Goal: Task Accomplishment & Management: Use online tool/utility

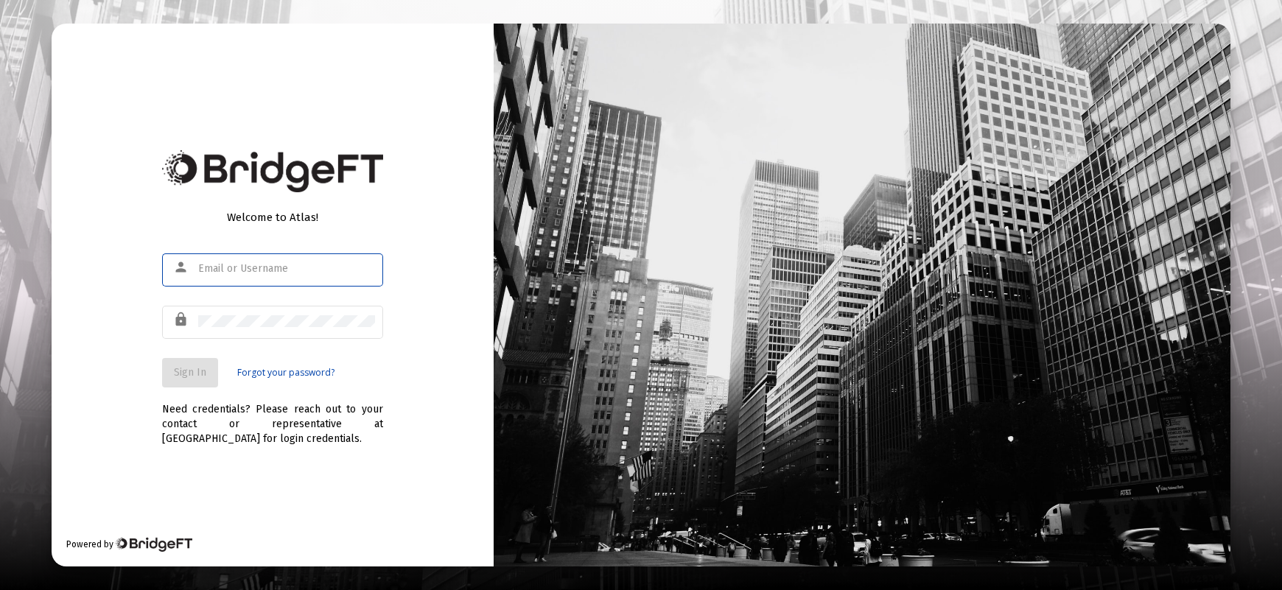
type input "[PERSON_NAME][EMAIL_ADDRESS][DOMAIN_NAME]"
click at [196, 375] on span "Sign In" at bounding box center [190, 372] width 32 height 13
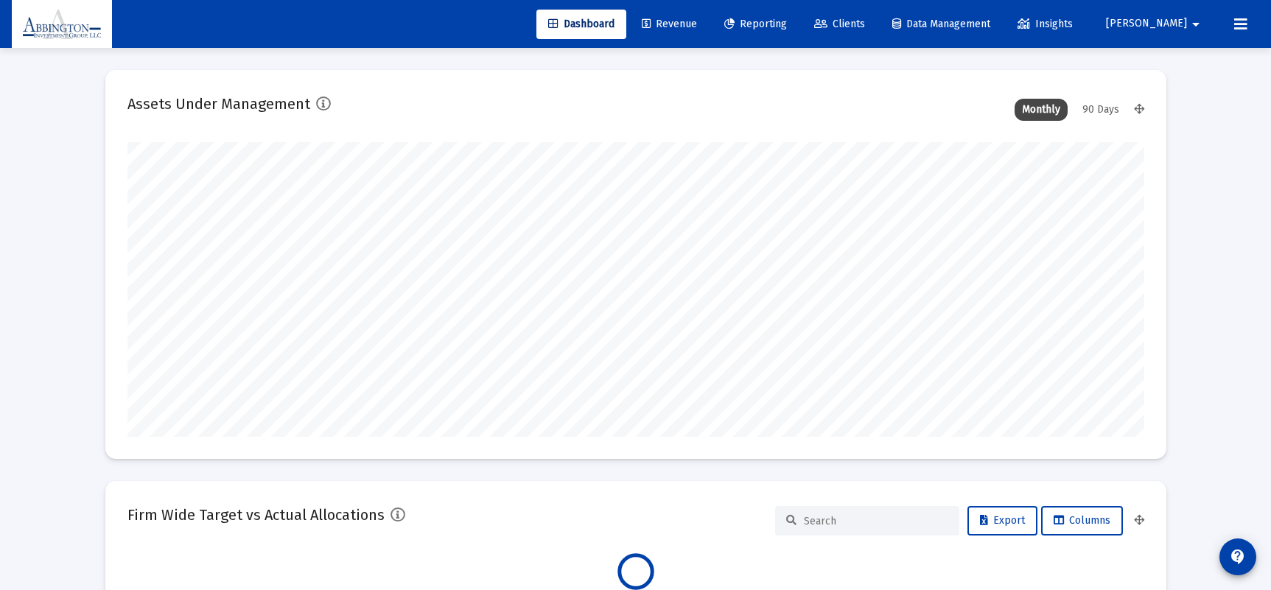
scroll to position [295, 1017]
type input "[DATE]"
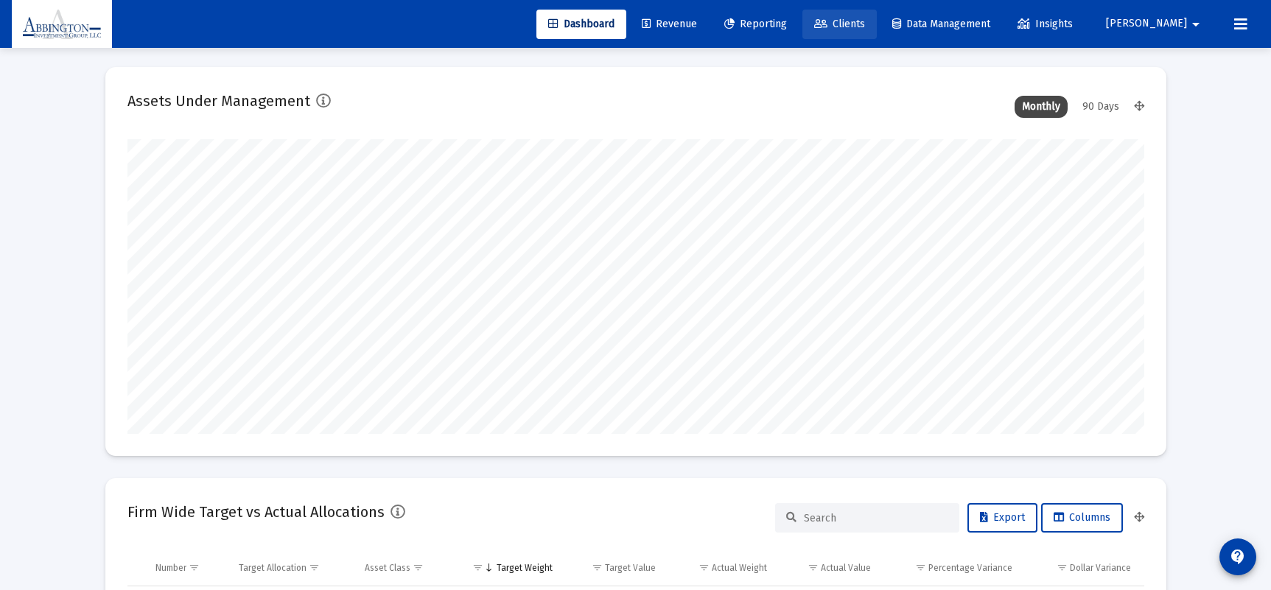
click at [877, 13] on link "Clients" at bounding box center [839, 24] width 74 height 29
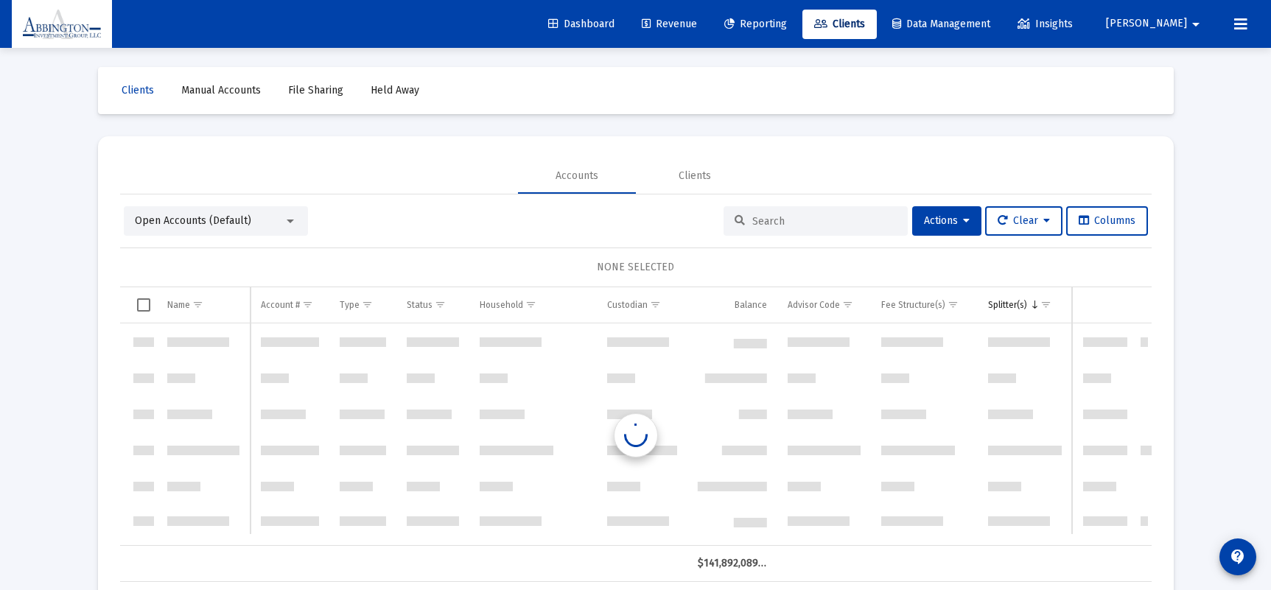
scroll to position [2689, 0]
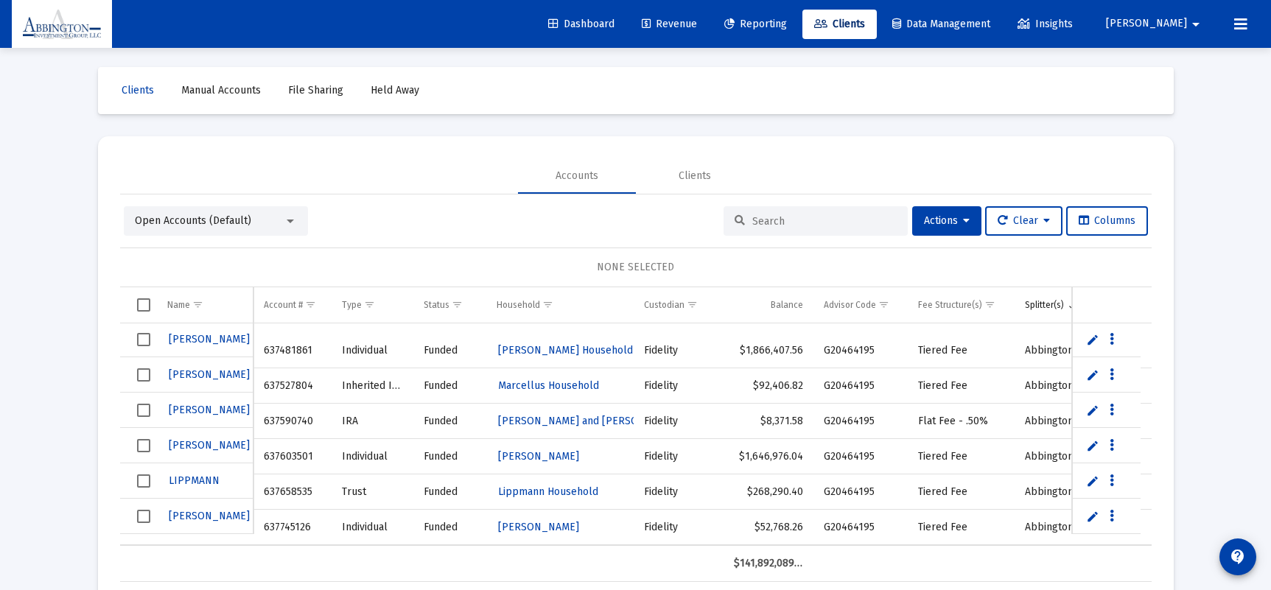
click at [762, 217] on input at bounding box center [824, 221] width 144 height 13
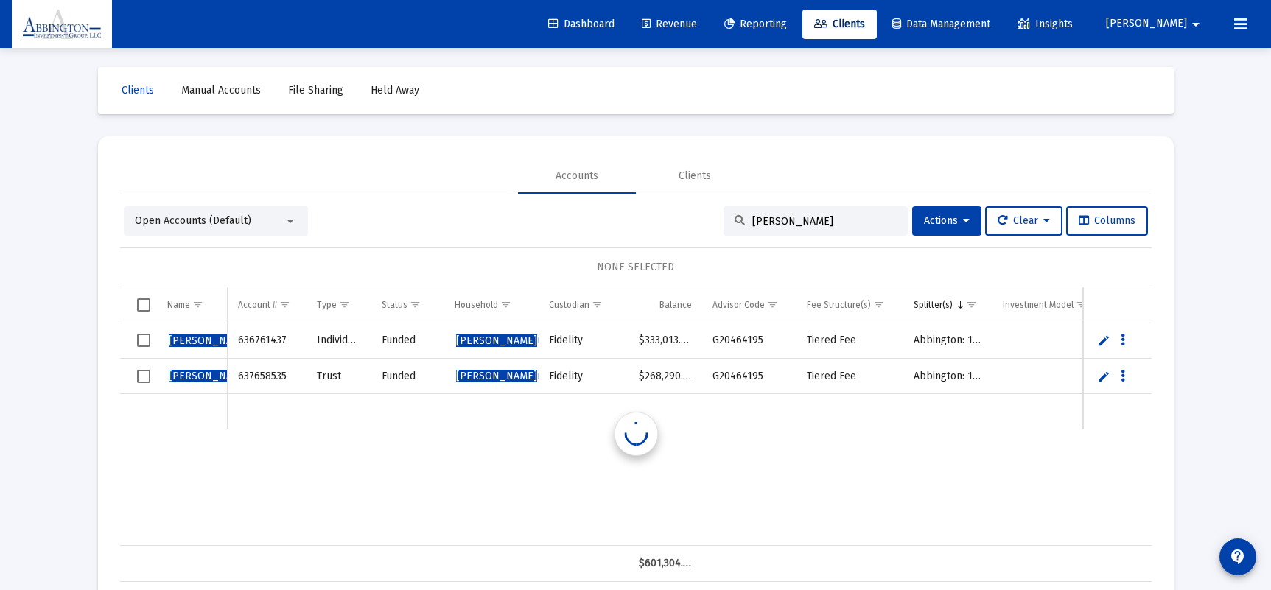
scroll to position [0, 0]
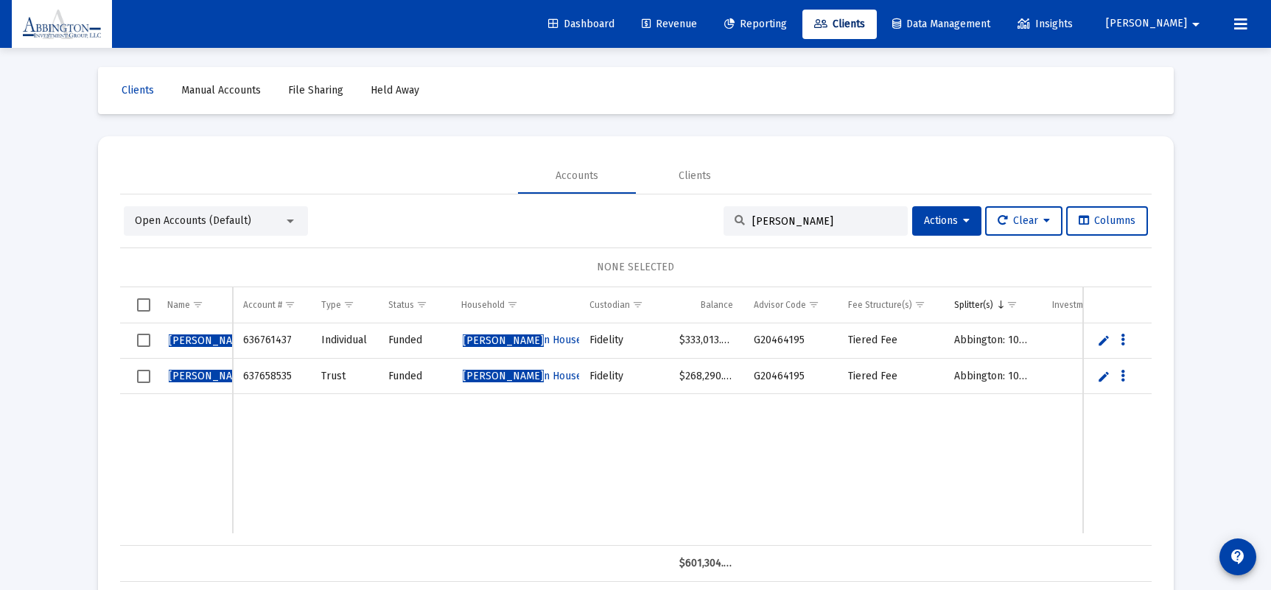
type input "lippman"
click at [787, 29] on span "Reporting" at bounding box center [755, 24] width 63 height 13
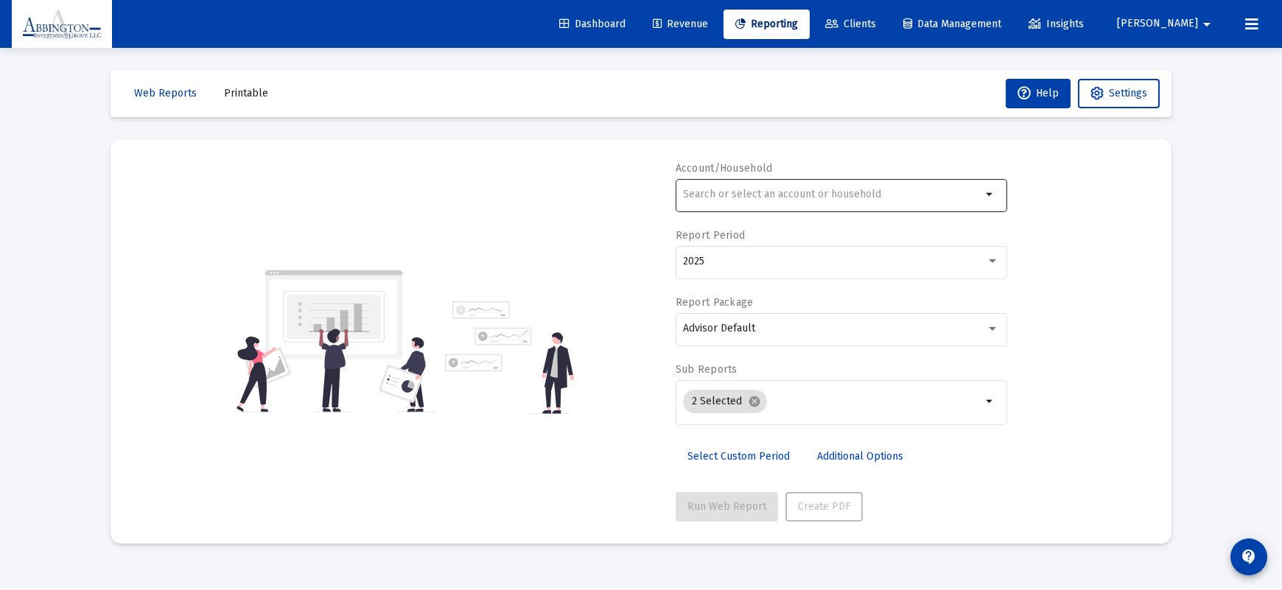
click at [984, 189] on mat-icon "arrow_drop_down" at bounding box center [990, 195] width 18 height 18
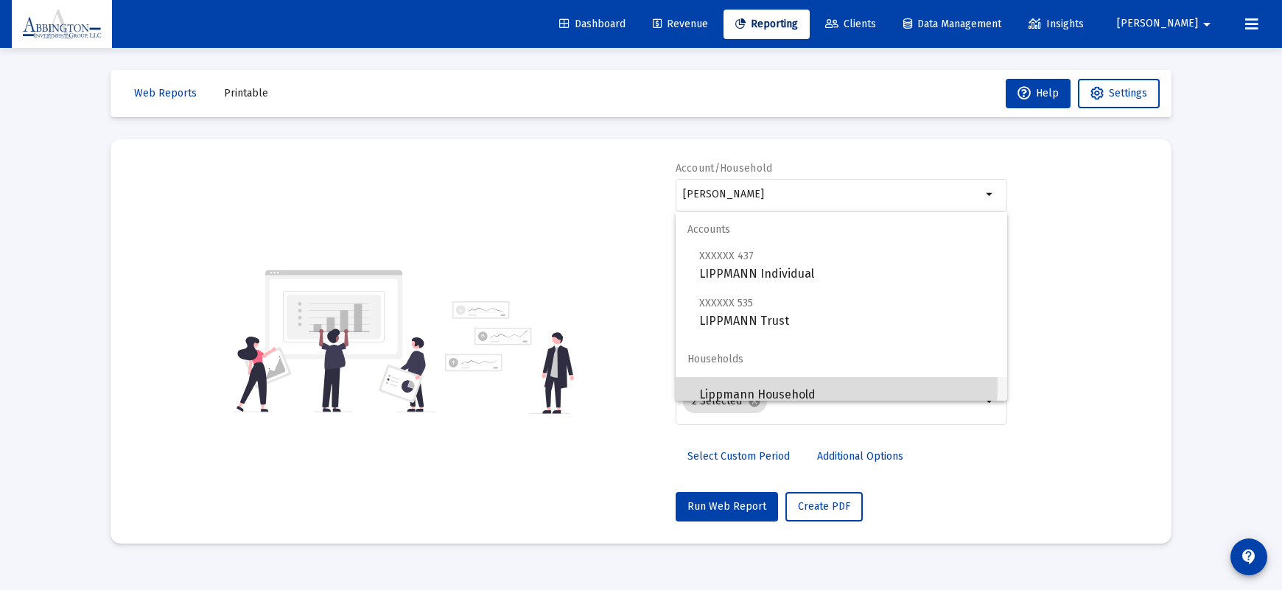
click at [769, 385] on span "Lippmann Household" at bounding box center [847, 394] width 296 height 35
type input "Lippmann Household"
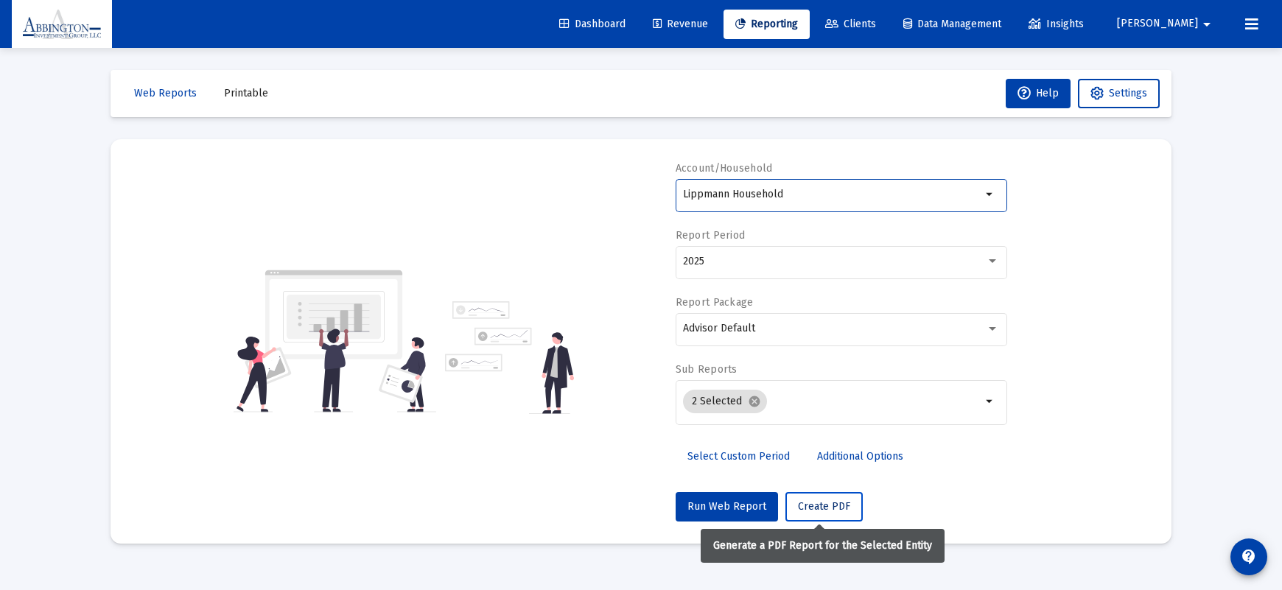
click at [816, 509] on span "Create PDF" at bounding box center [824, 506] width 52 height 13
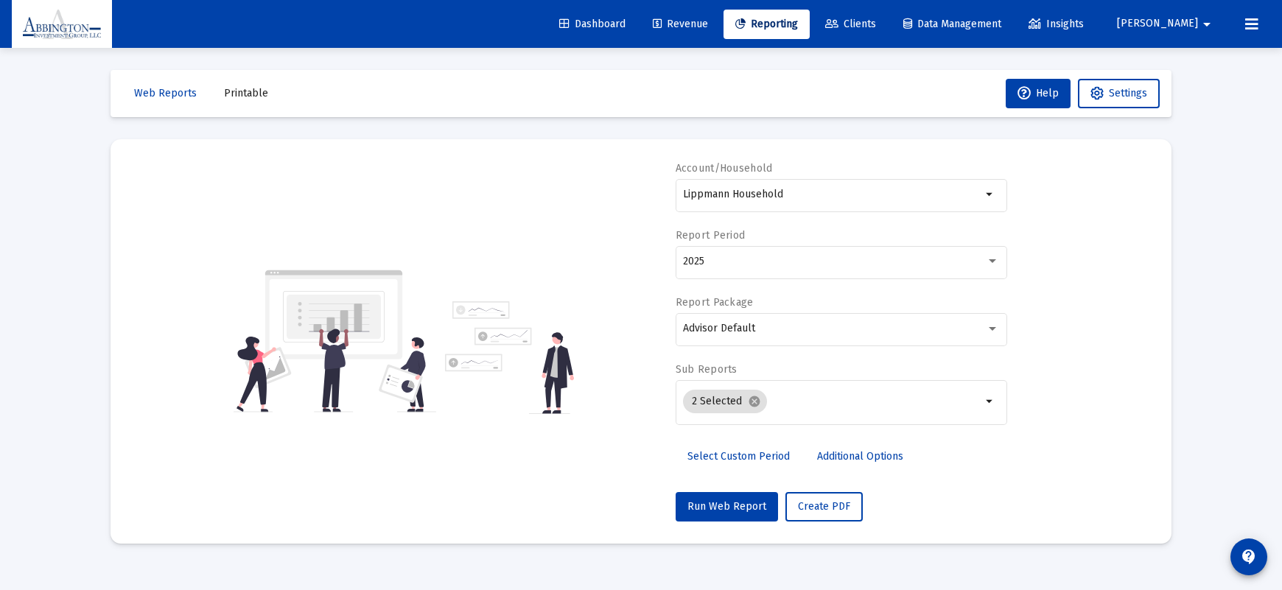
click at [245, 92] on span "Printable" at bounding box center [246, 93] width 44 height 13
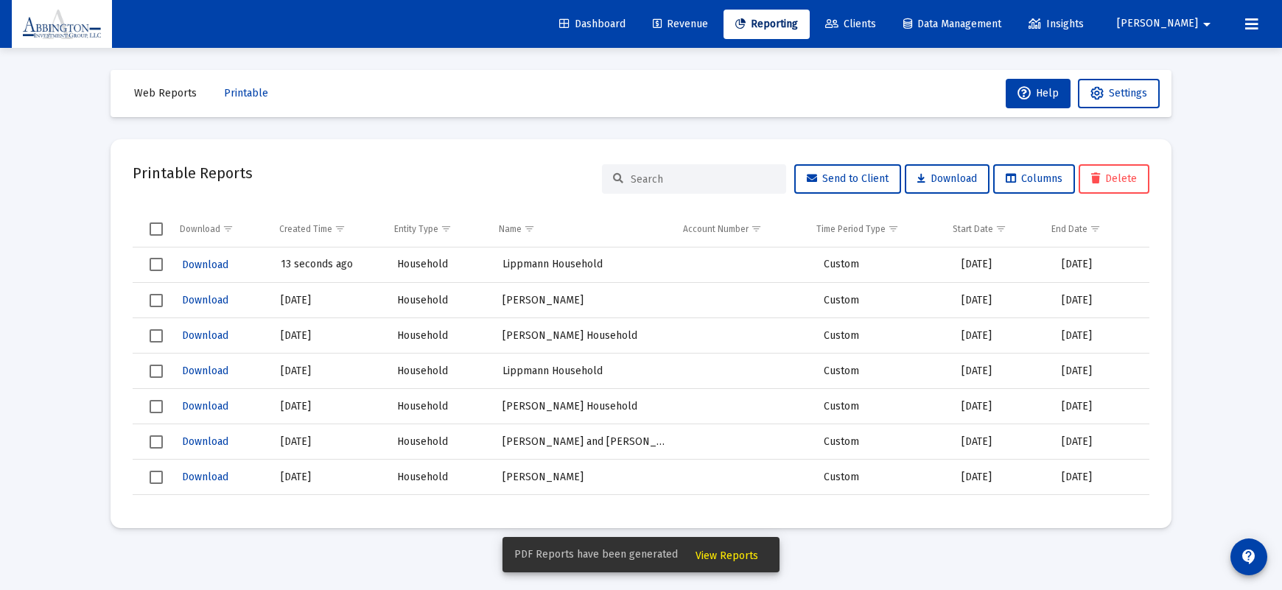
click at [743, 556] on span "View Reports" at bounding box center [727, 556] width 63 height 13
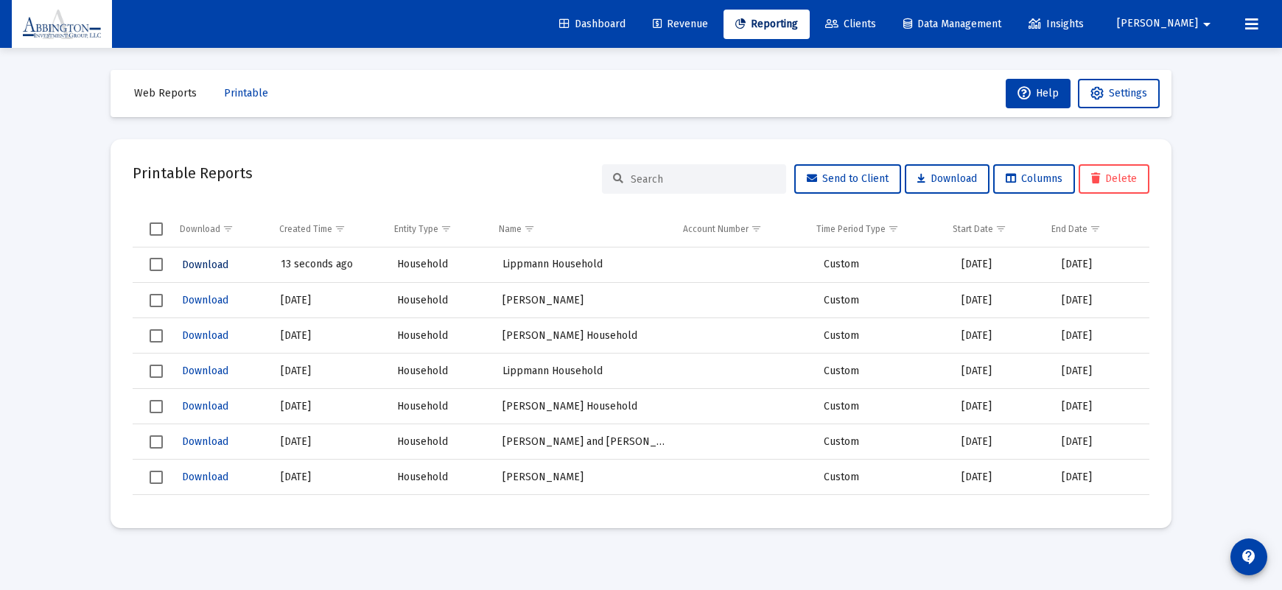
click at [206, 262] on span "Download" at bounding box center [205, 265] width 46 height 13
click at [798, 25] on span "Reporting" at bounding box center [766, 24] width 63 height 13
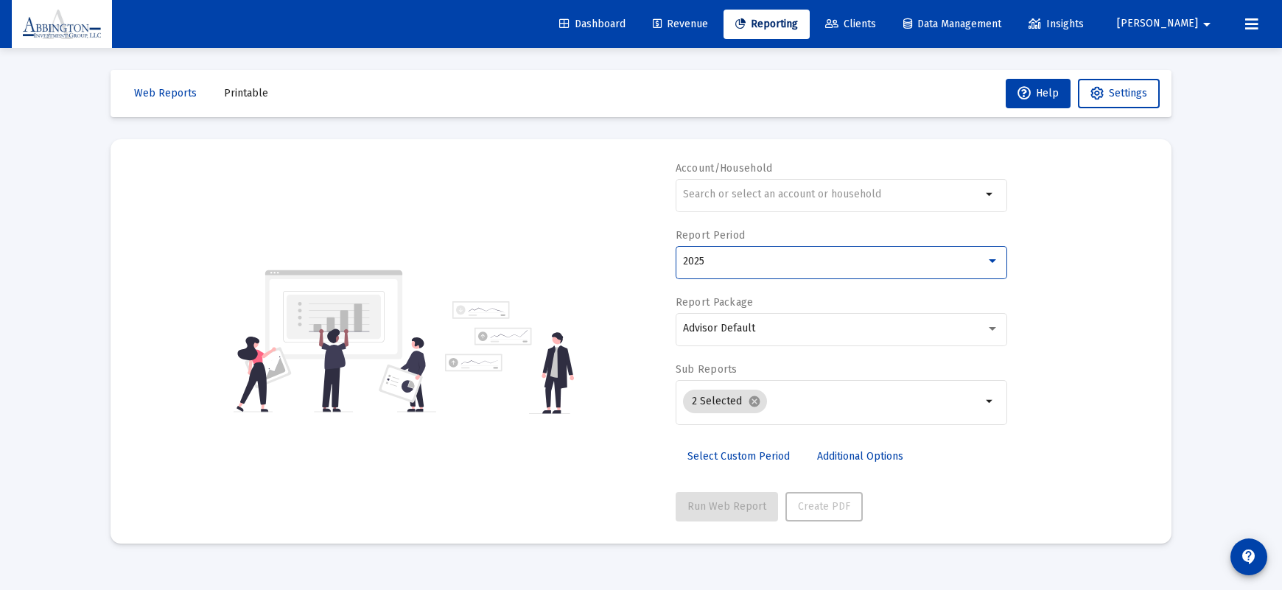
click at [996, 267] on div at bounding box center [992, 262] width 13 height 12
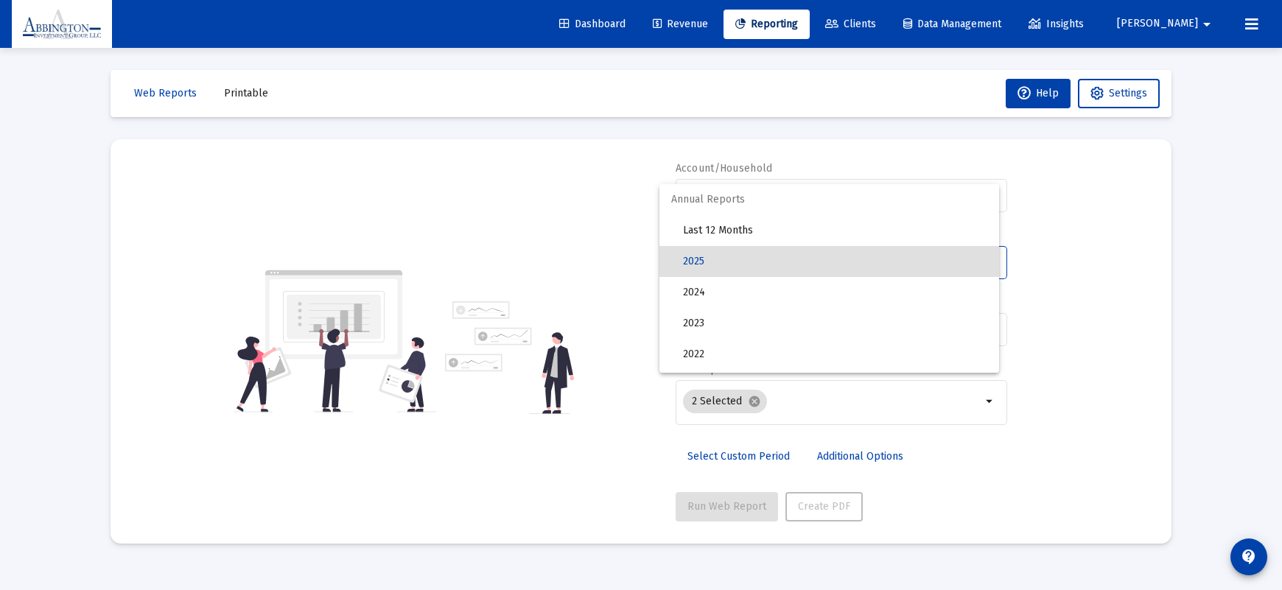
click at [726, 259] on span "2025" at bounding box center [835, 261] width 304 height 31
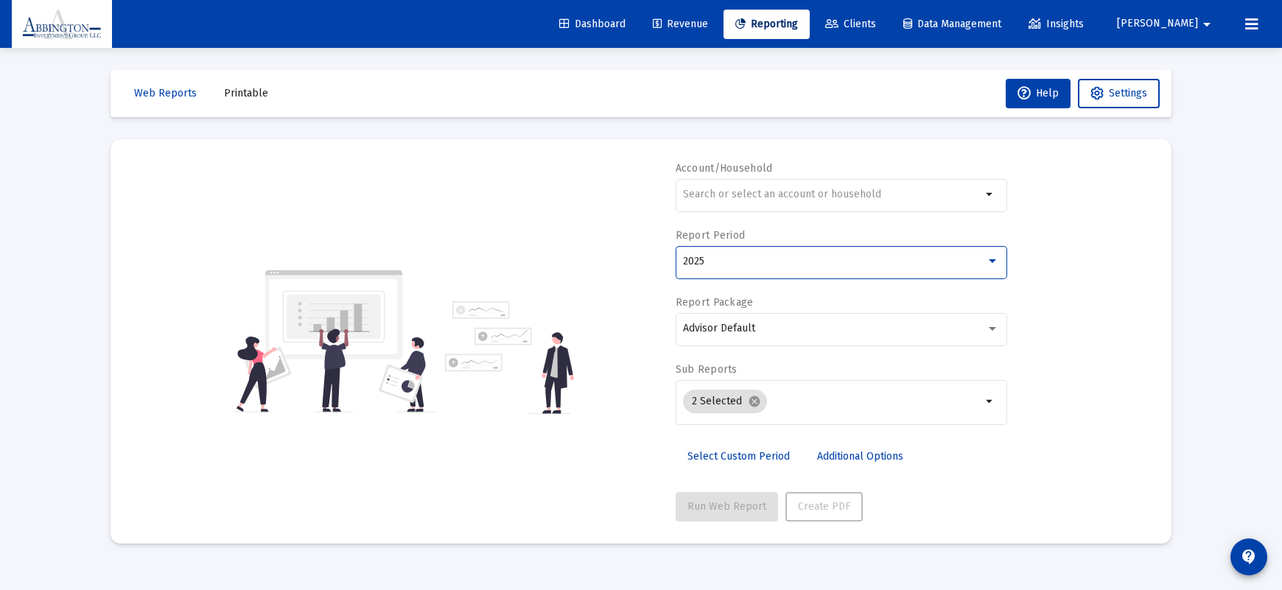
click at [715, 264] on div "2025" at bounding box center [834, 262] width 303 height 12
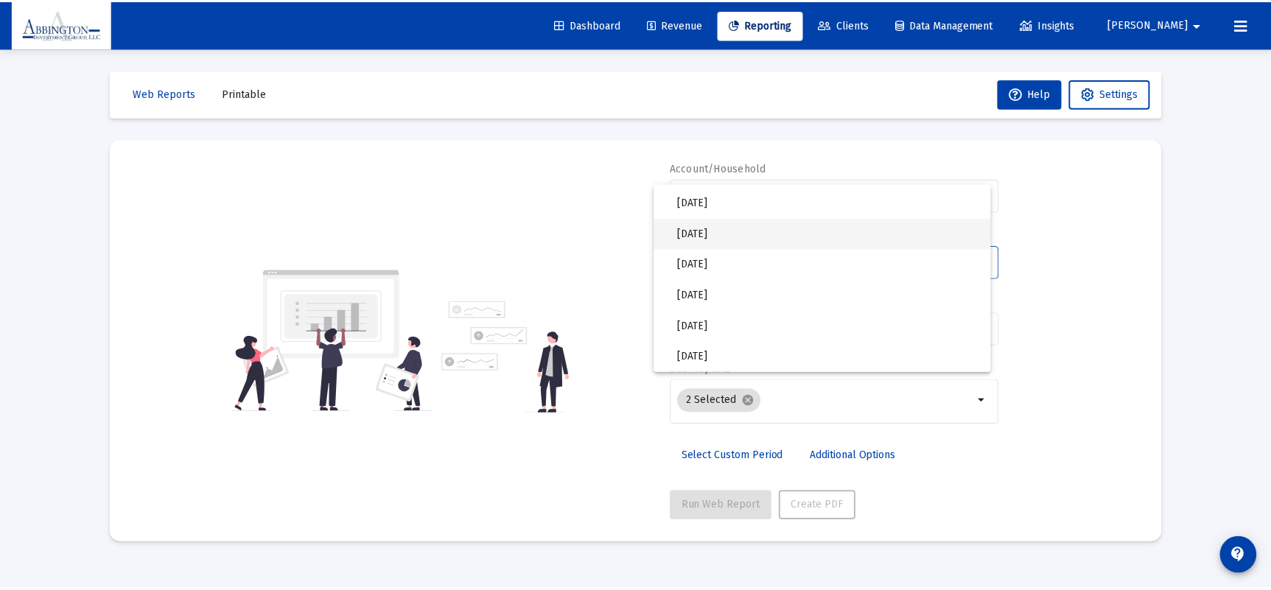
scroll to position [306, 0]
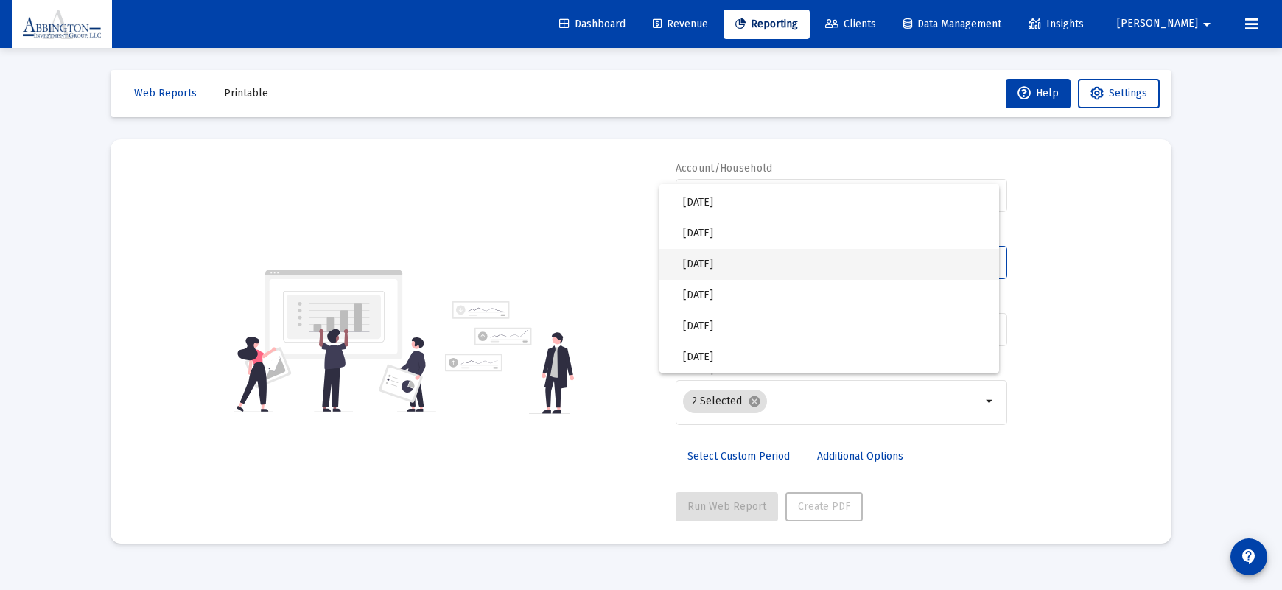
click at [704, 273] on span "Jul of 2025" at bounding box center [835, 264] width 304 height 31
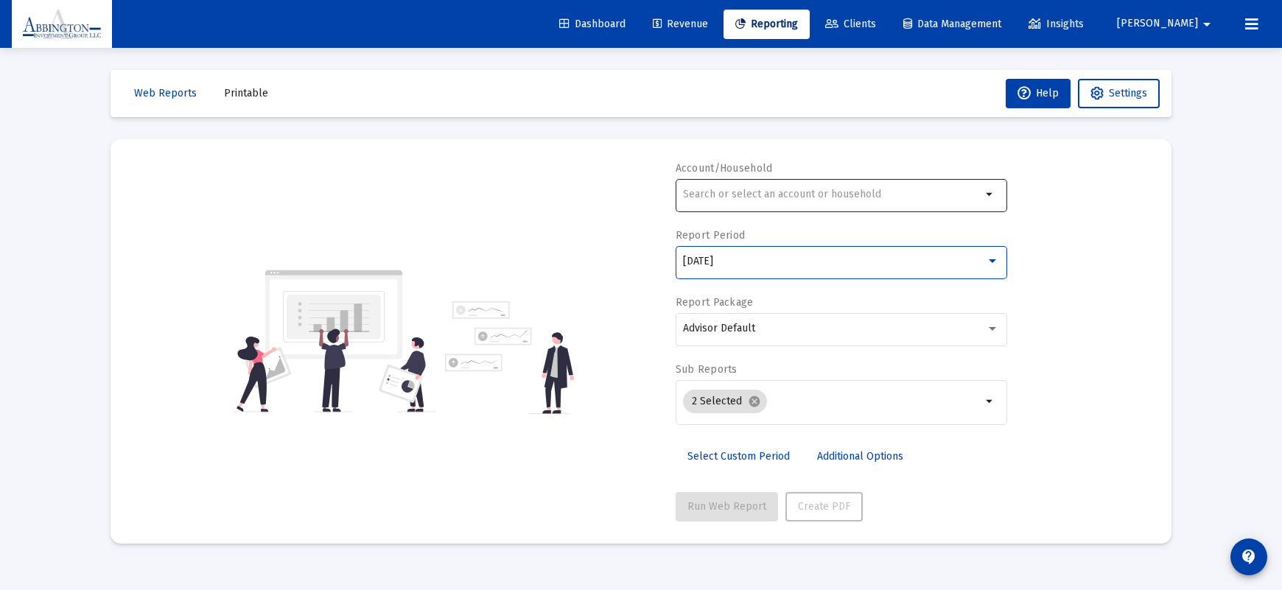
click at [762, 200] on div at bounding box center [832, 194] width 298 height 36
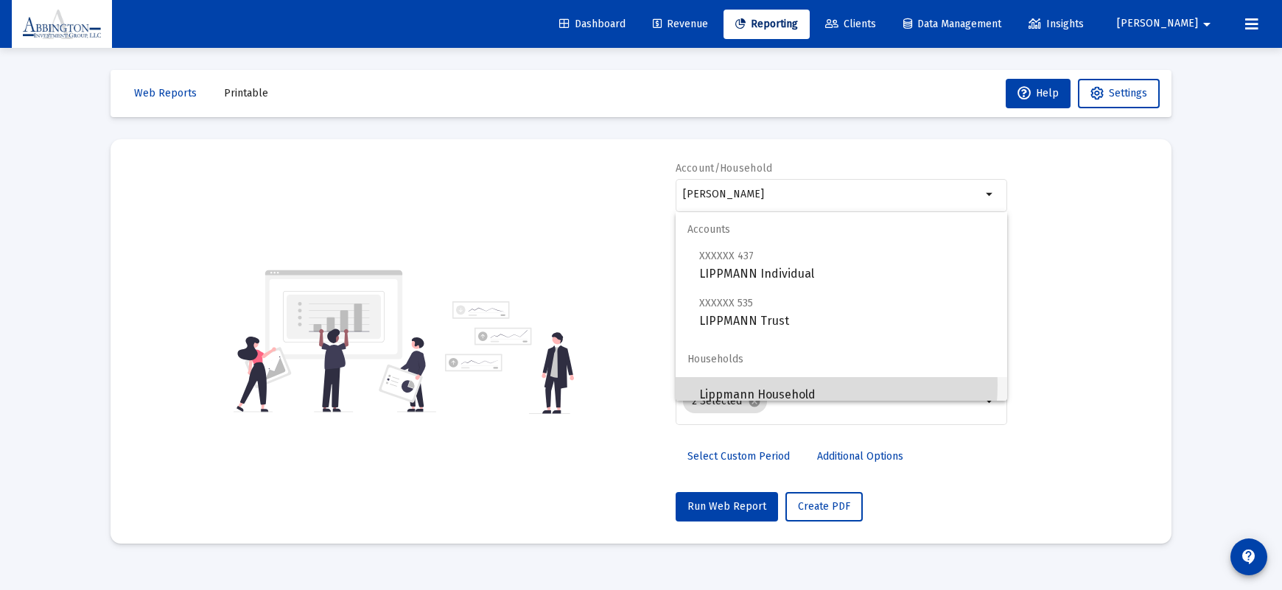
click at [780, 385] on span "Lippmann Household" at bounding box center [847, 394] width 296 height 35
type input "Lippmann Household"
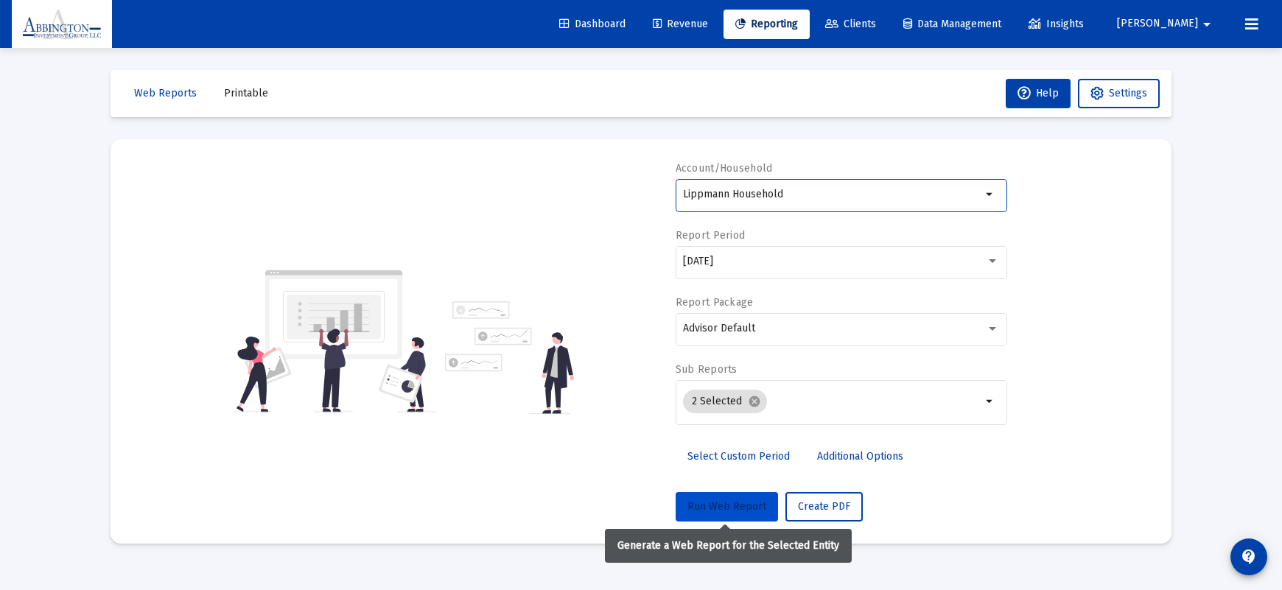
click at [732, 510] on span "Run Web Report" at bounding box center [726, 506] width 79 height 13
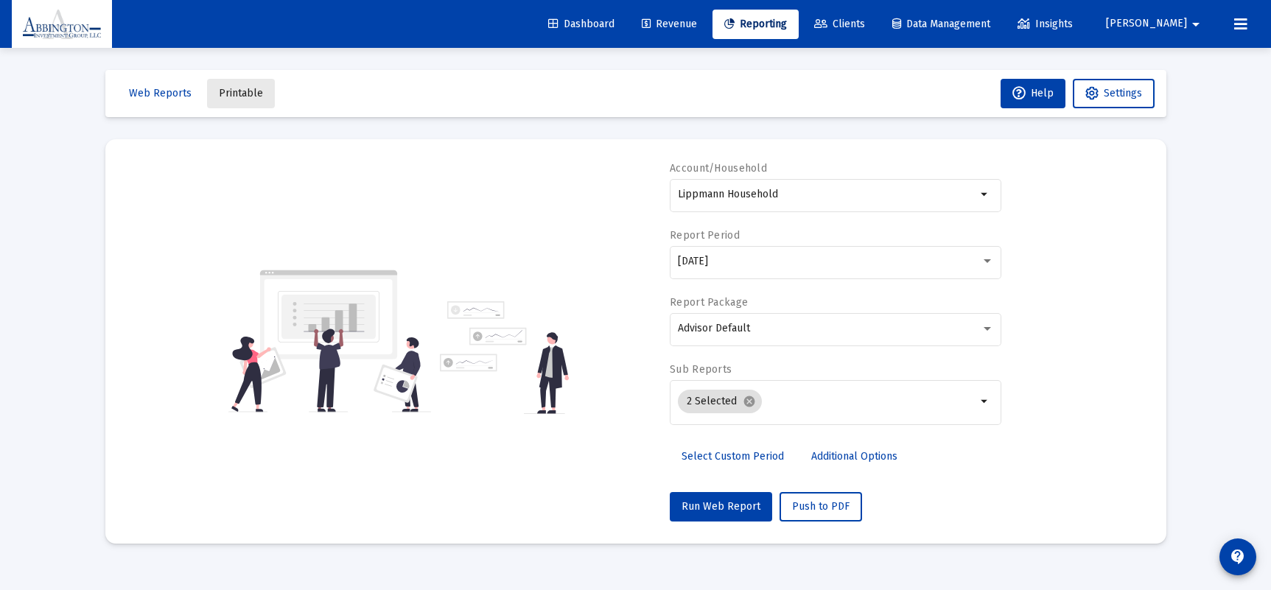
click at [248, 94] on span "Printable" at bounding box center [241, 93] width 44 height 13
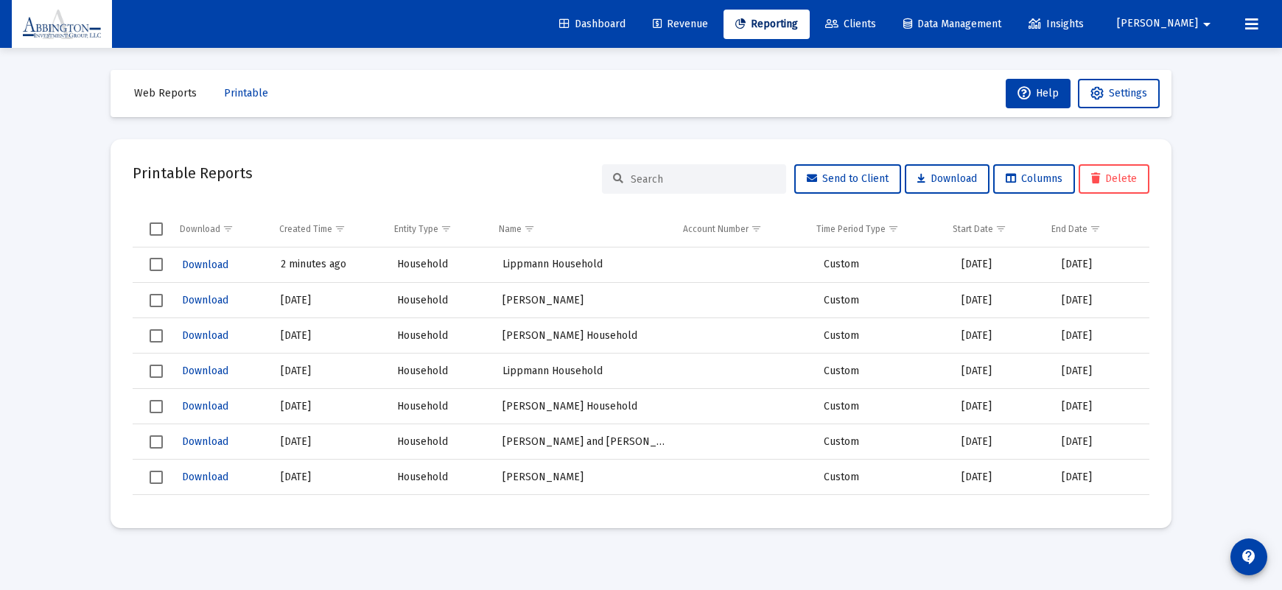
click at [155, 99] on button "Web Reports" at bounding box center [165, 93] width 86 height 29
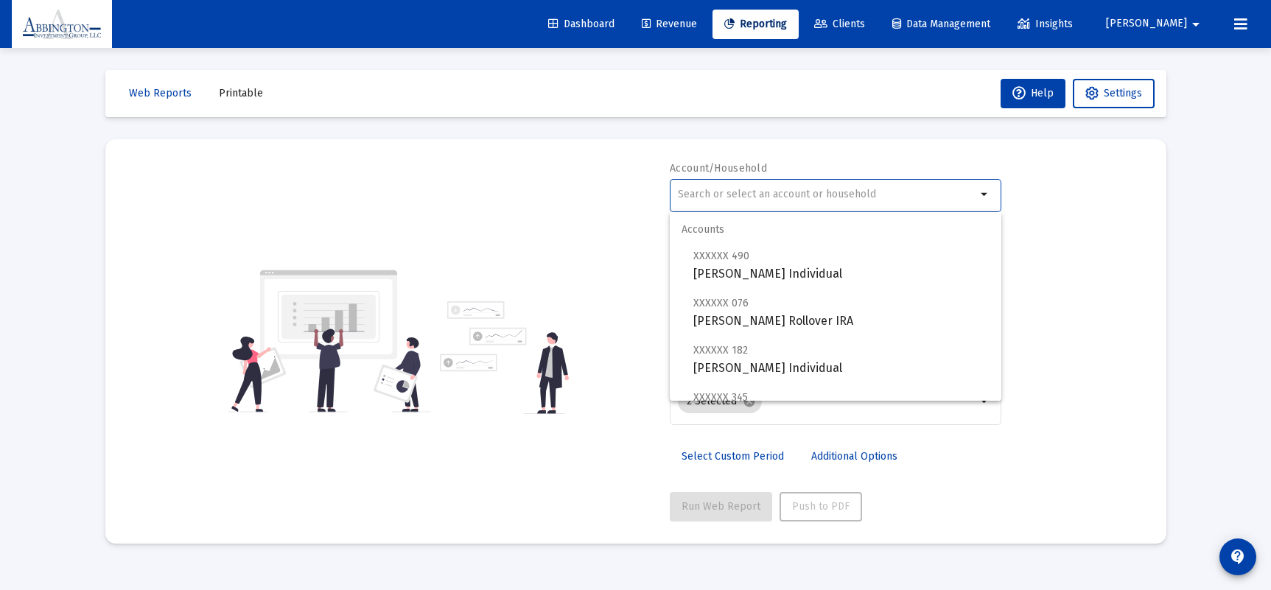
click at [835, 189] on input "text" at bounding box center [827, 195] width 298 height 12
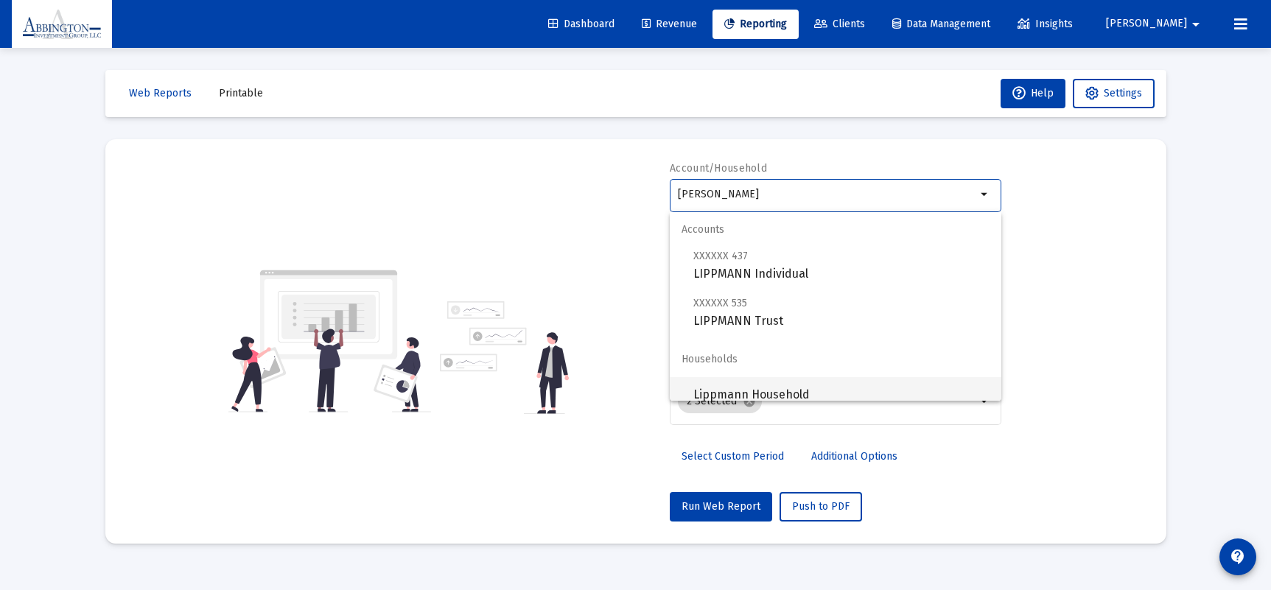
click at [830, 392] on span "Lippmann Household" at bounding box center [841, 394] width 296 height 35
type input "Lippmann Household"
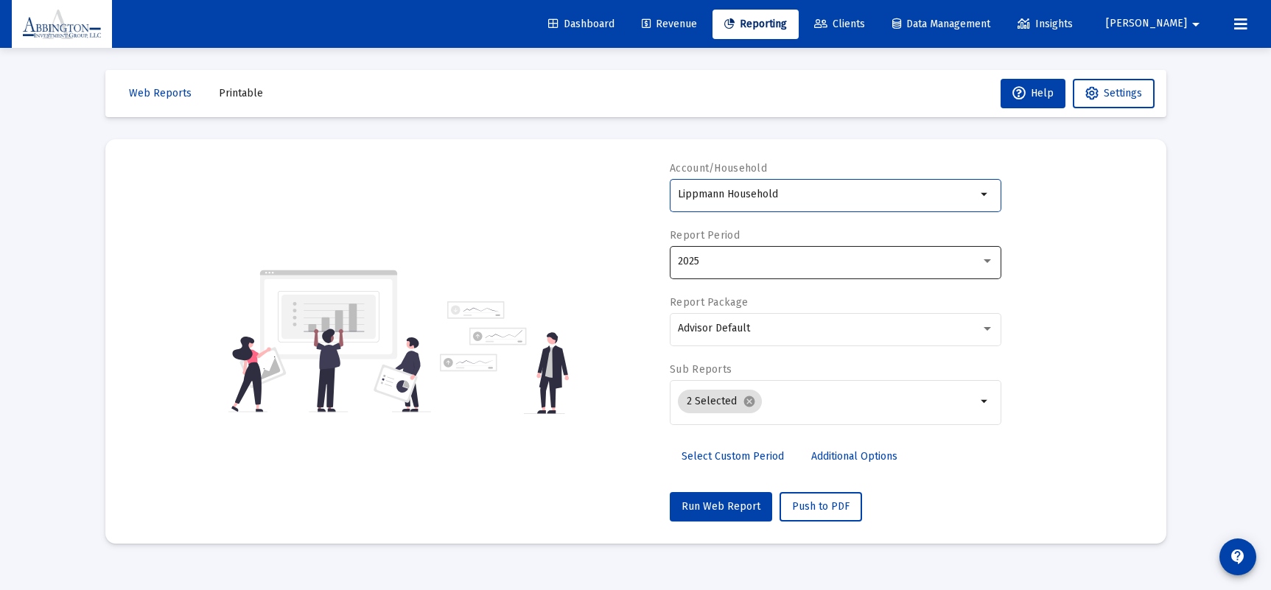
click at [793, 248] on div "2025" at bounding box center [836, 261] width 316 height 36
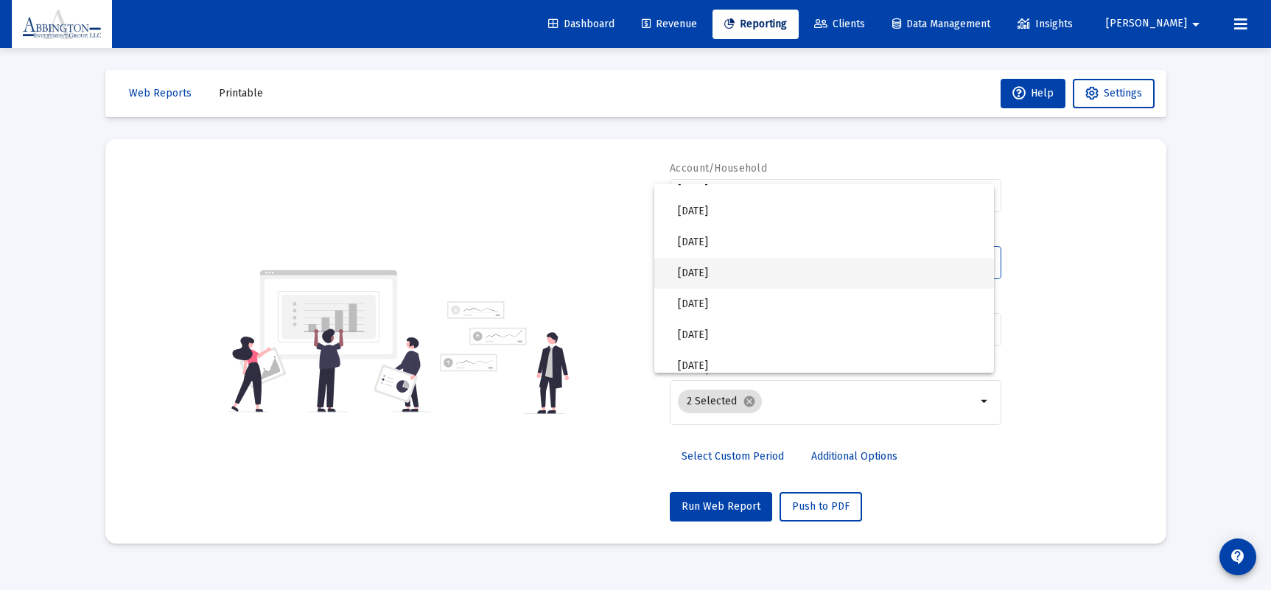
scroll to position [332, 0]
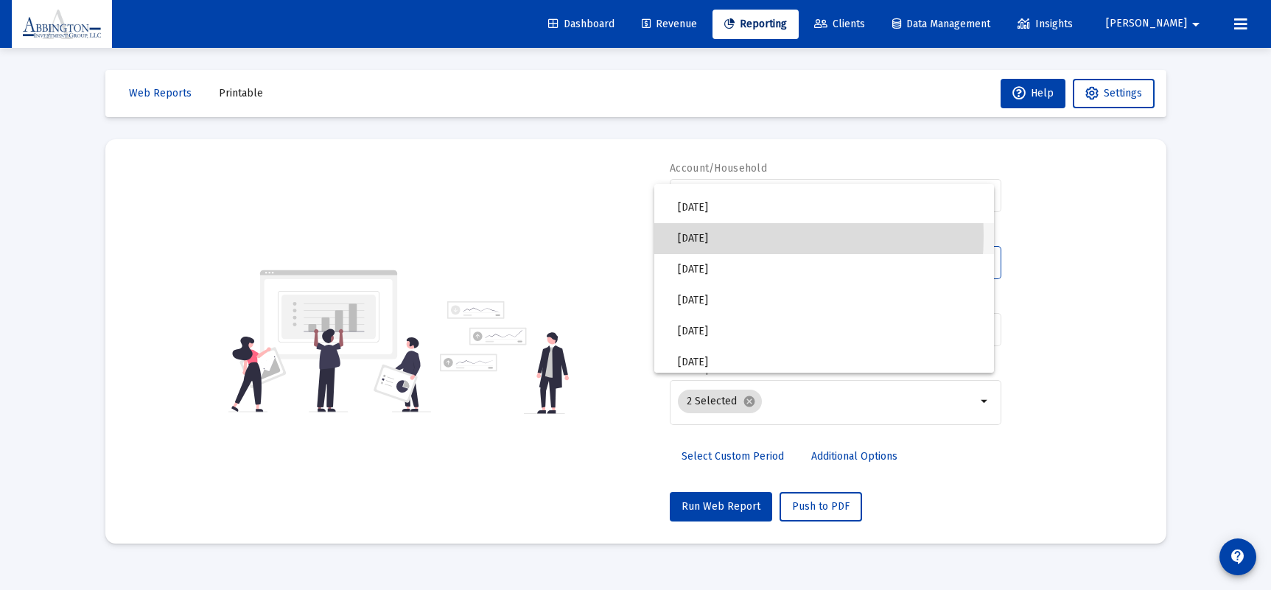
click at [712, 236] on span "Jul of 2025" at bounding box center [830, 238] width 304 height 31
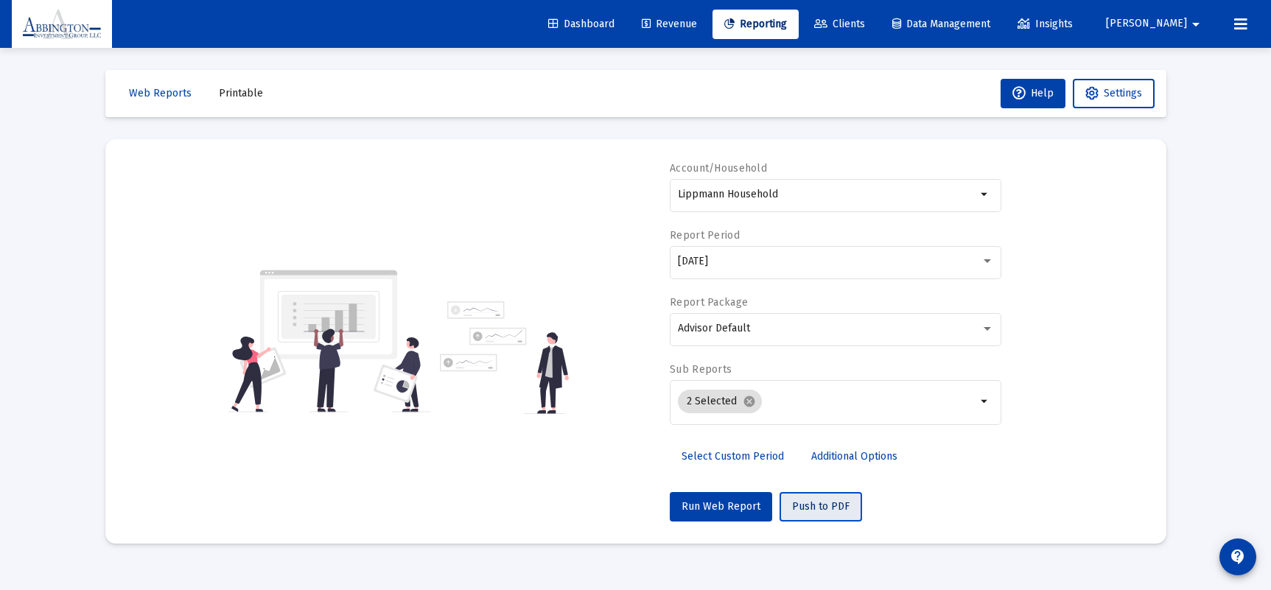
click at [814, 510] on span "Push to PDF" at bounding box center [820, 506] width 57 height 13
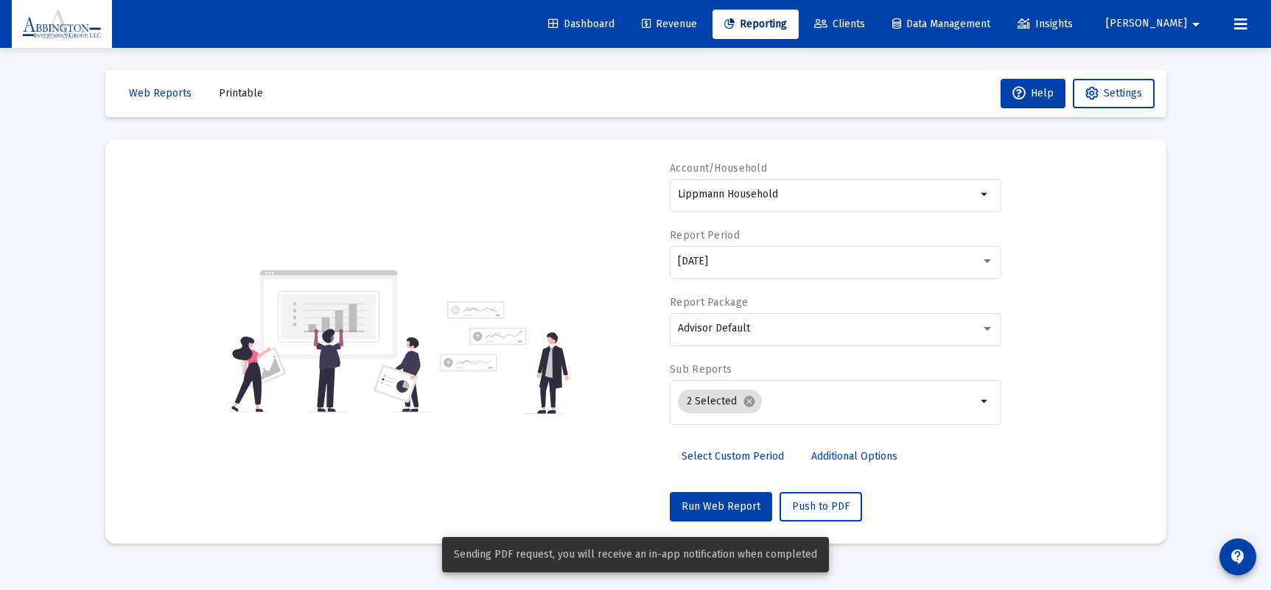
click at [230, 97] on span "Printable" at bounding box center [241, 93] width 44 height 13
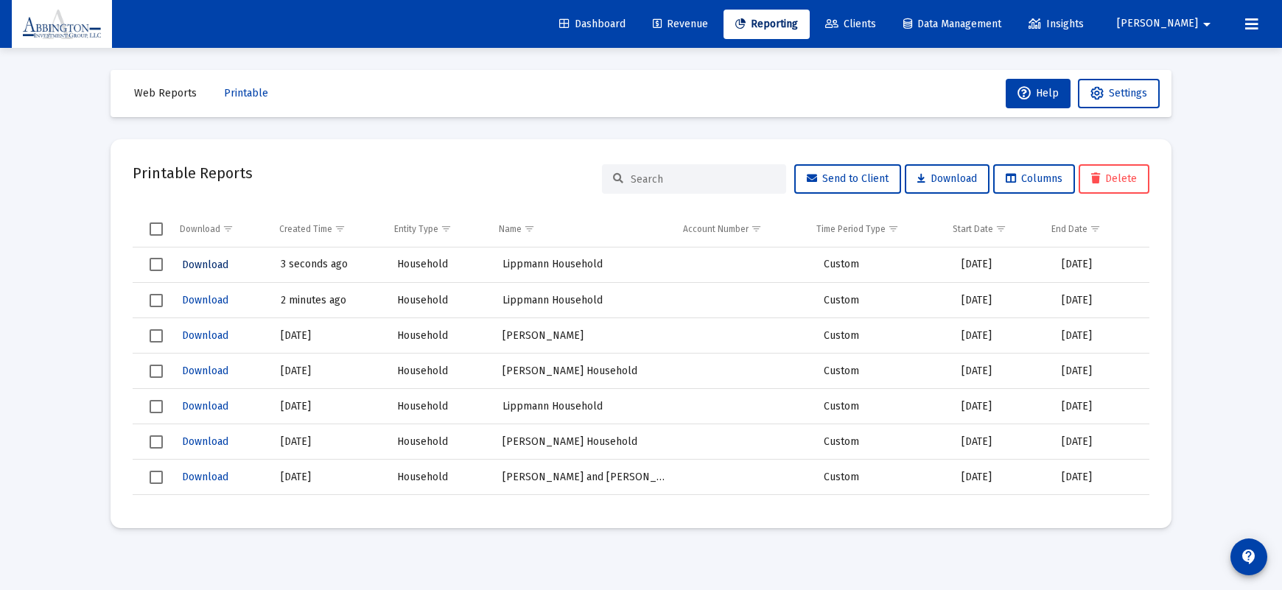
click at [211, 265] on span "Download" at bounding box center [205, 265] width 46 height 13
click at [207, 264] on span "Download" at bounding box center [205, 265] width 46 height 13
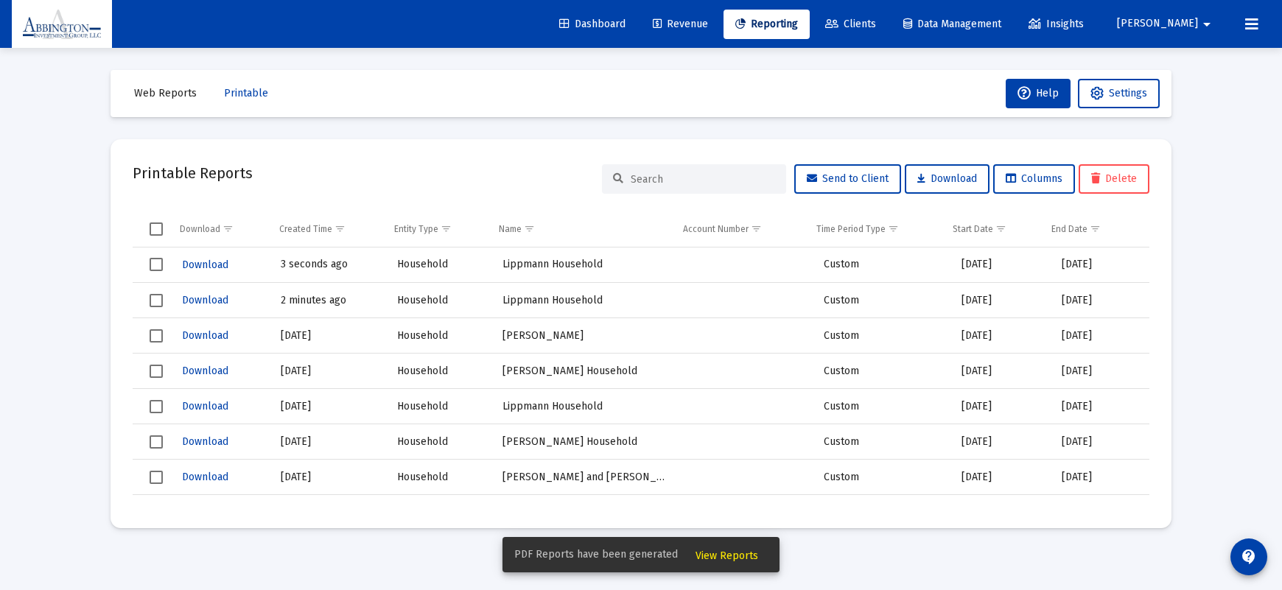
click at [724, 557] on span "View Reports" at bounding box center [727, 556] width 63 height 13
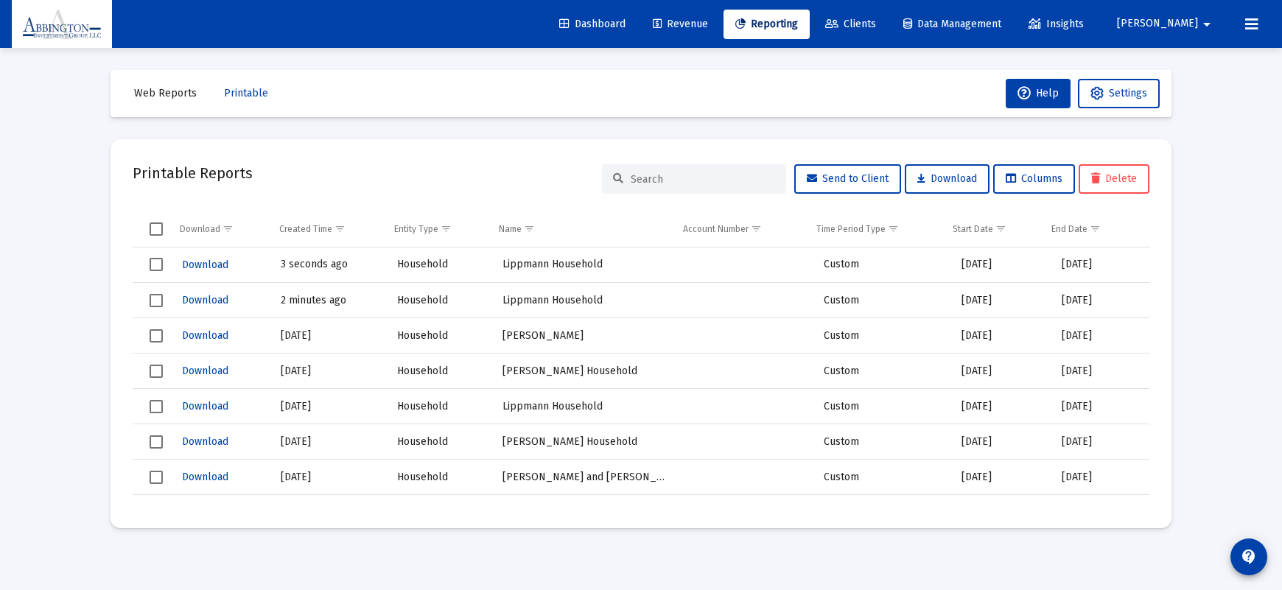
click at [643, 176] on input at bounding box center [703, 179] width 144 height 13
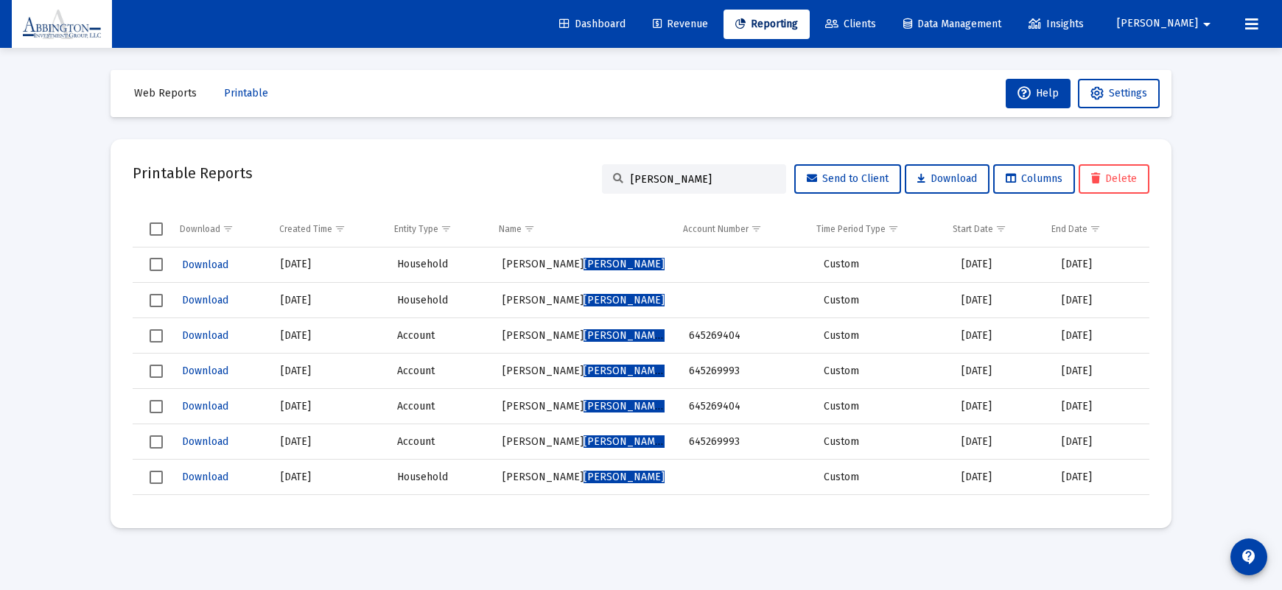
type input "evans"
click at [876, 29] on span "Clients" at bounding box center [850, 24] width 51 height 13
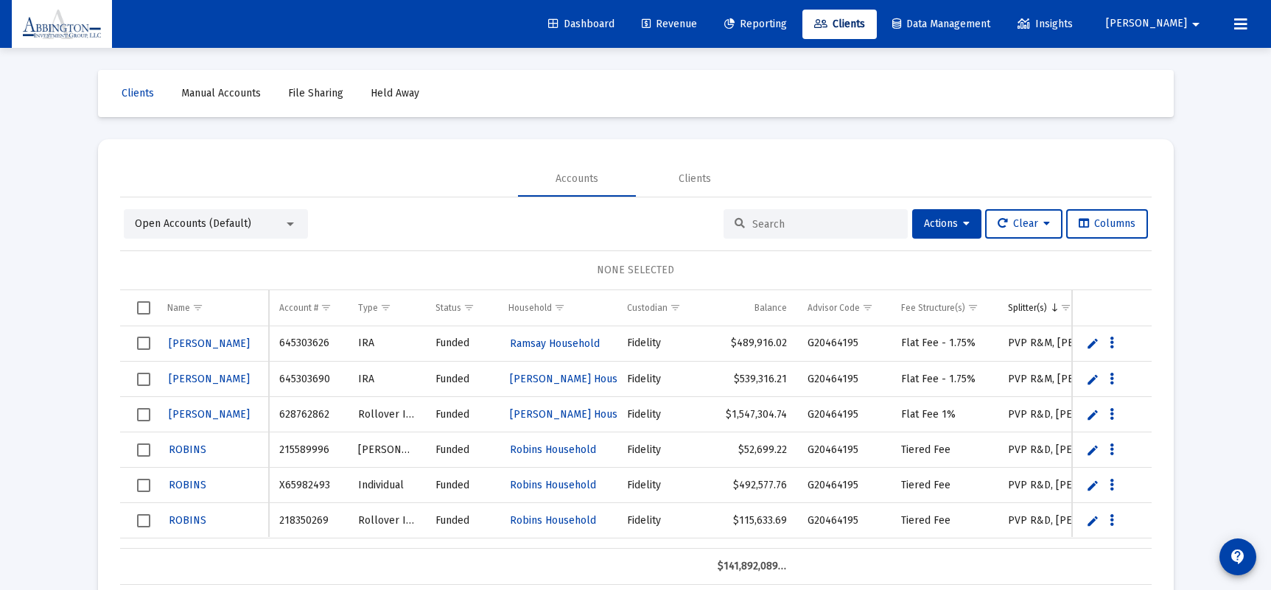
click at [775, 215] on div at bounding box center [816, 223] width 184 height 29
click at [785, 226] on input at bounding box center [824, 224] width 144 height 13
type input "Evans"
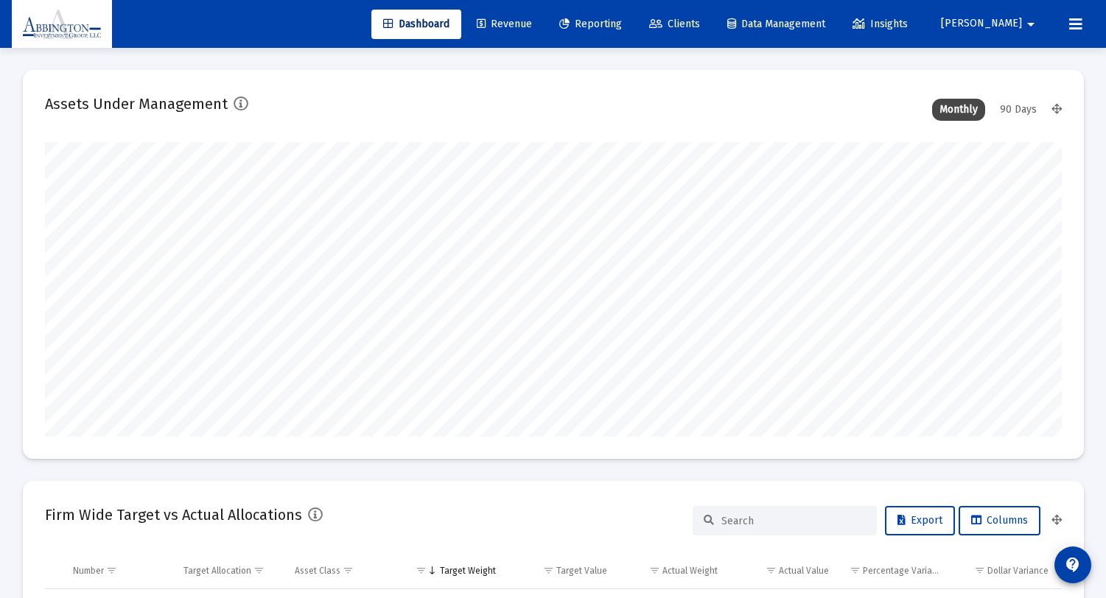
scroll to position [295, 1017]
type input "[DATE]"
type input "2025-08-29"
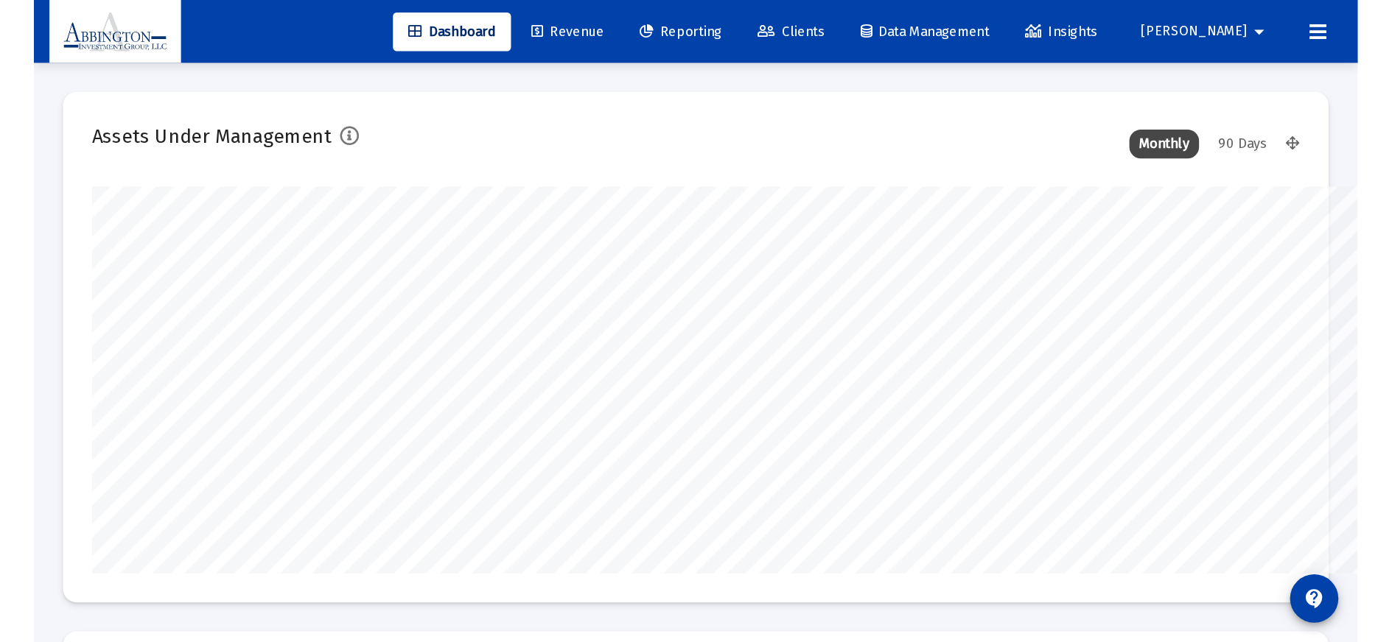
scroll to position [295, 547]
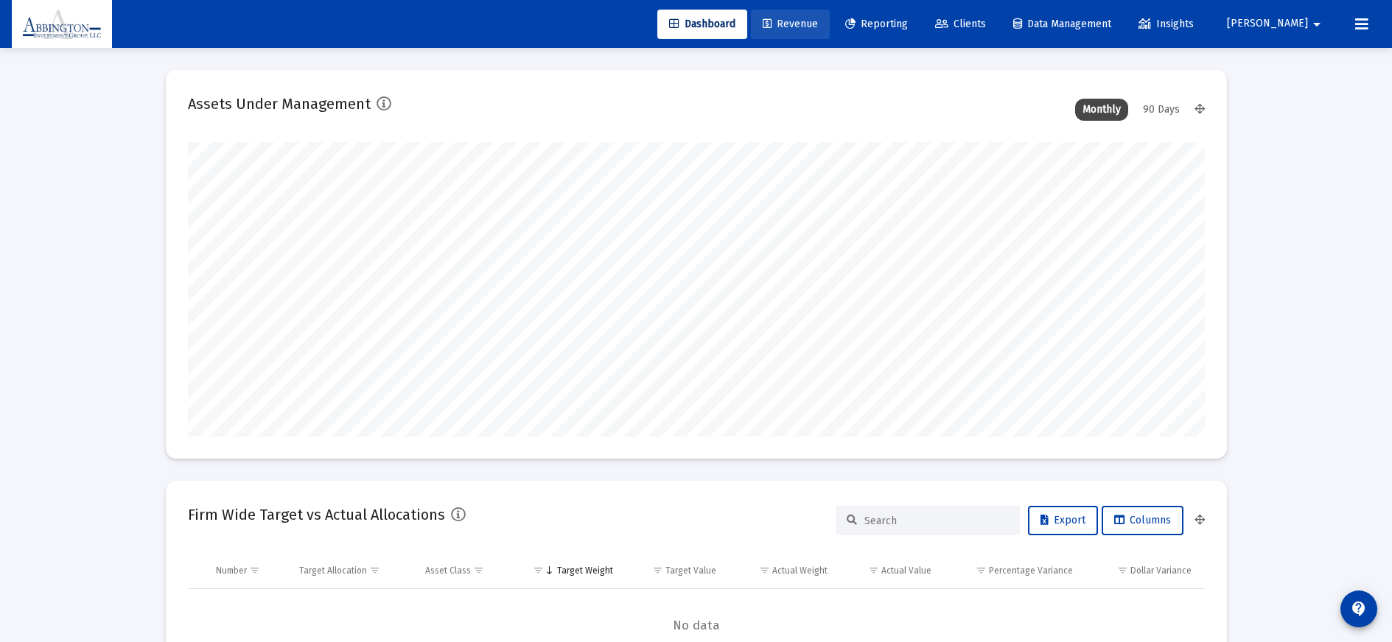
click at [818, 24] on span "Revenue" at bounding box center [790, 24] width 55 height 13
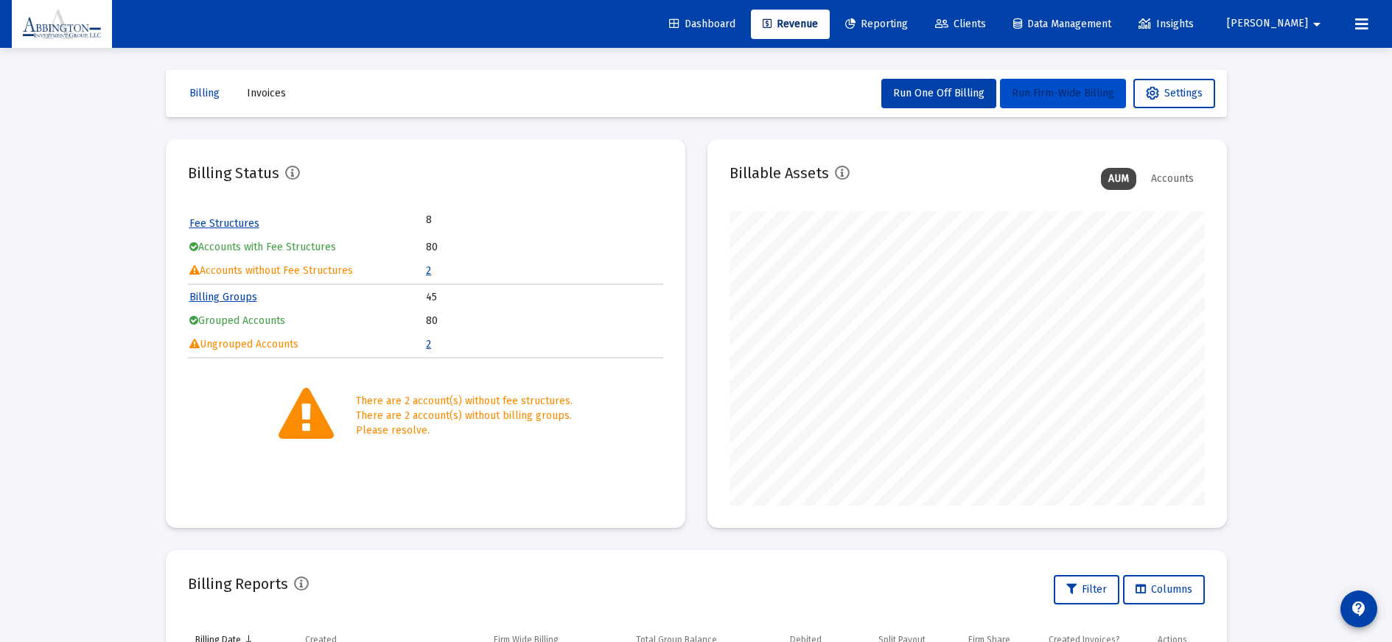
click at [1046, 96] on span "Run Firm-Wide Billing" at bounding box center [1063, 93] width 102 height 13
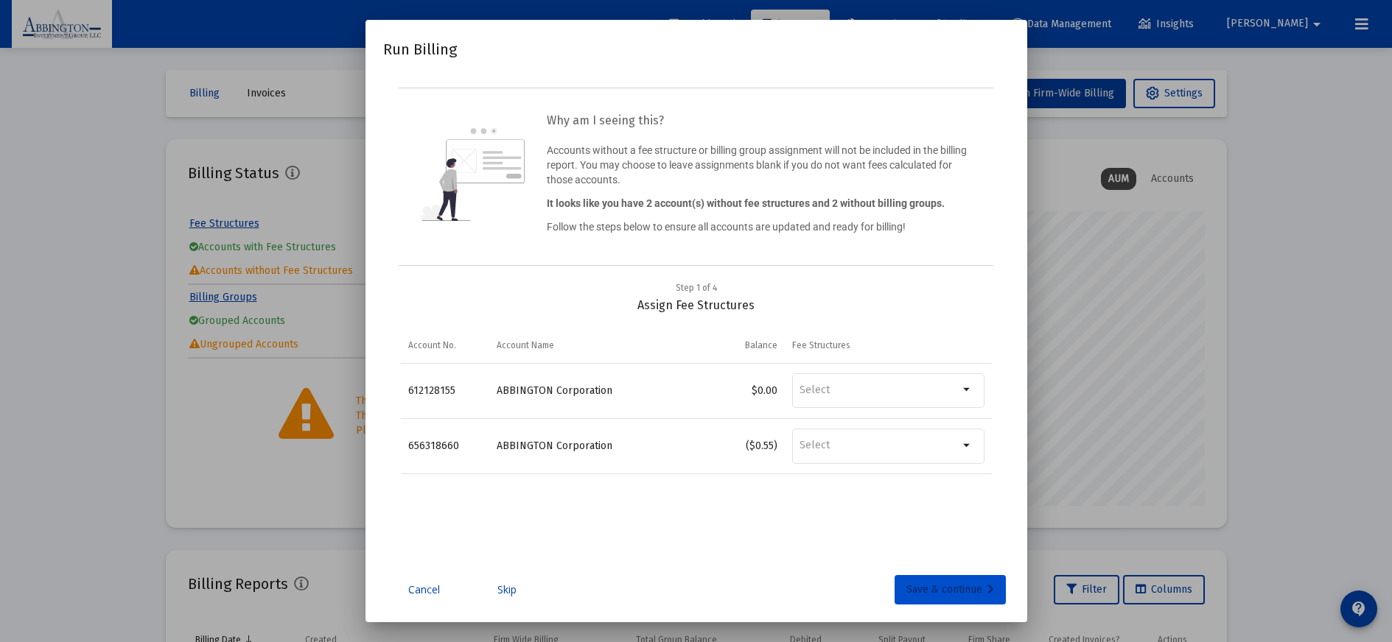
click at [940, 592] on div "Save & continue" at bounding box center [950, 589] width 88 height 29
click at [950, 584] on div "Save & continue" at bounding box center [950, 589] width 88 height 29
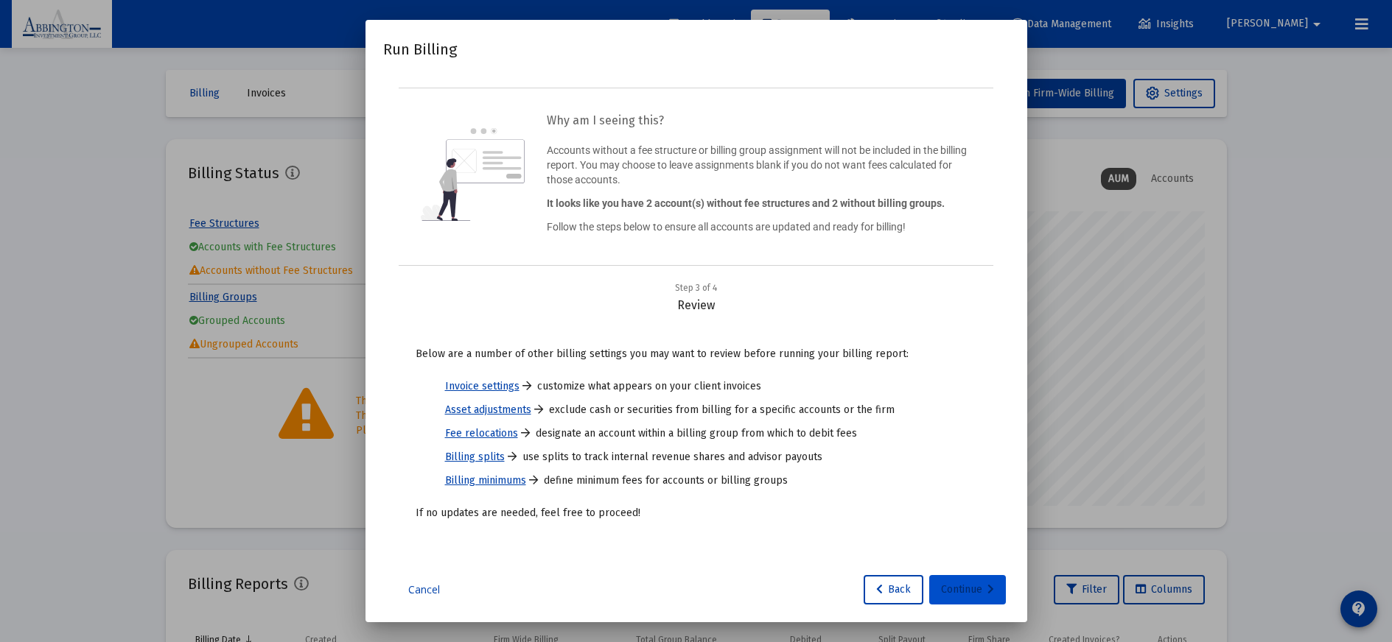
click at [964, 591] on div "Continue" at bounding box center [967, 589] width 53 height 29
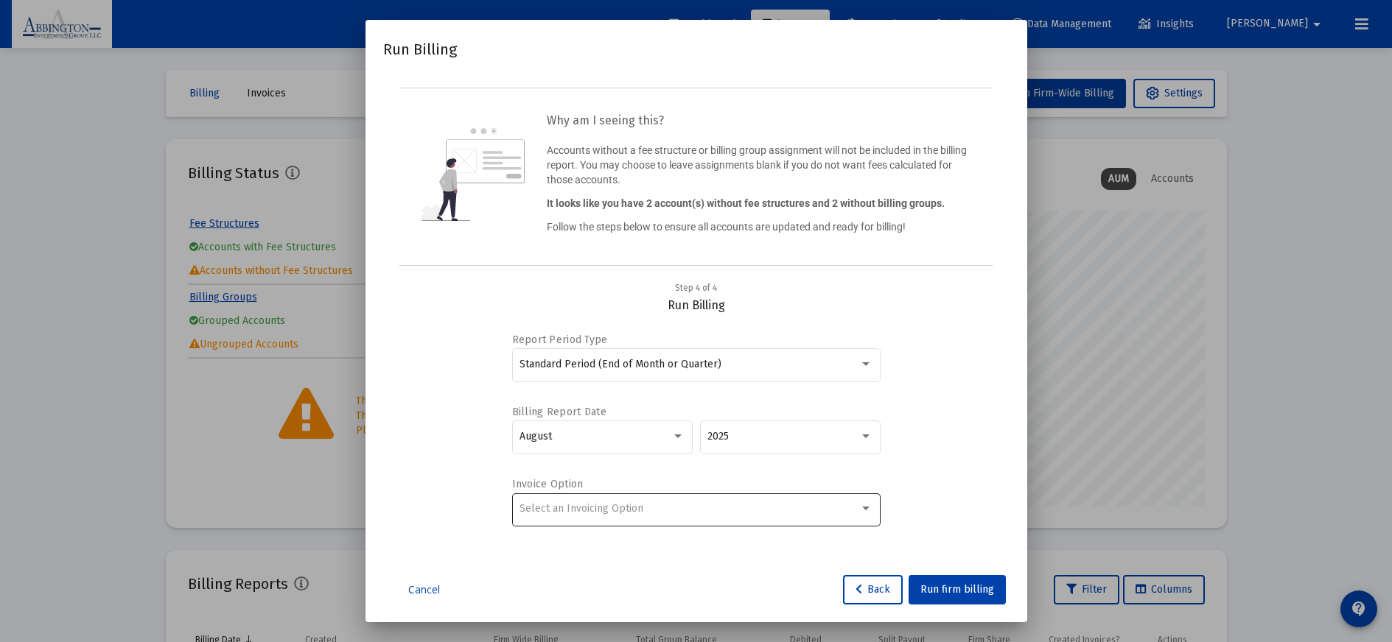
click at [863, 515] on div "Select an Invoicing Option" at bounding box center [695, 509] width 353 height 36
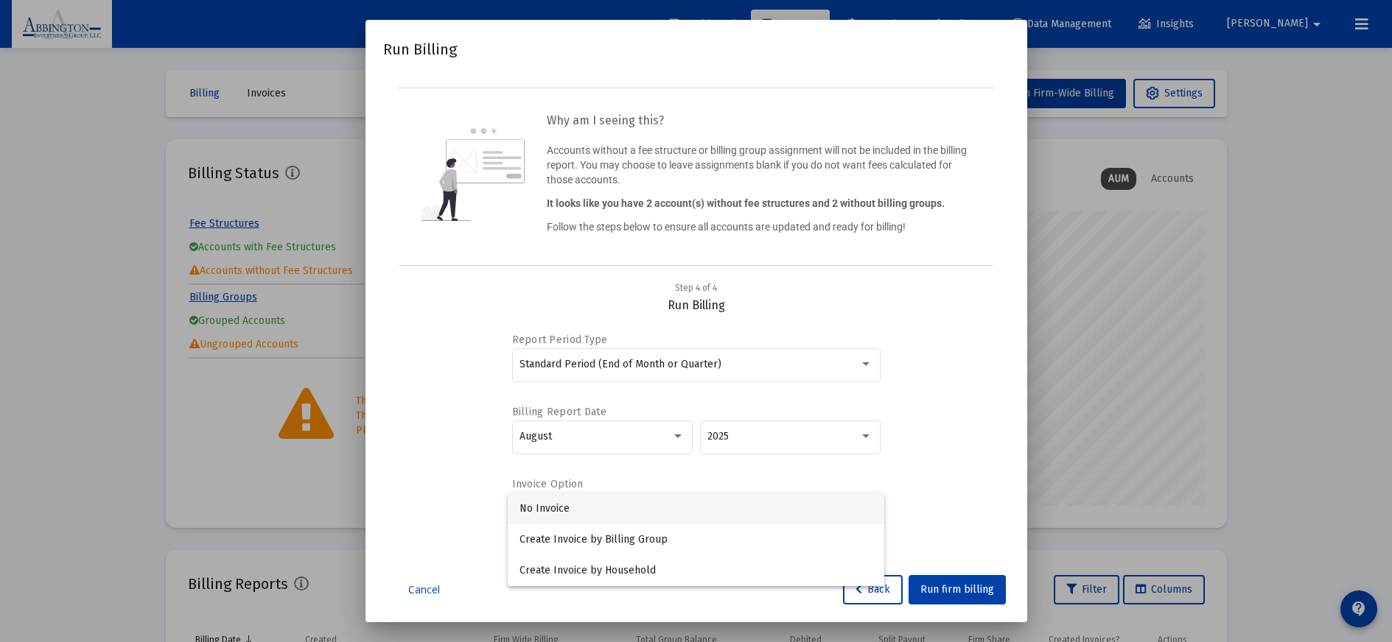
click at [950, 497] on div at bounding box center [696, 321] width 1392 height 642
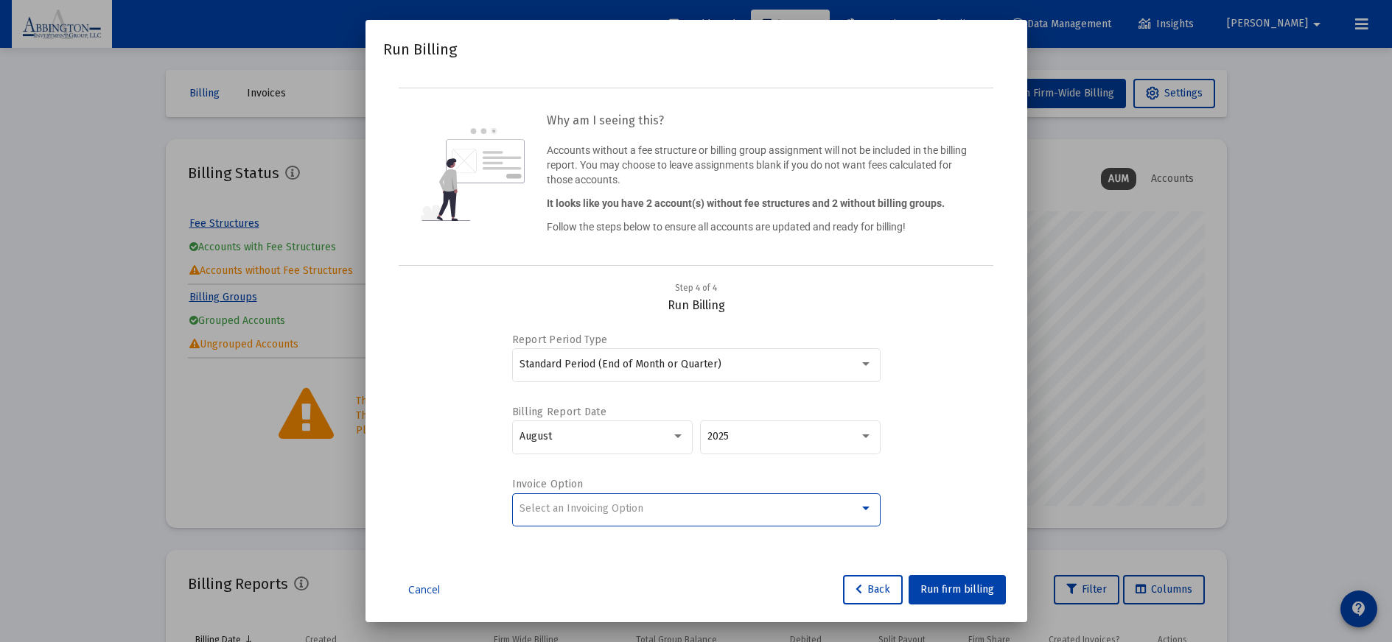
click at [867, 508] on div at bounding box center [865, 509] width 7 height 4
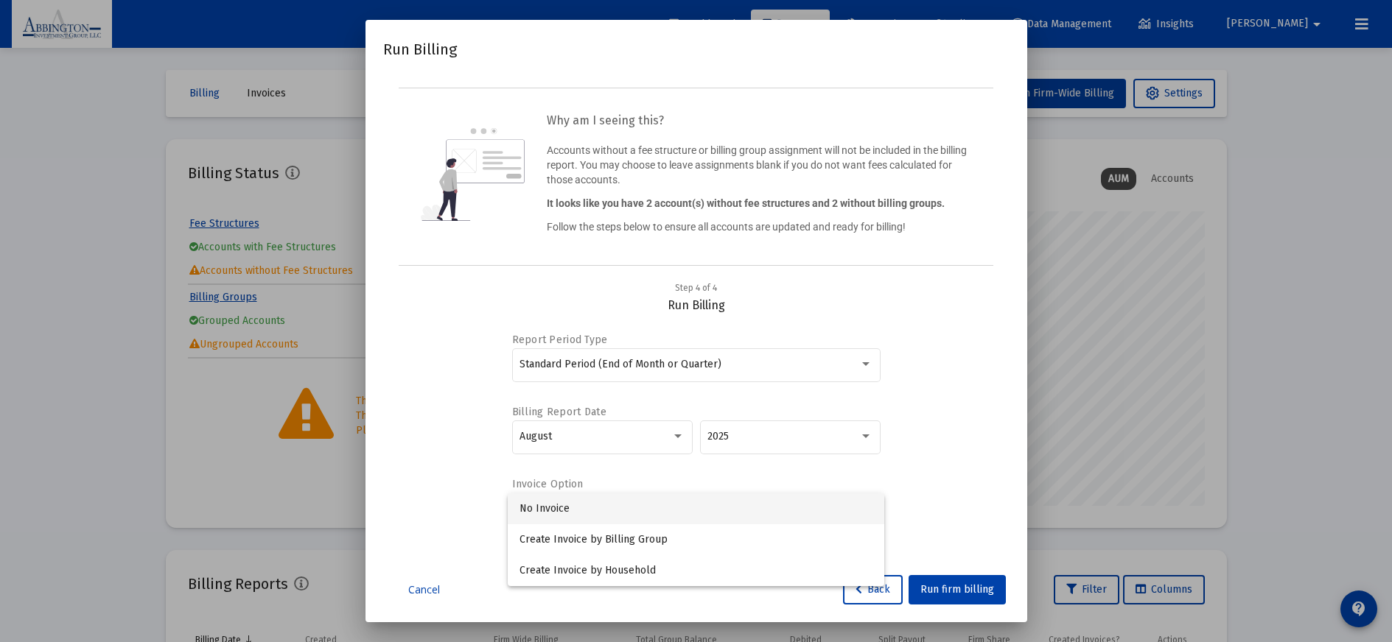
click at [778, 511] on span "No Invoice" at bounding box center [695, 509] width 353 height 31
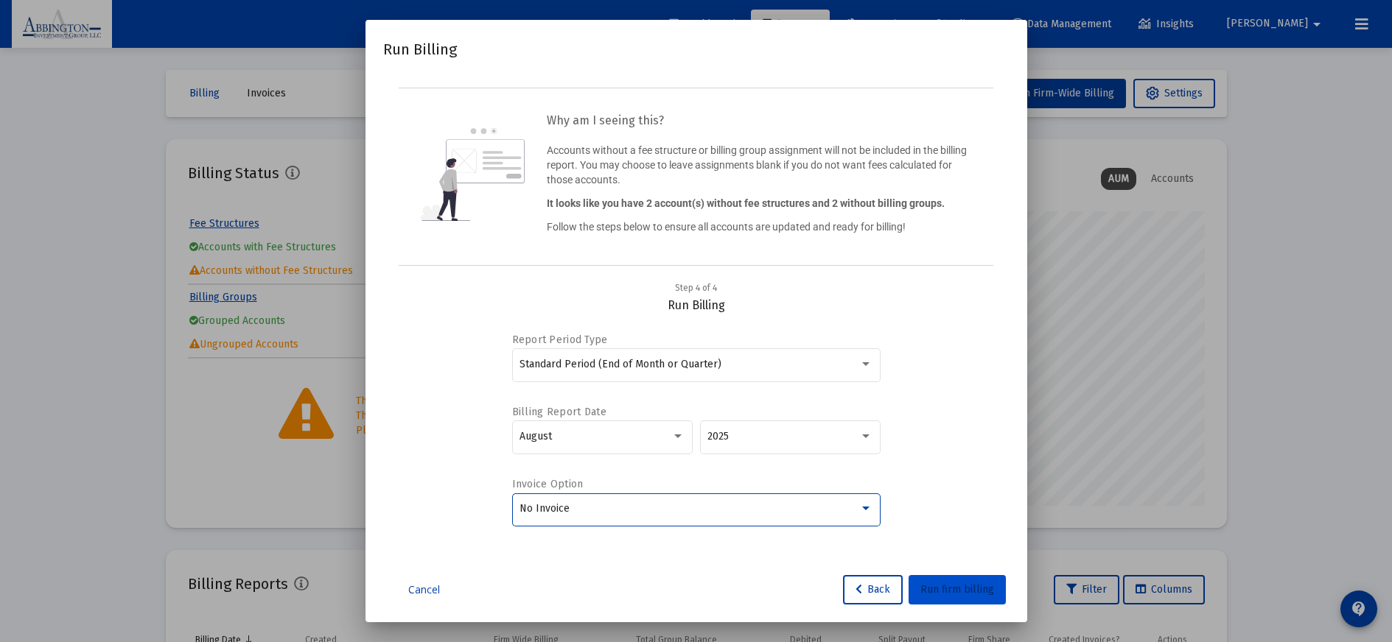
click at [959, 592] on span "Run firm billing" at bounding box center [957, 590] width 74 height 13
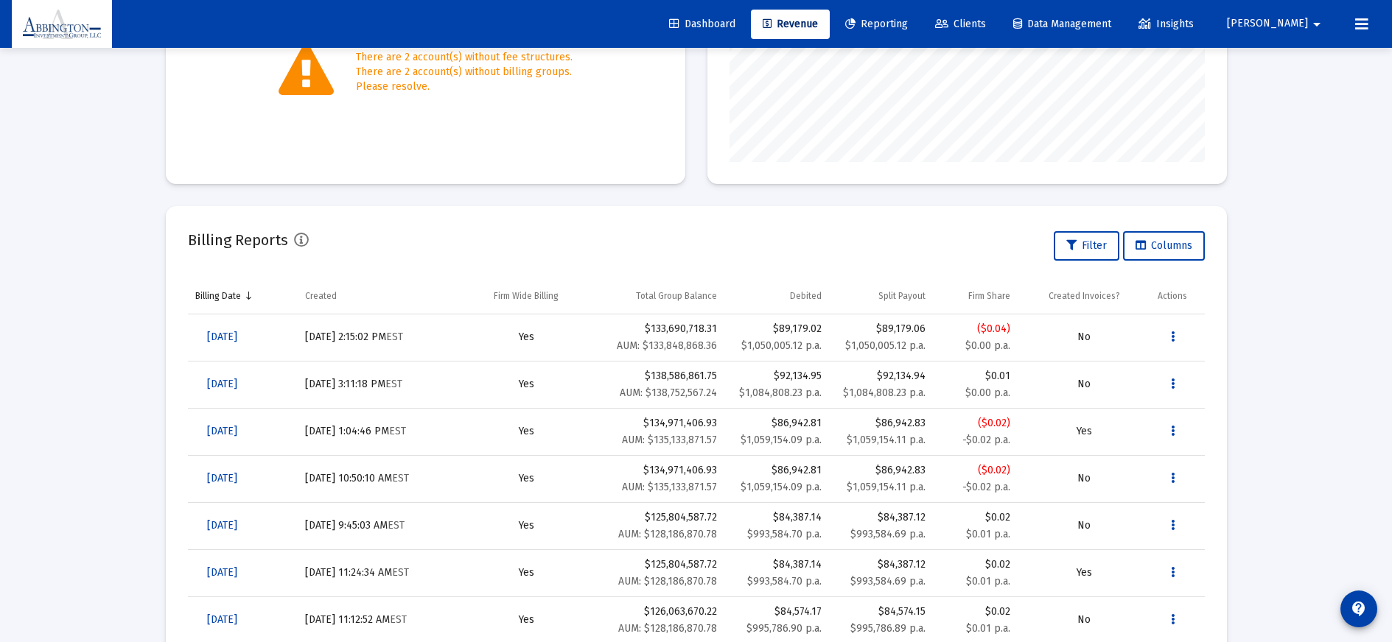
scroll to position [112, 0]
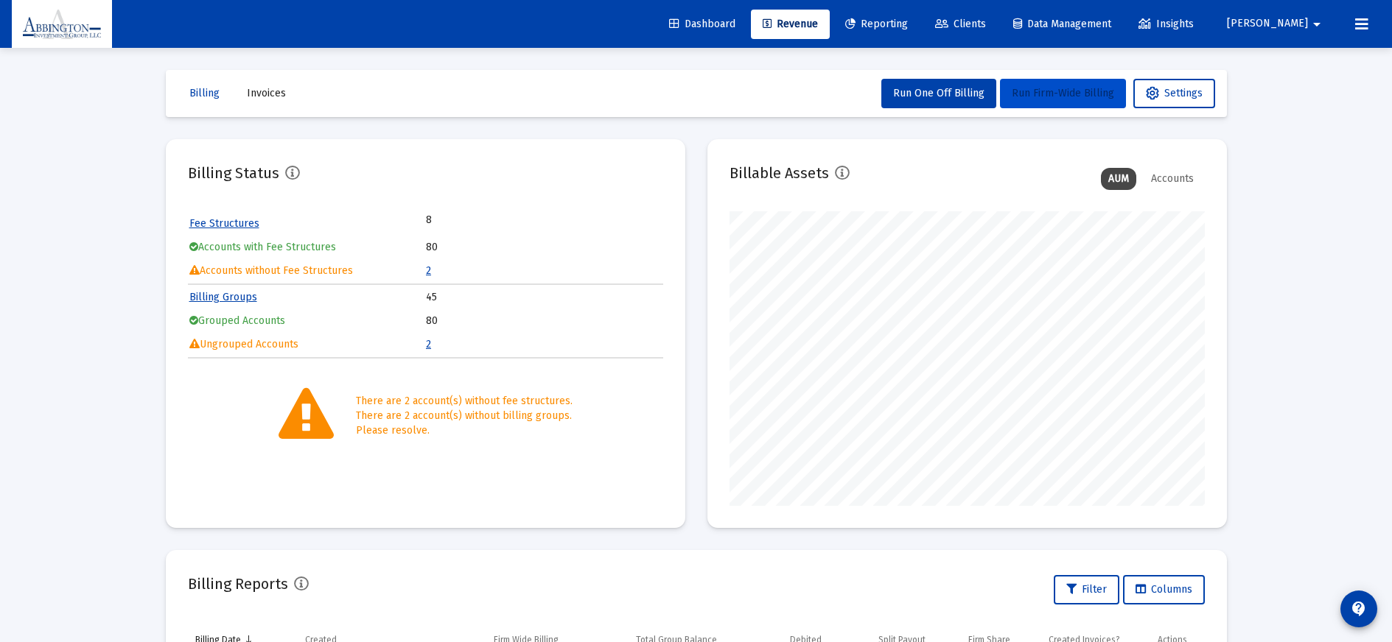
click at [1061, 102] on button "Run Firm-Wide Billing" at bounding box center [1063, 93] width 126 height 29
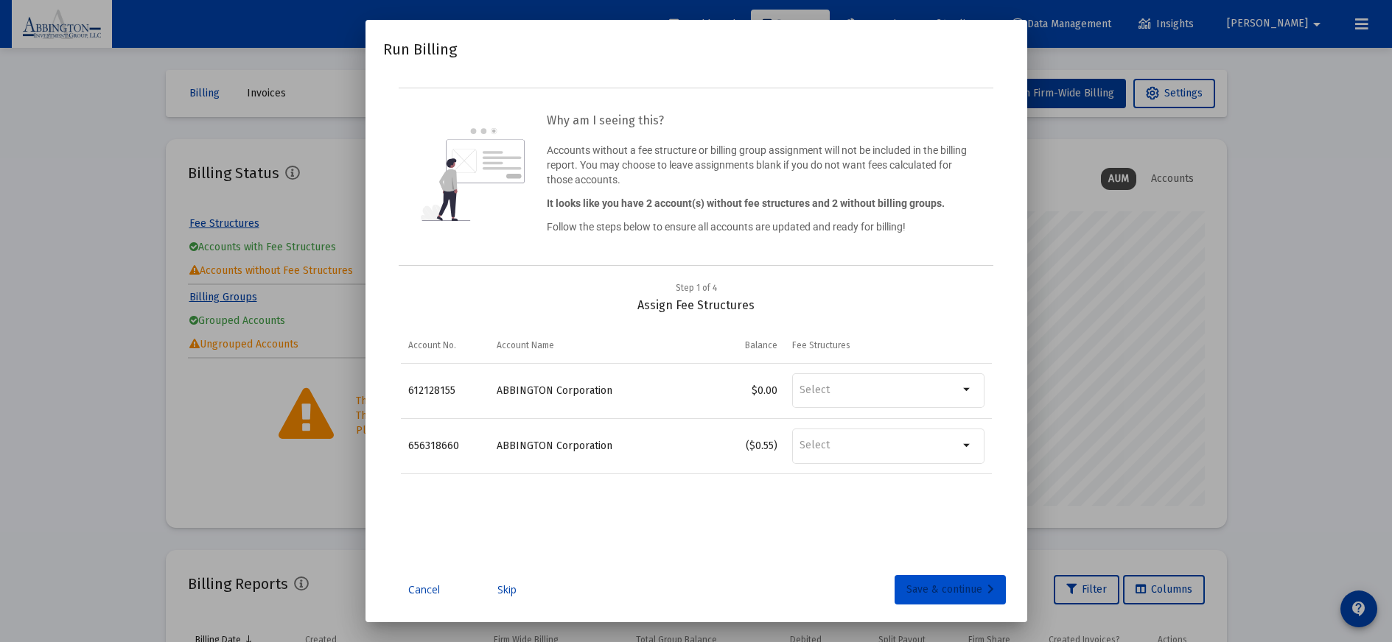
click at [951, 589] on div "Save & continue" at bounding box center [950, 589] width 88 height 29
click at [947, 589] on div "Save & continue" at bounding box center [950, 589] width 88 height 29
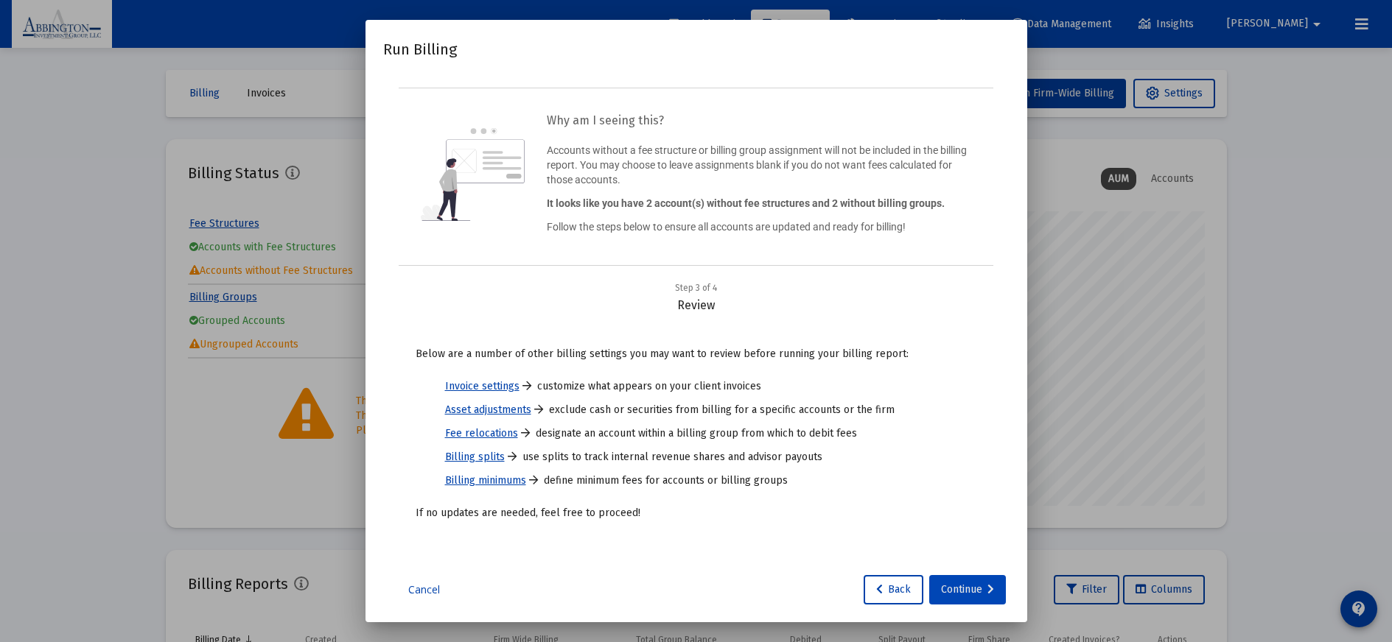
click at [961, 594] on div "Continue" at bounding box center [967, 589] width 53 height 29
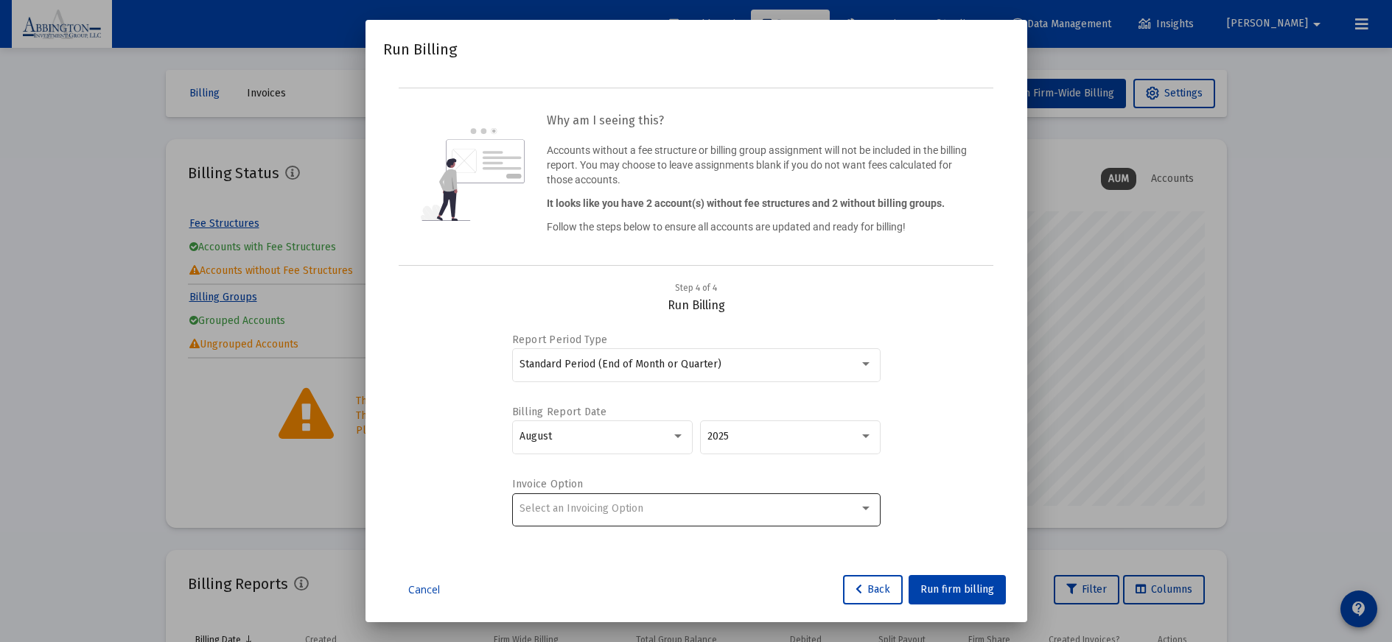
click at [673, 511] on div "Select an Invoicing Option" at bounding box center [689, 509] width 340 height 12
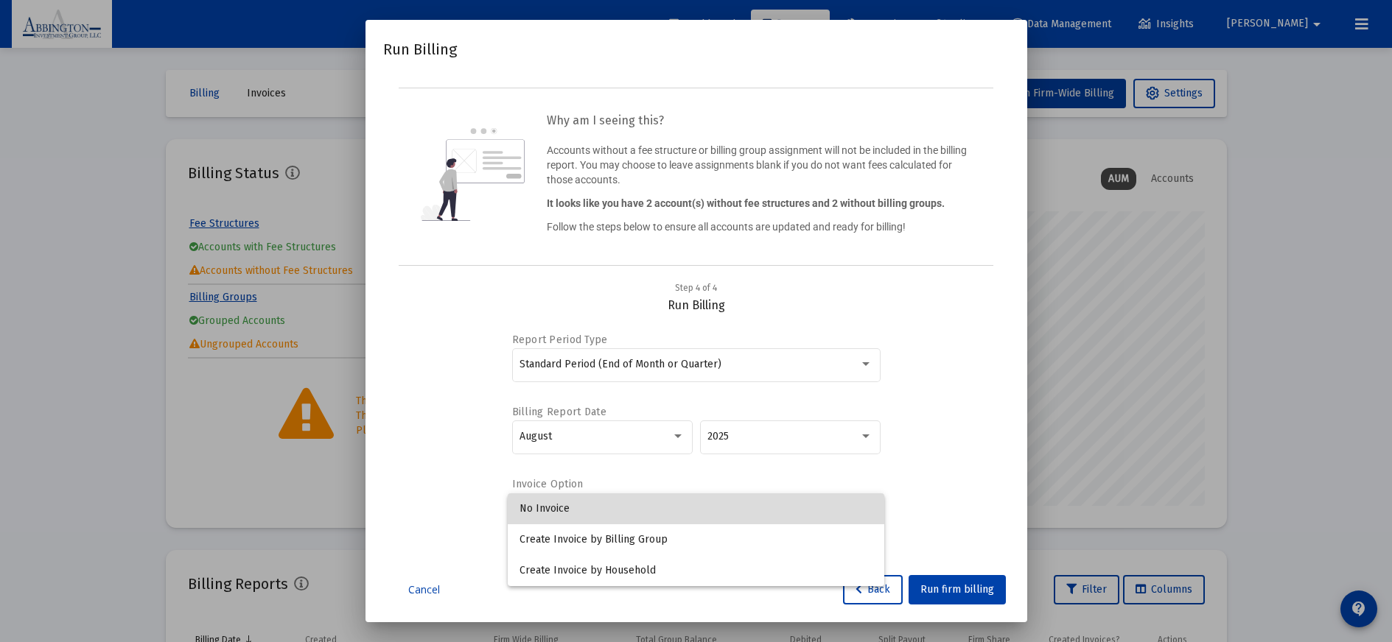
click at [603, 512] on span "No Invoice" at bounding box center [695, 509] width 353 height 31
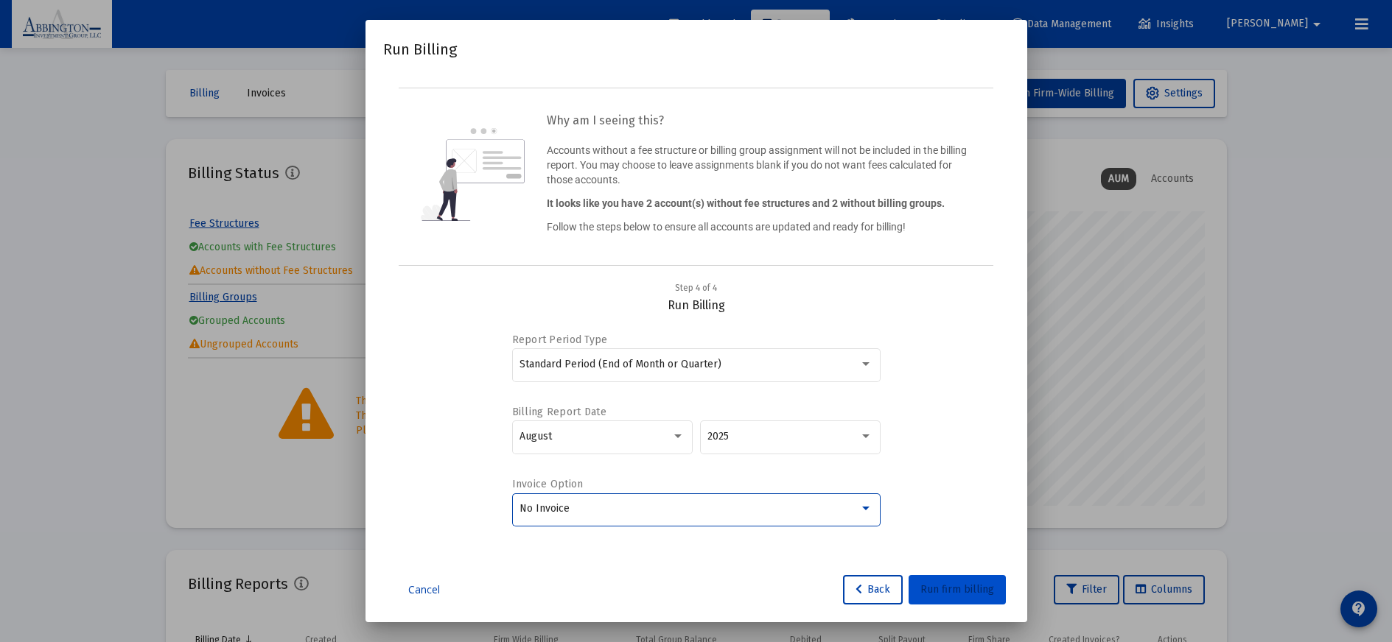
click at [961, 597] on button "Run firm billing" at bounding box center [956, 589] width 97 height 29
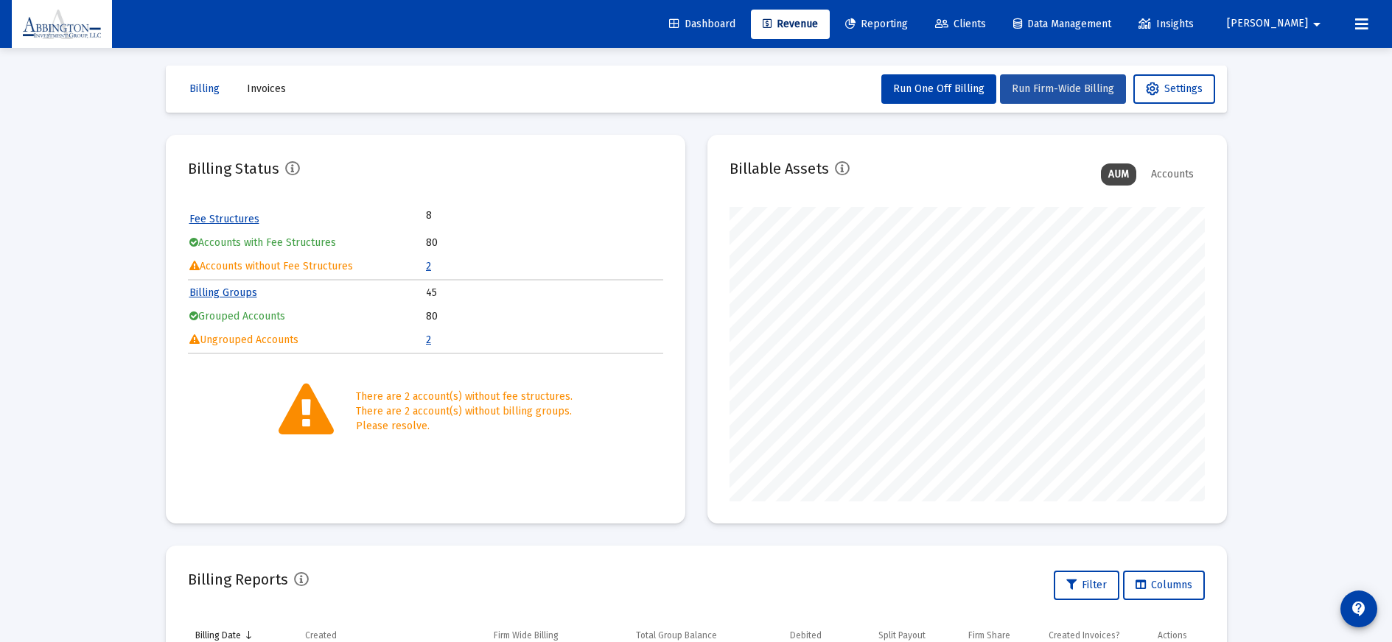
scroll to position [7, 0]
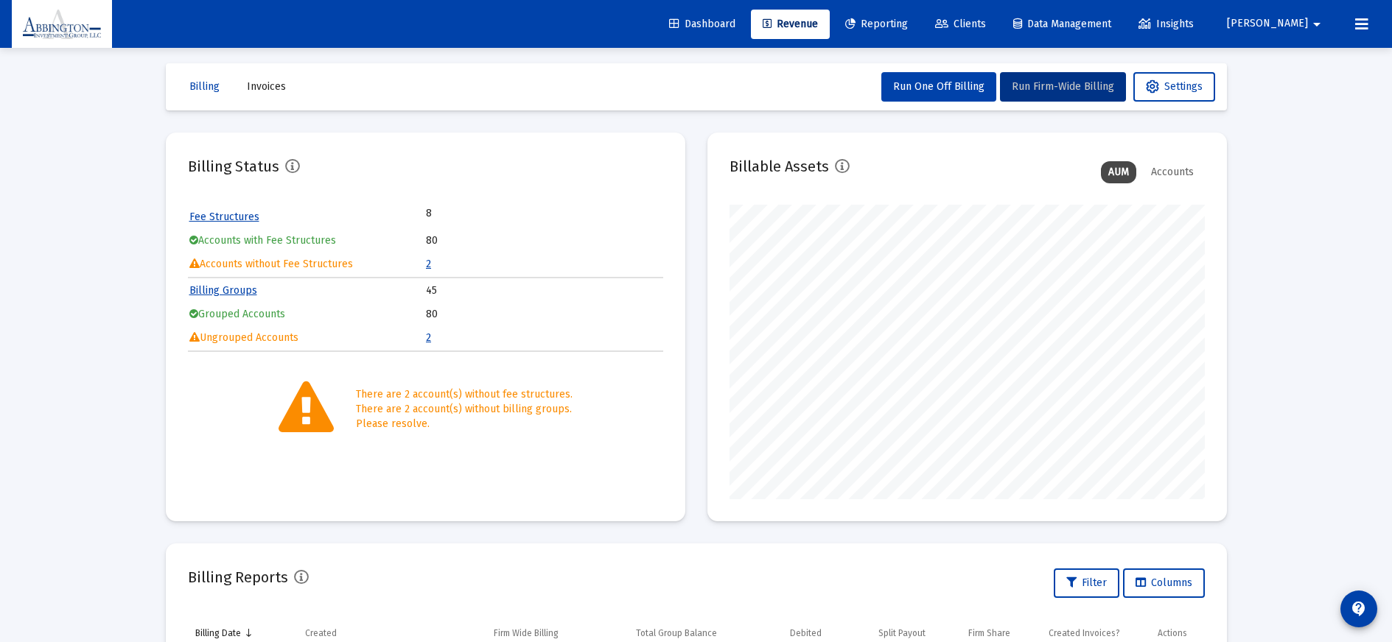
click at [254, 88] on span "Invoices" at bounding box center [266, 86] width 39 height 13
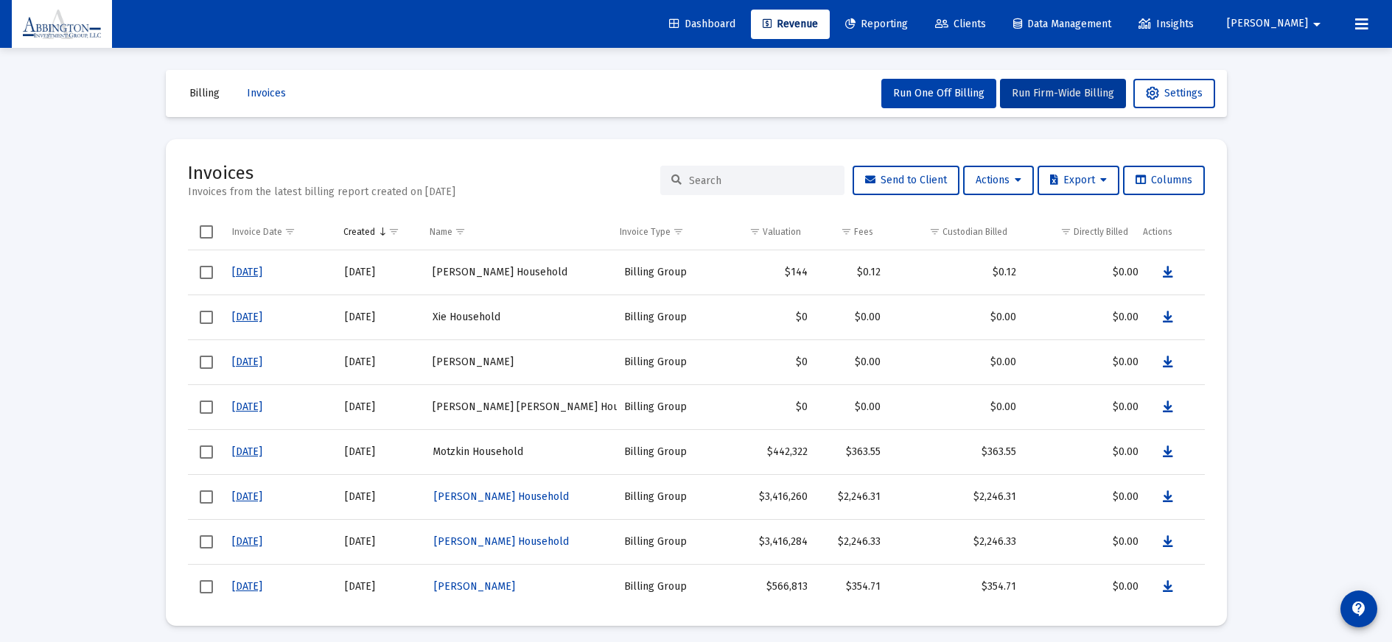
click at [194, 89] on span "Billing" at bounding box center [204, 93] width 30 height 13
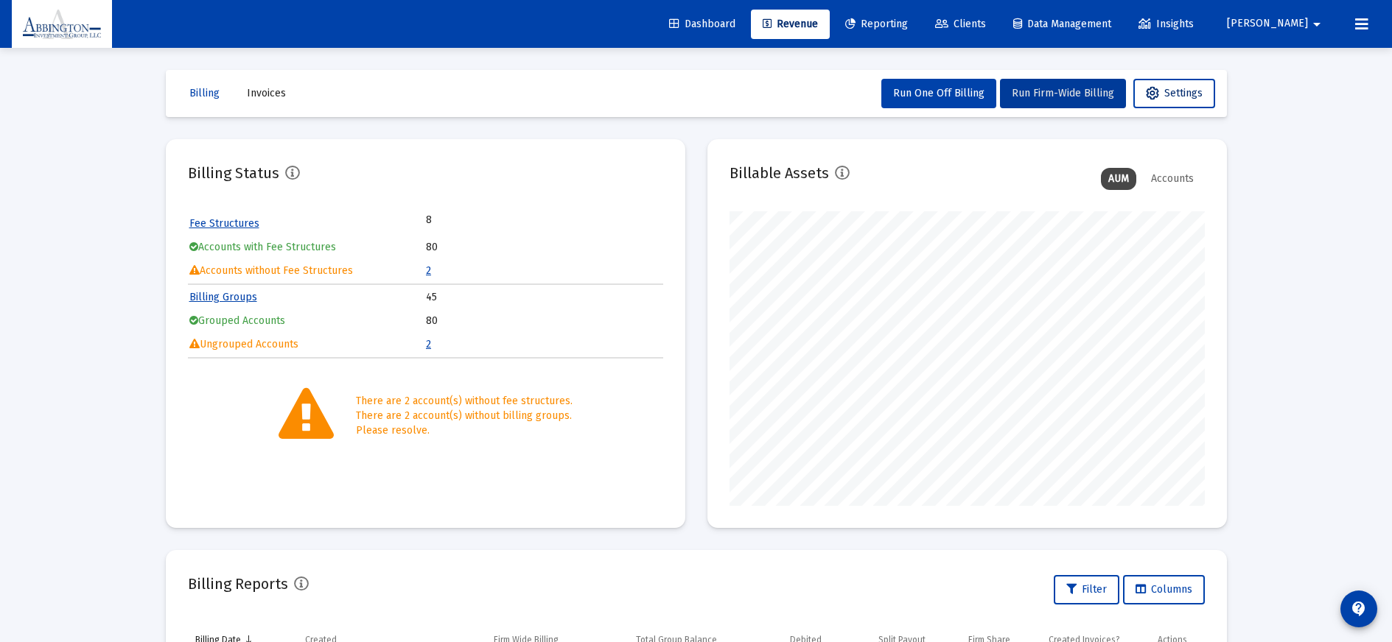
click at [1192, 91] on span "Settings" at bounding box center [1174, 93] width 57 height 13
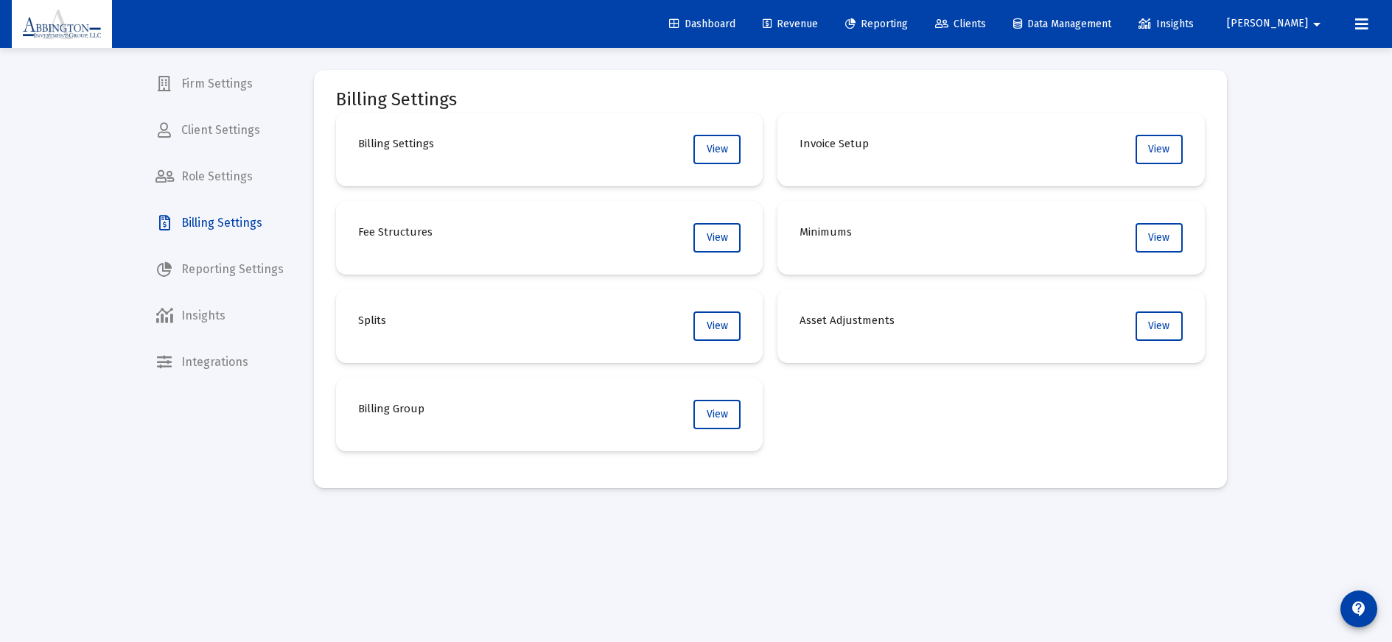
click at [818, 29] on span "Revenue" at bounding box center [790, 24] width 55 height 13
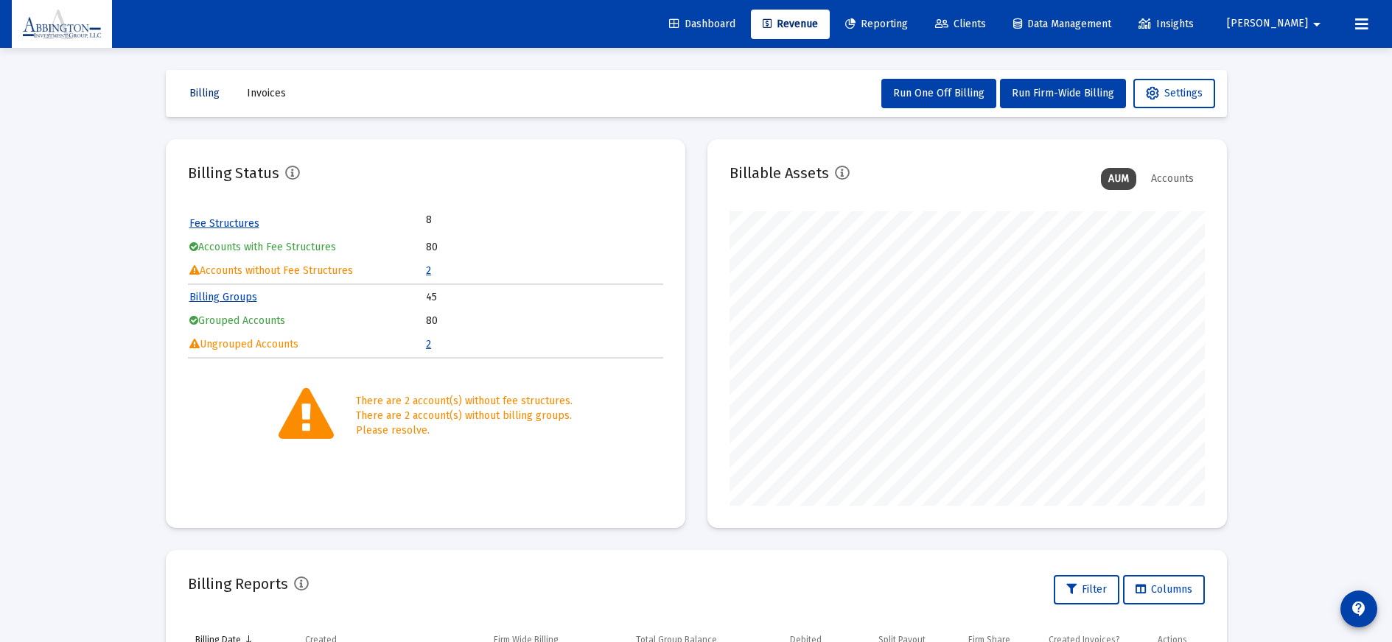
click at [200, 97] on span "Billing" at bounding box center [204, 93] width 30 height 13
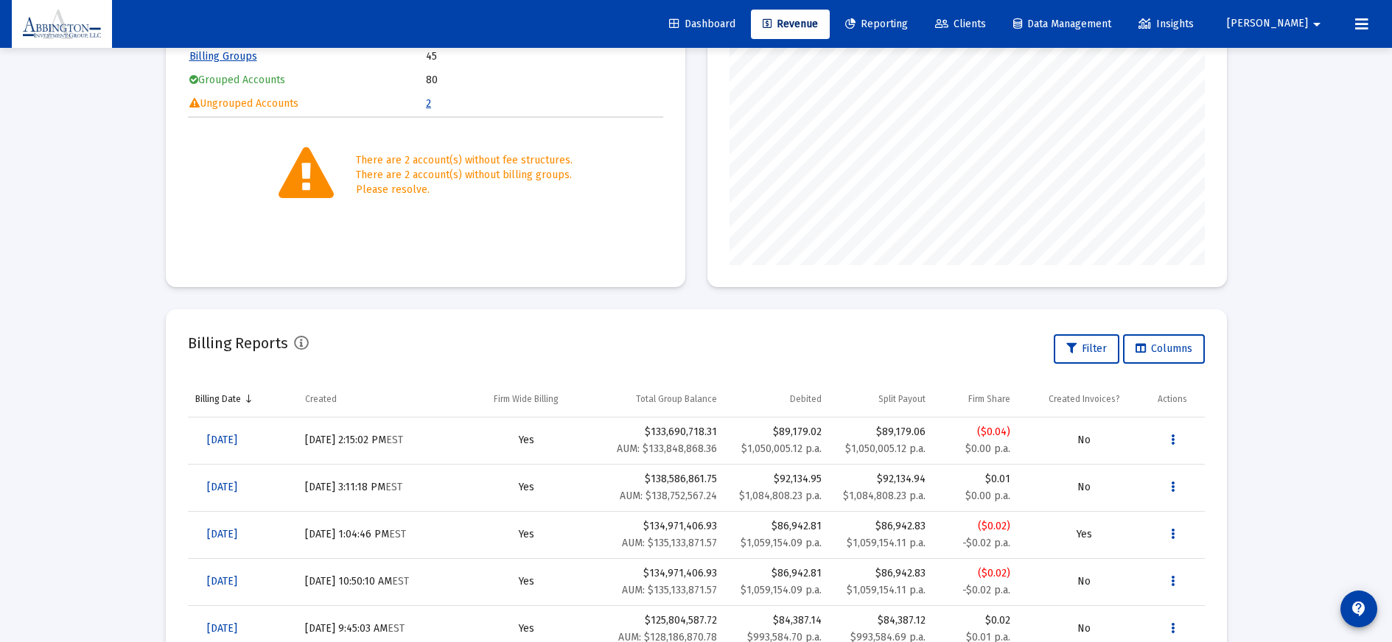
scroll to position [244, 0]
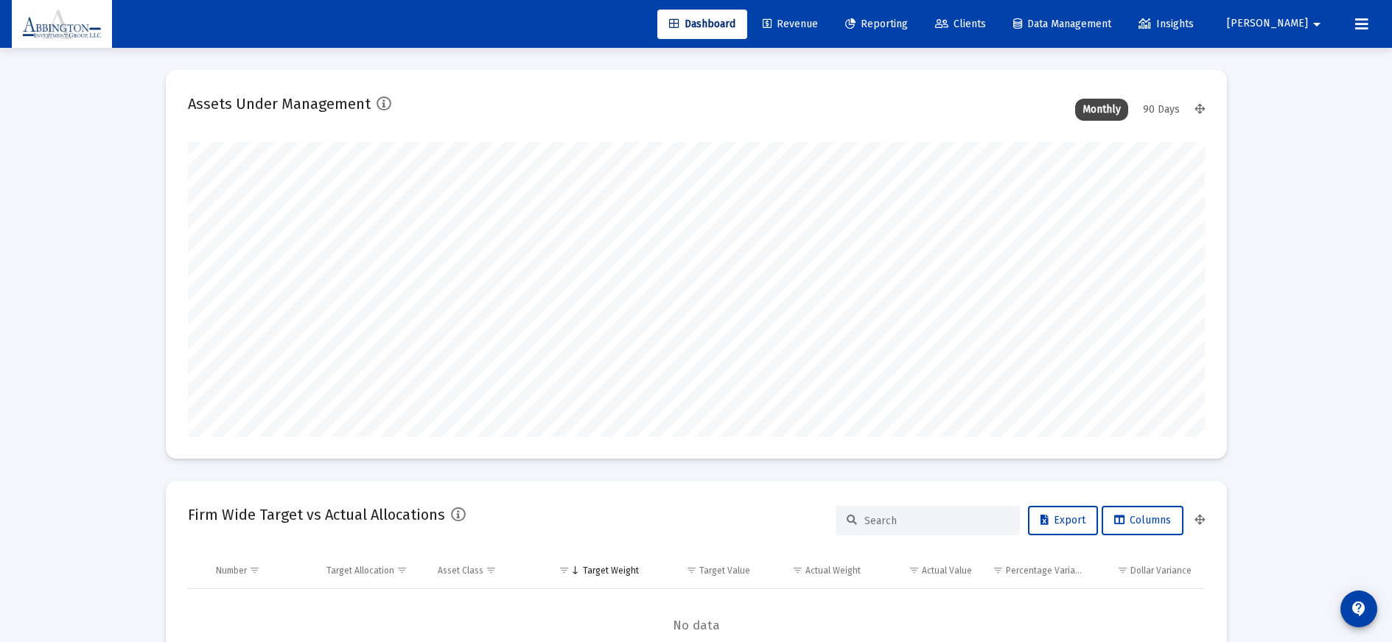
type input "[DATE]"
click at [818, 27] on span "Revenue" at bounding box center [790, 24] width 55 height 13
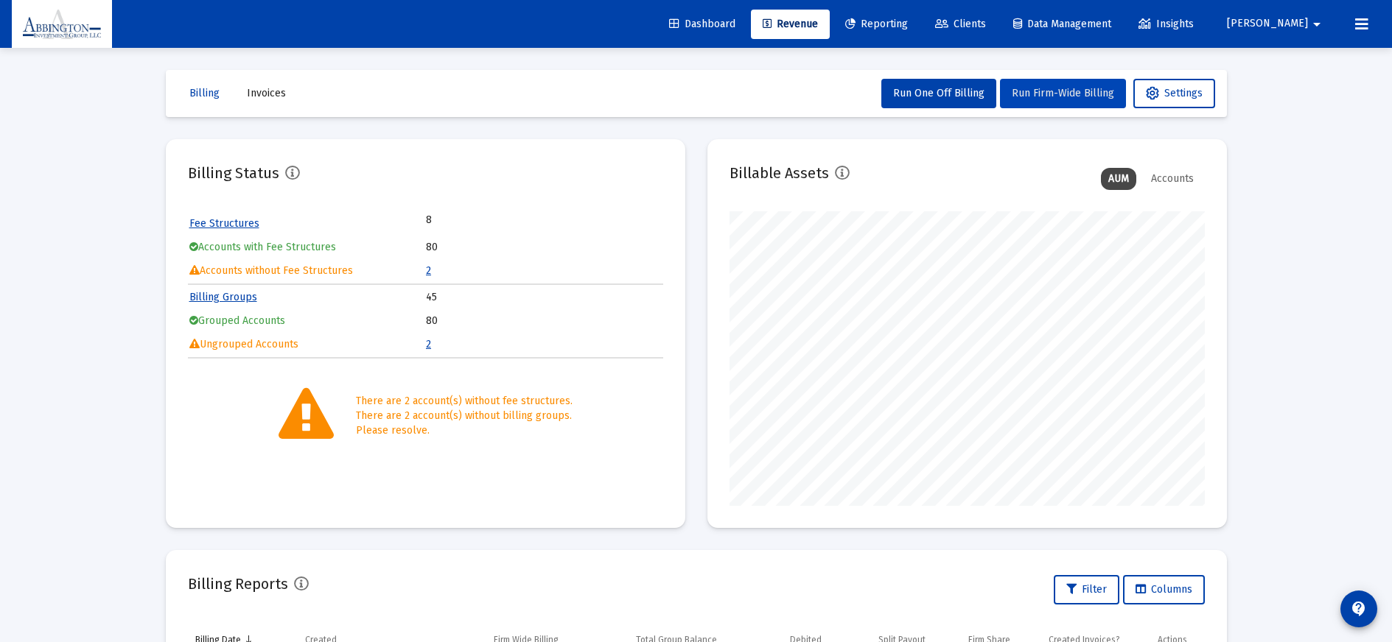
click at [1076, 97] on span "Run Firm-Wide Billing" at bounding box center [1063, 93] width 102 height 13
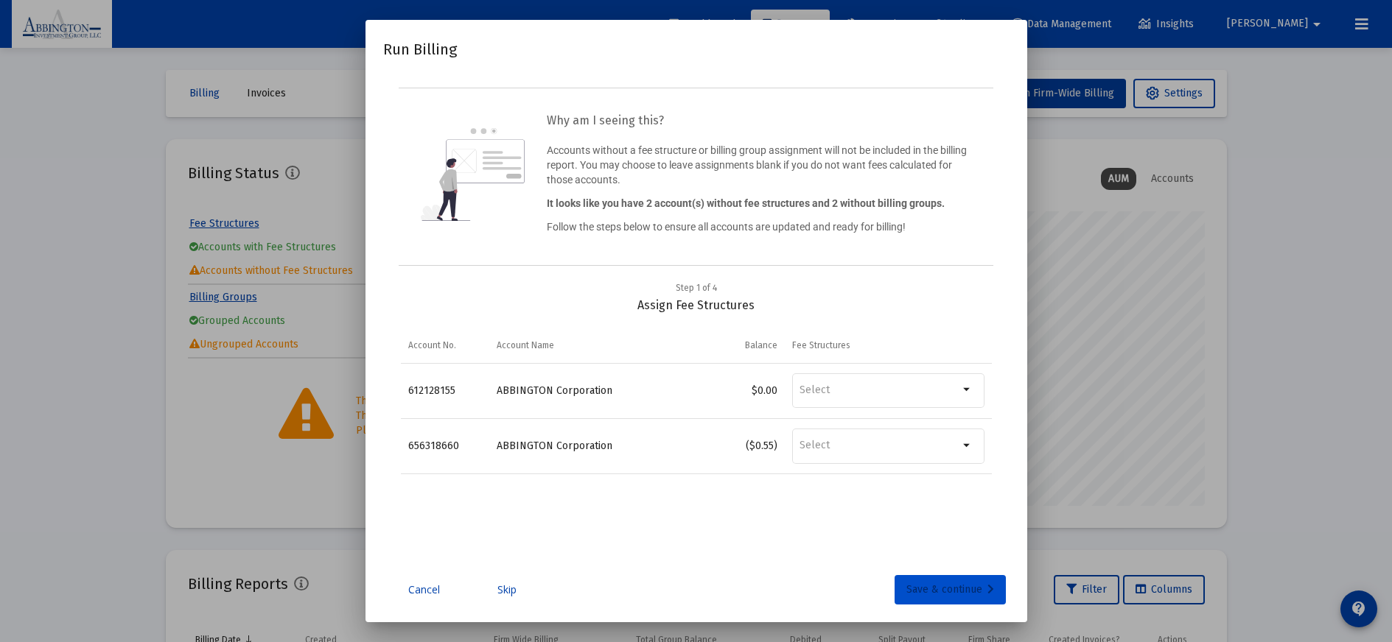
click at [918, 592] on div "Save & continue" at bounding box center [950, 589] width 88 height 29
click at [919, 592] on div "Save & continue" at bounding box center [950, 589] width 88 height 29
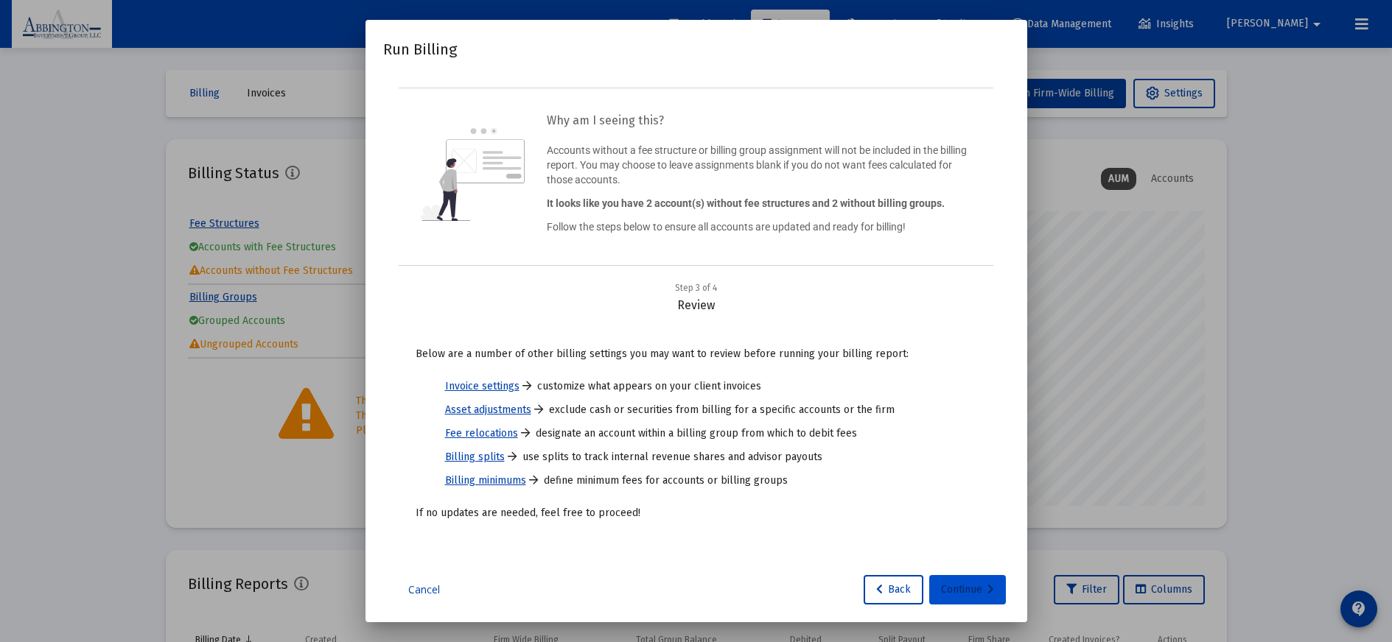
click at [981, 588] on div "Continue" at bounding box center [967, 589] width 53 height 29
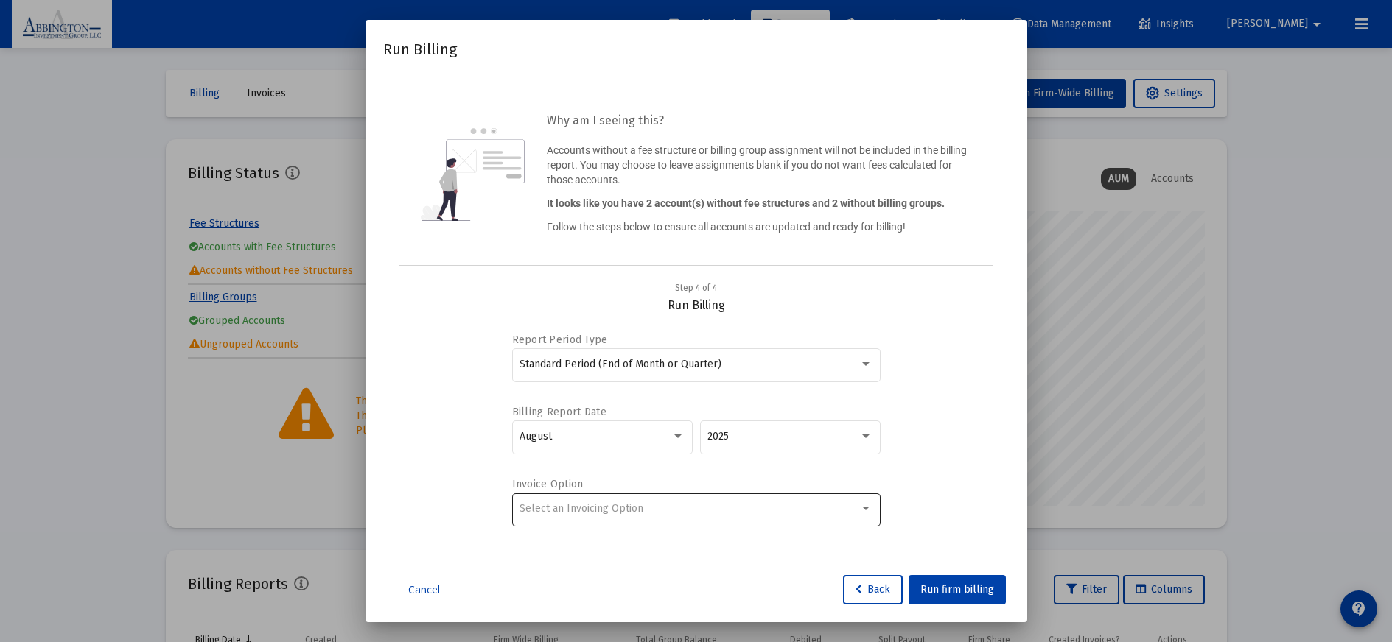
click at [872, 511] on div "Select an Invoicing Option" at bounding box center [696, 509] width 368 height 36
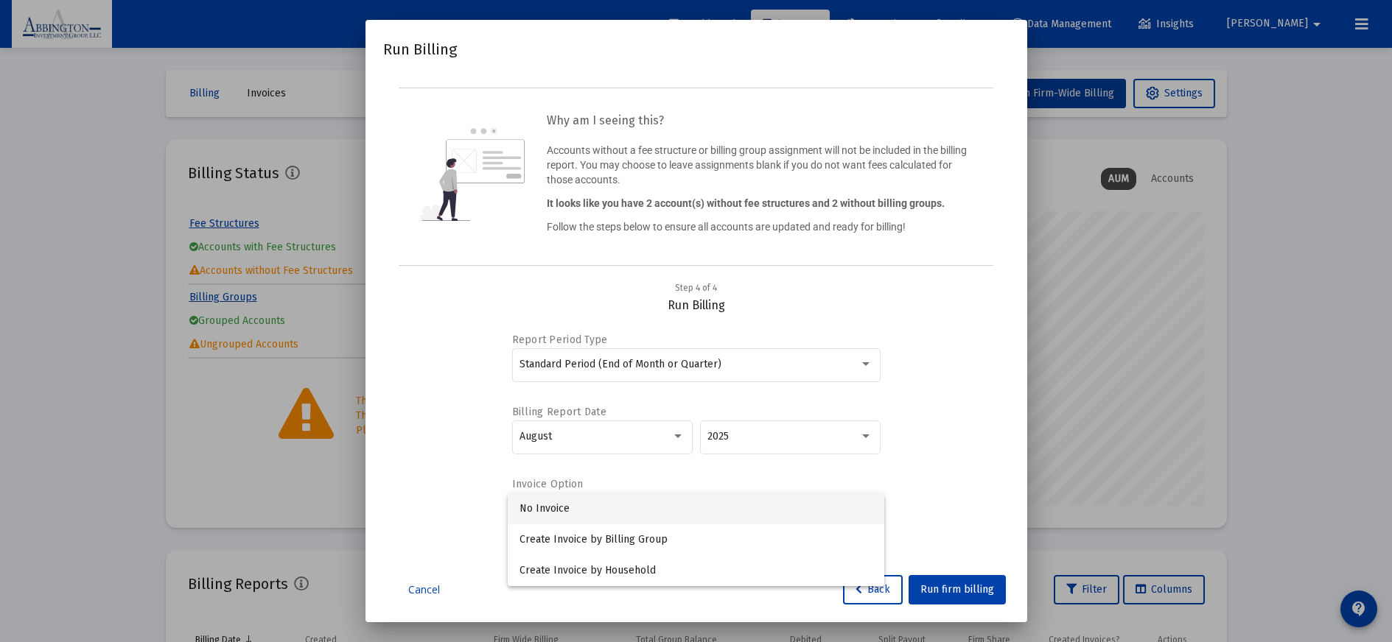
click at [770, 511] on span "No Invoice" at bounding box center [695, 509] width 353 height 31
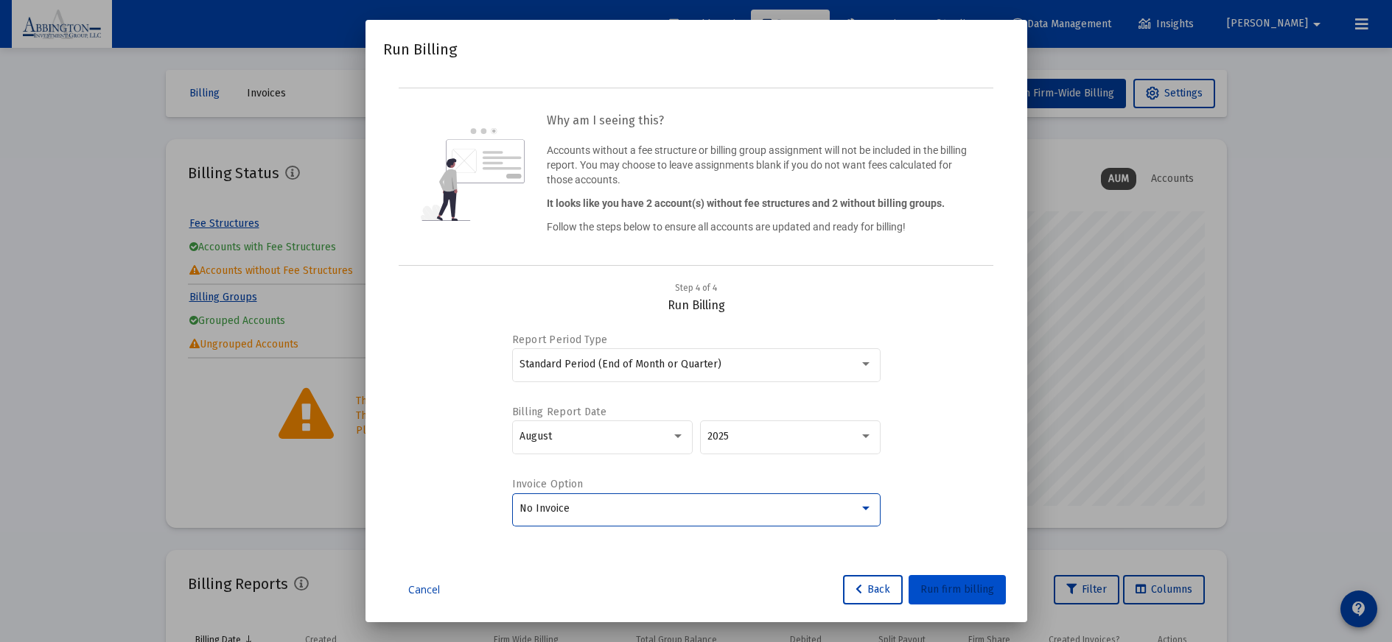
click at [960, 589] on span "Run firm billing" at bounding box center [957, 590] width 74 height 13
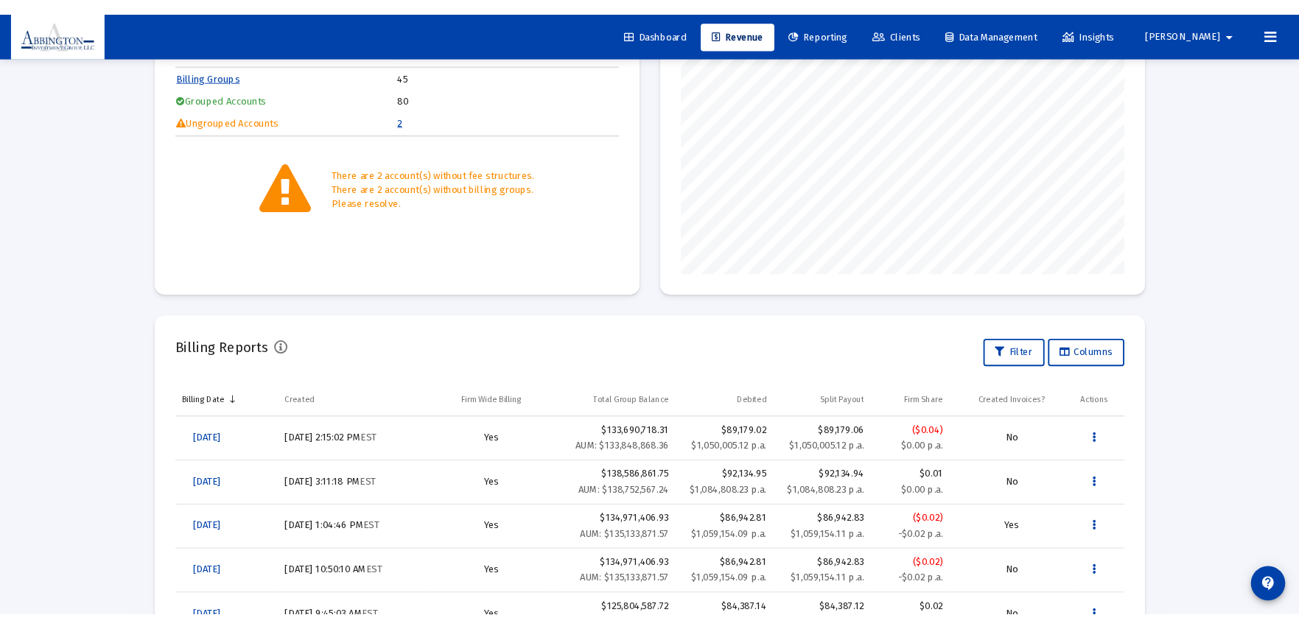
scroll to position [229, 0]
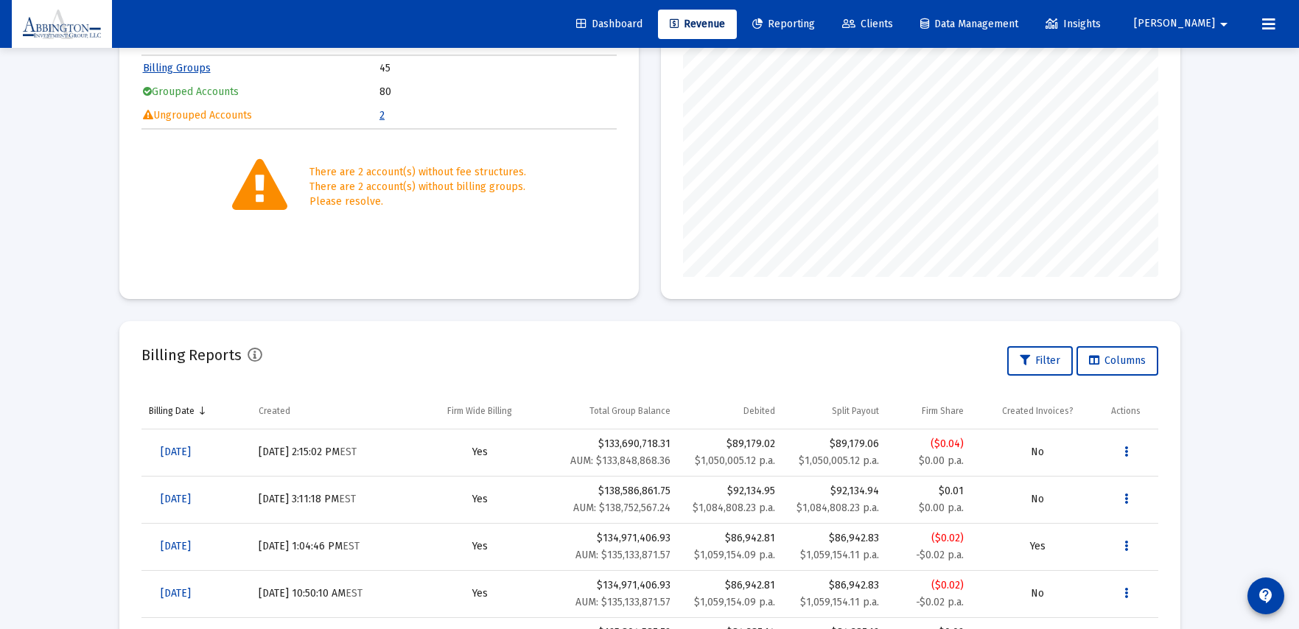
click at [815, 26] on span "Reporting" at bounding box center [783, 24] width 63 height 13
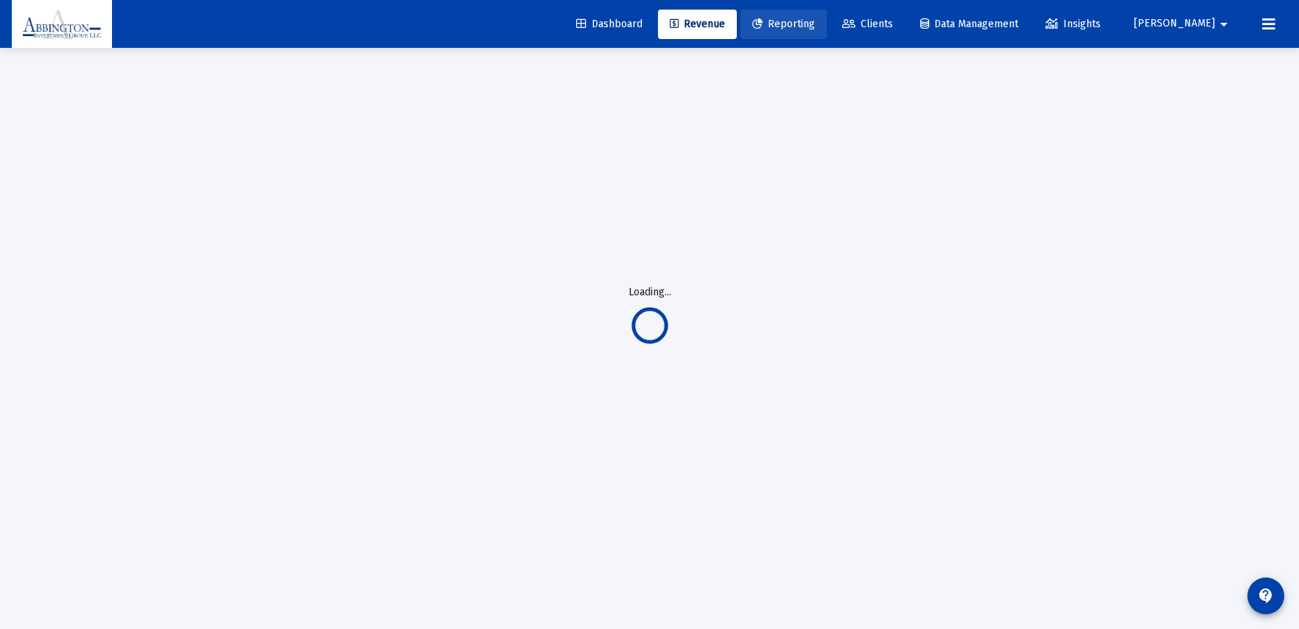
scroll to position [48, 0]
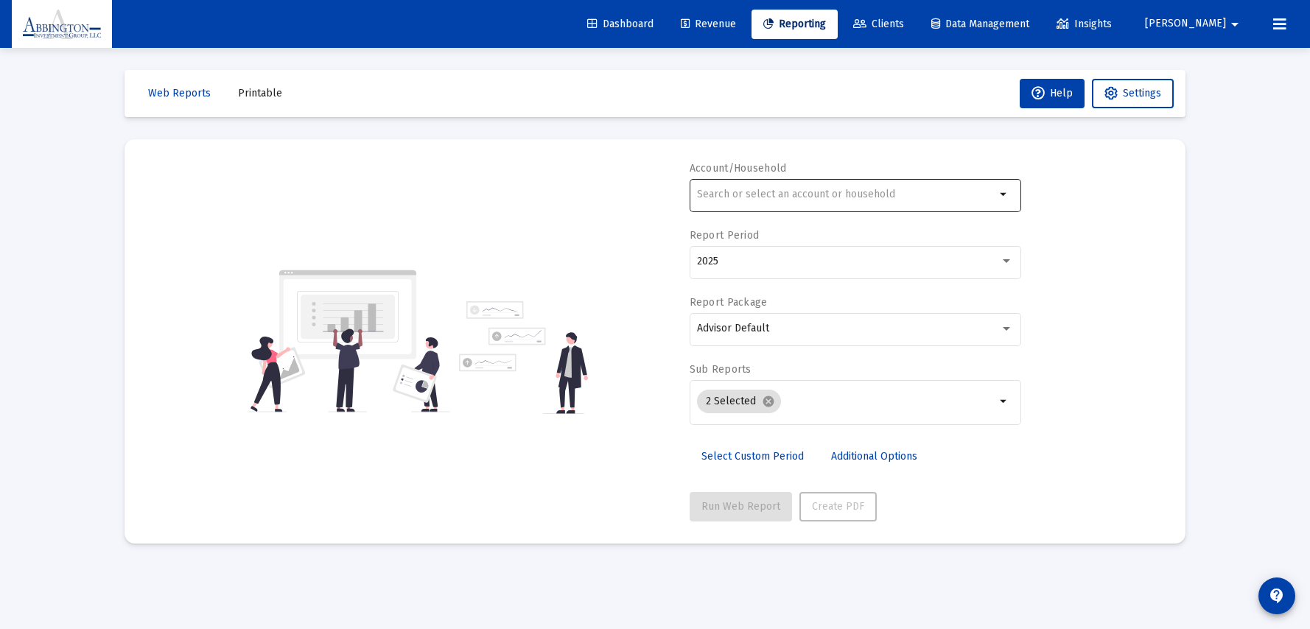
click at [1002, 194] on mat-icon "arrow_drop_down" at bounding box center [1004, 195] width 18 height 18
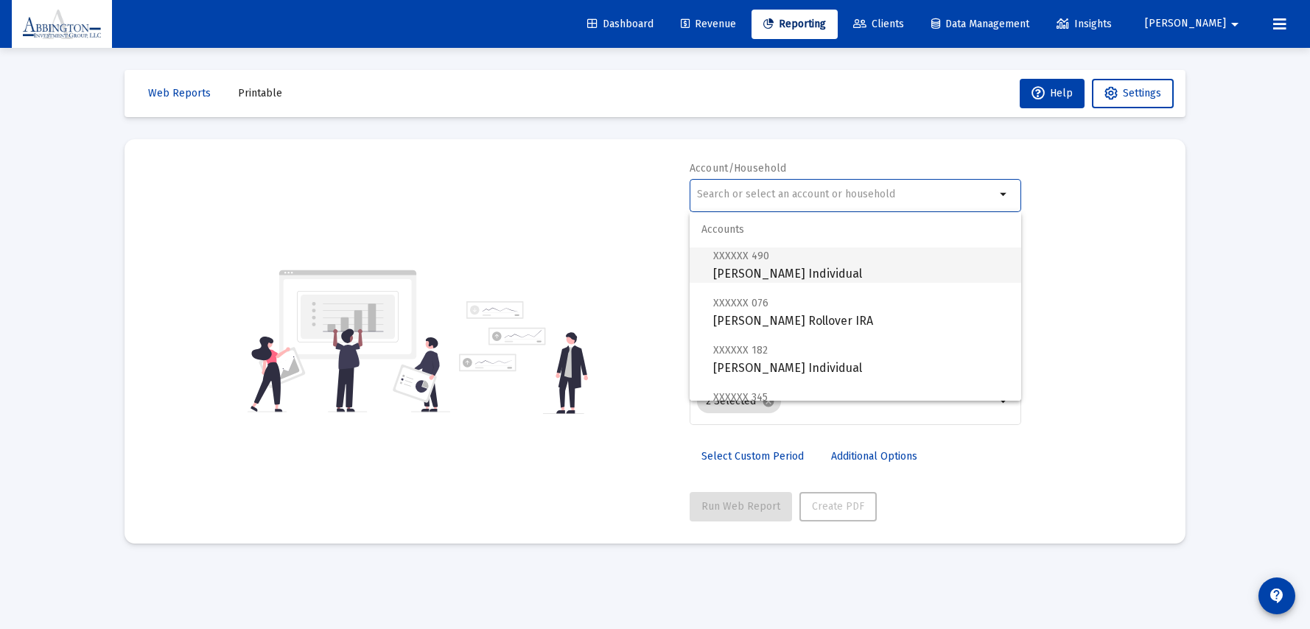
click at [839, 253] on span "XXXXXX 490 Susan Eisenhower Individual" at bounding box center [861, 265] width 296 height 36
type input "Susan Eisenhower Individual"
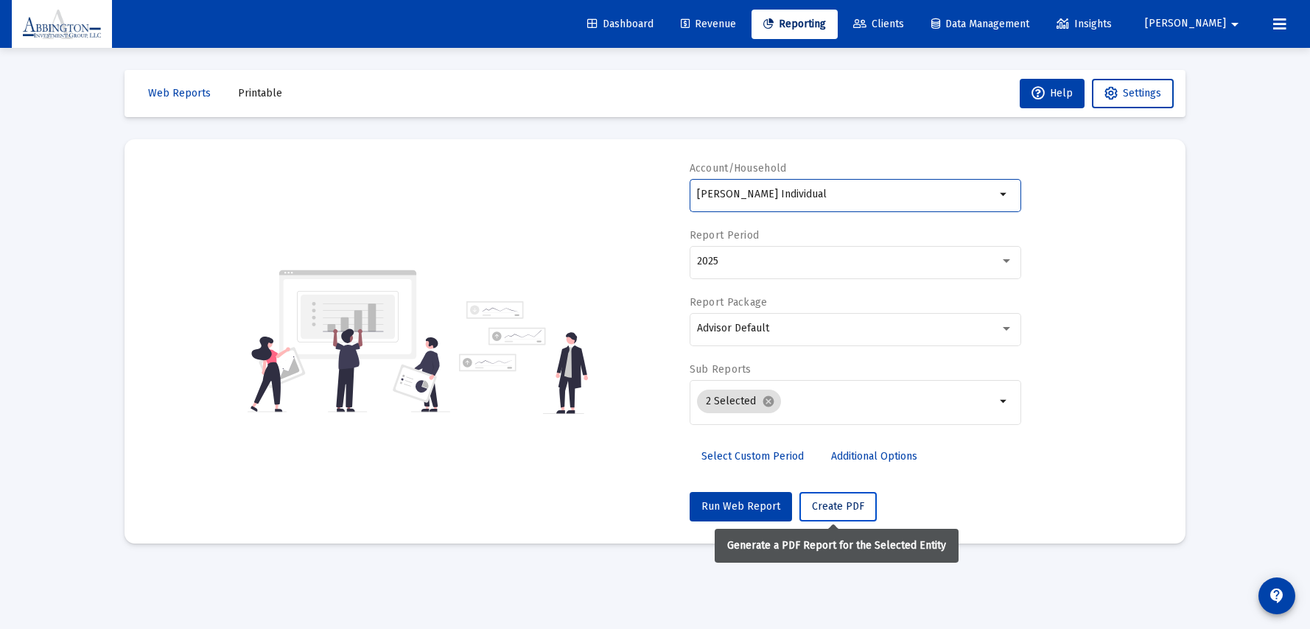
click at [826, 508] on span "Create PDF" at bounding box center [838, 506] width 52 height 13
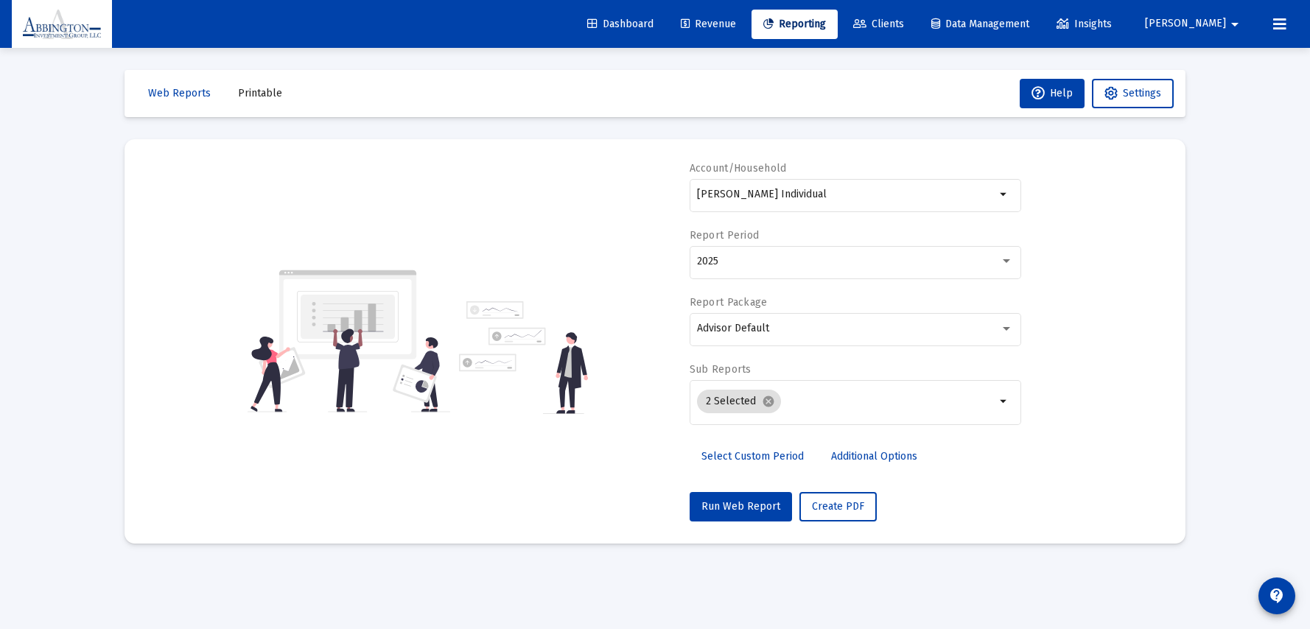
click at [260, 94] on span "Printable" at bounding box center [260, 93] width 44 height 13
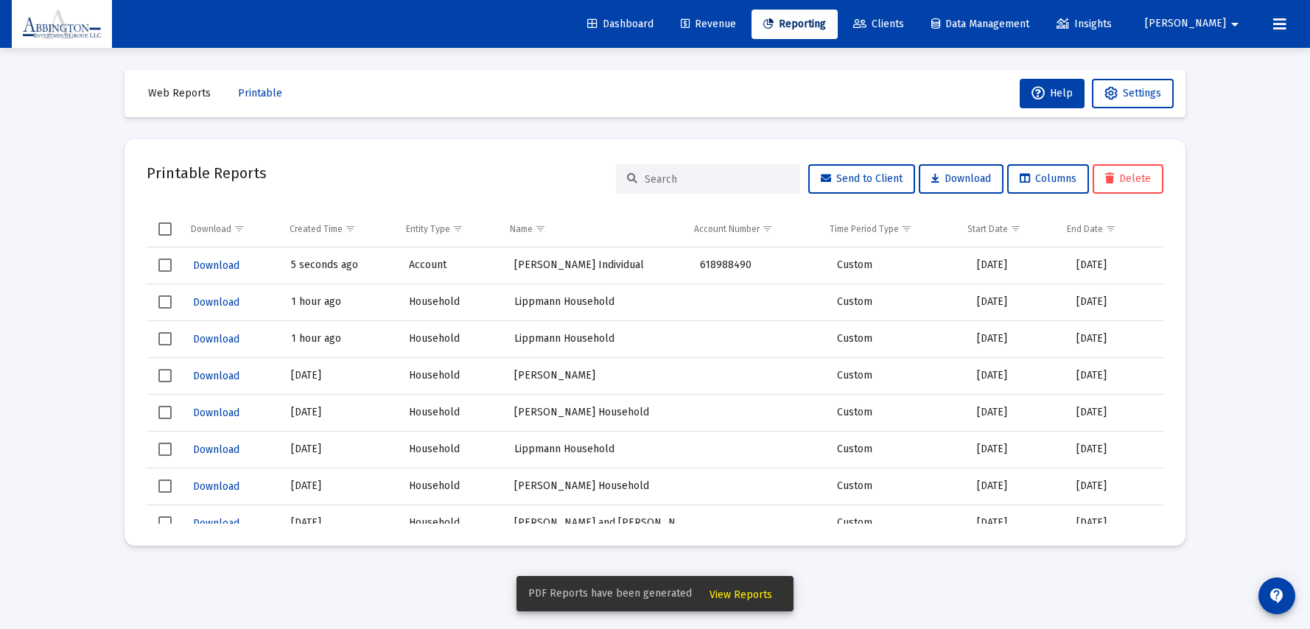
click at [741, 597] on span "View Reports" at bounding box center [741, 595] width 63 height 13
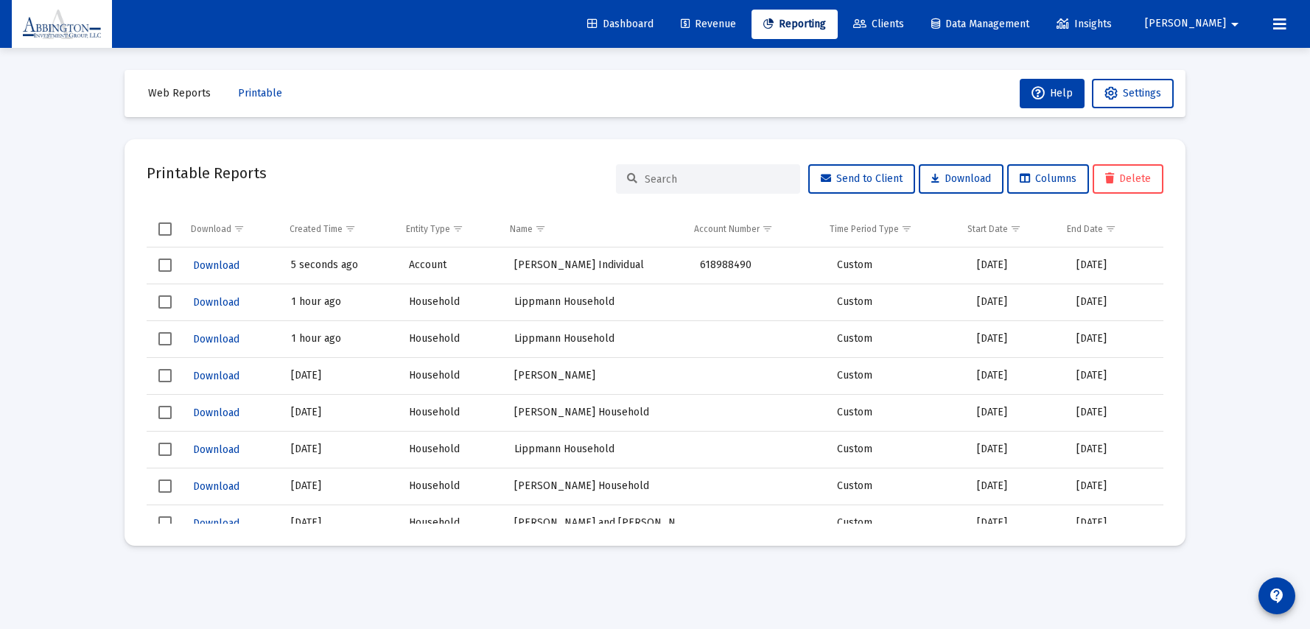
click at [724, 24] on span "Revenue" at bounding box center [708, 24] width 55 height 13
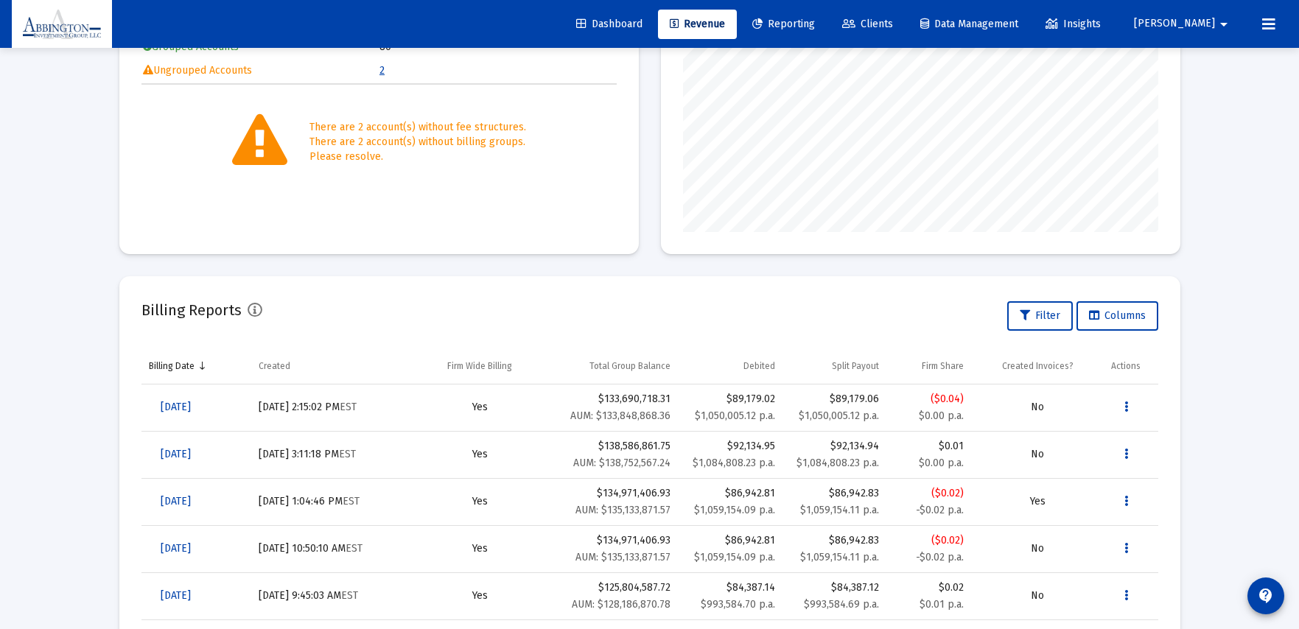
scroll to position [282, 0]
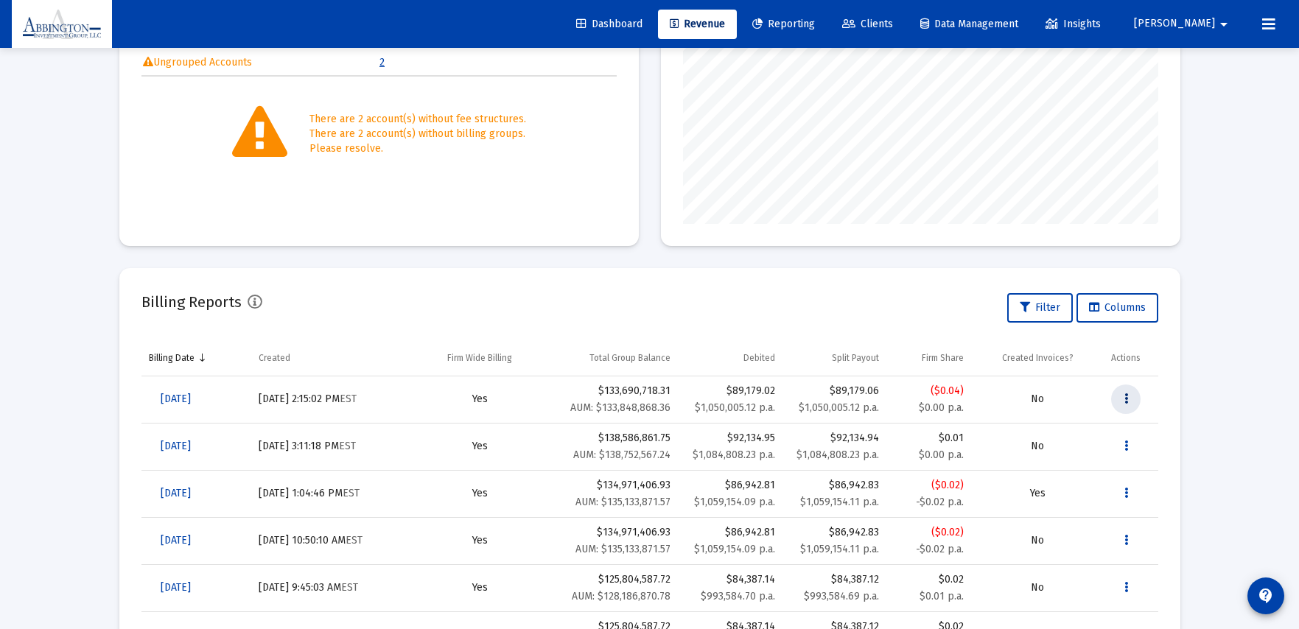
click at [1124, 396] on icon "Data grid" at bounding box center [1126, 399] width 4 height 18
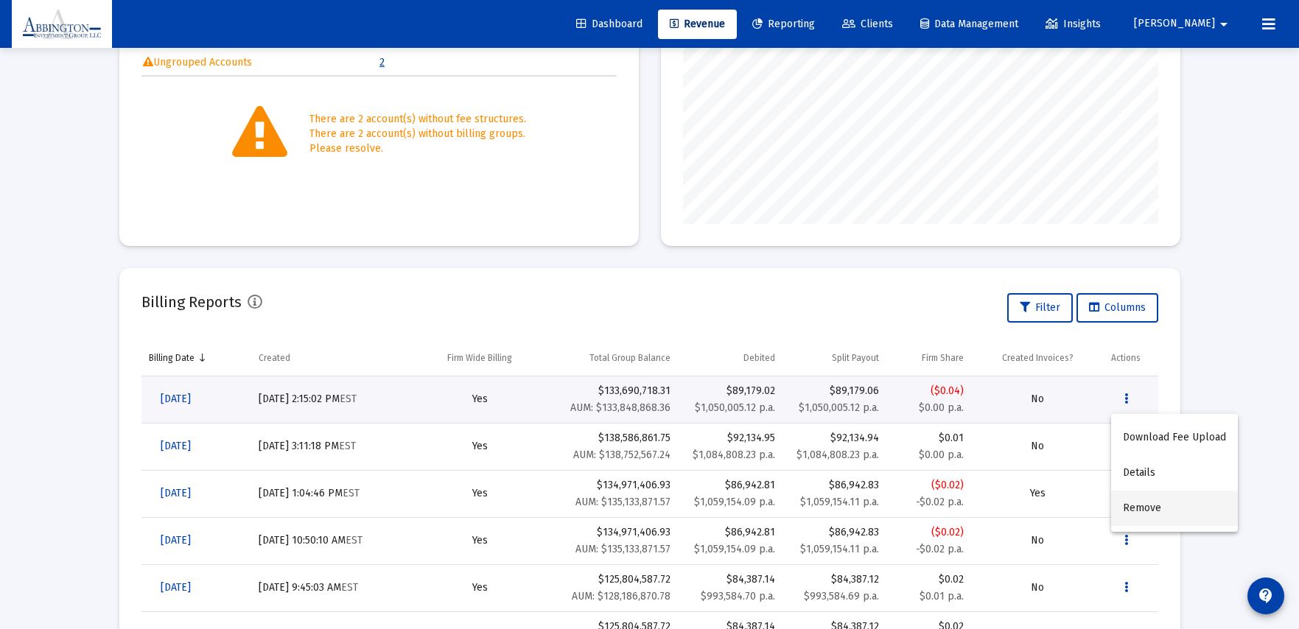
click at [1162, 508] on button "Remove" at bounding box center [1174, 508] width 127 height 35
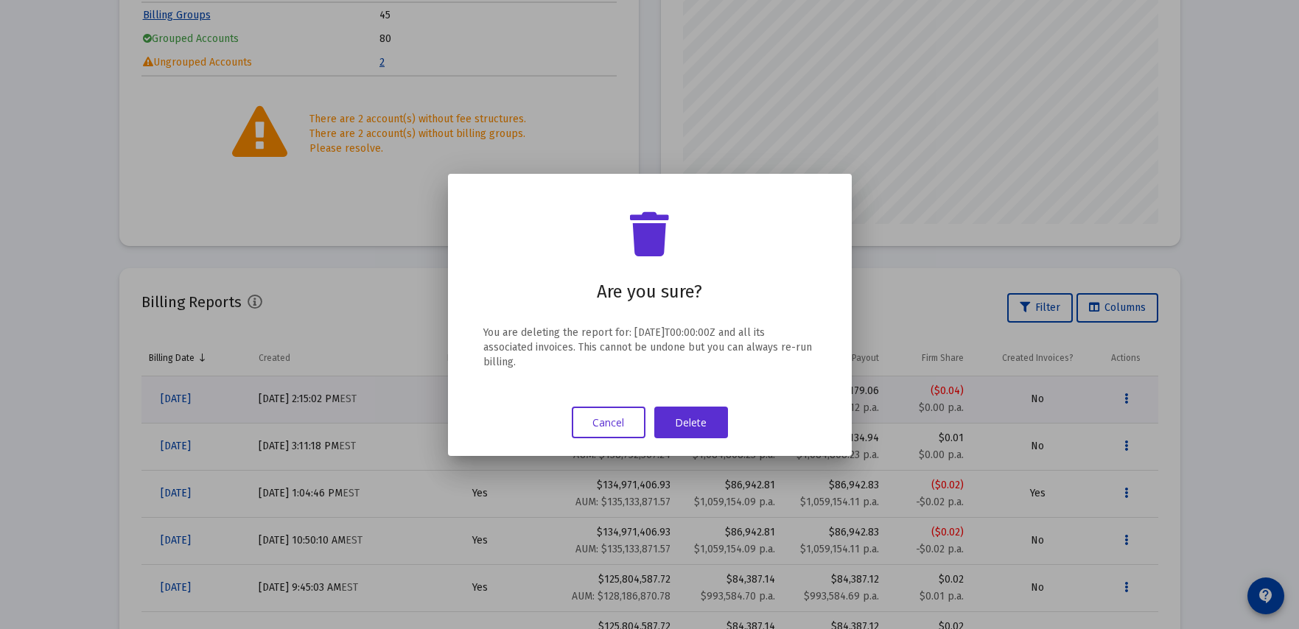
drag, startPoint x: 691, startPoint y: 425, endPoint x: 760, endPoint y: 407, distance: 71.0
click at [691, 425] on button "Delete" at bounding box center [691, 423] width 74 height 32
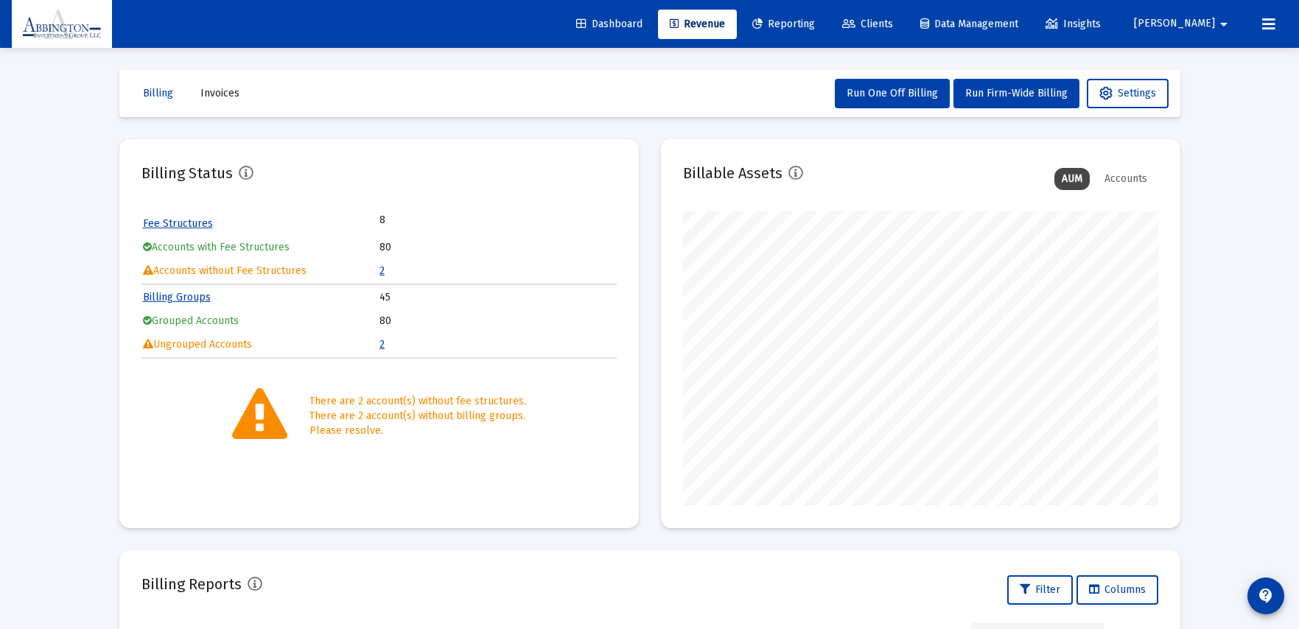
scroll to position [282, 0]
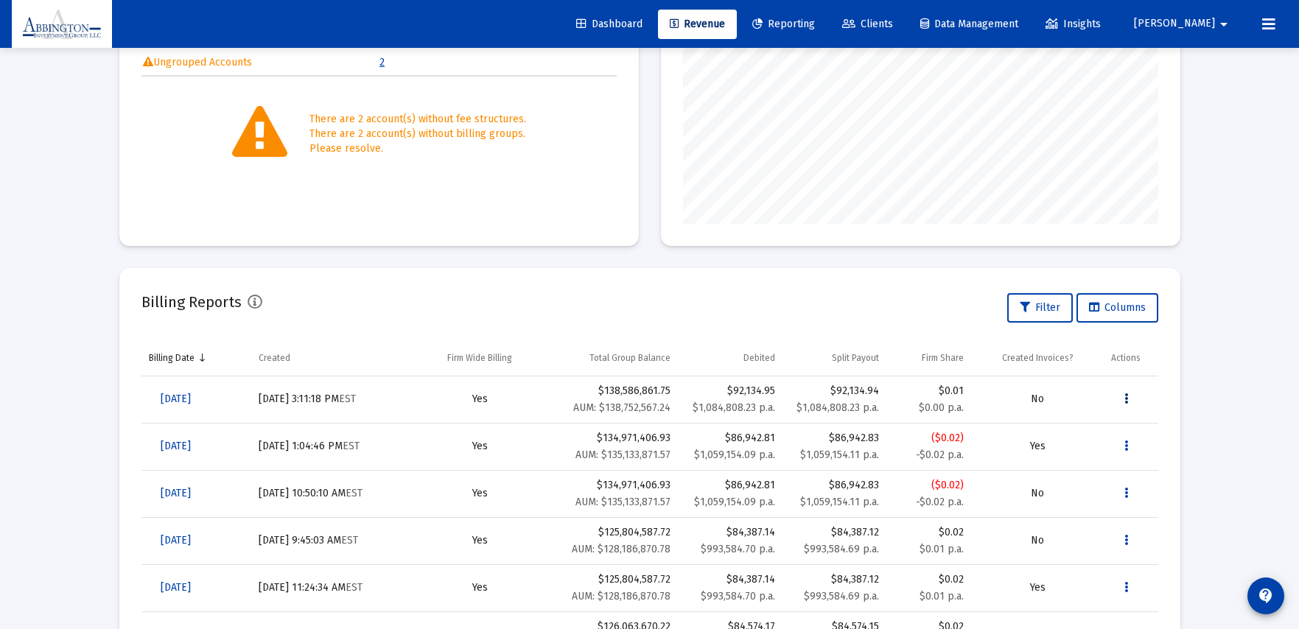
click at [1127, 400] on icon "Data grid" at bounding box center [1126, 399] width 4 height 18
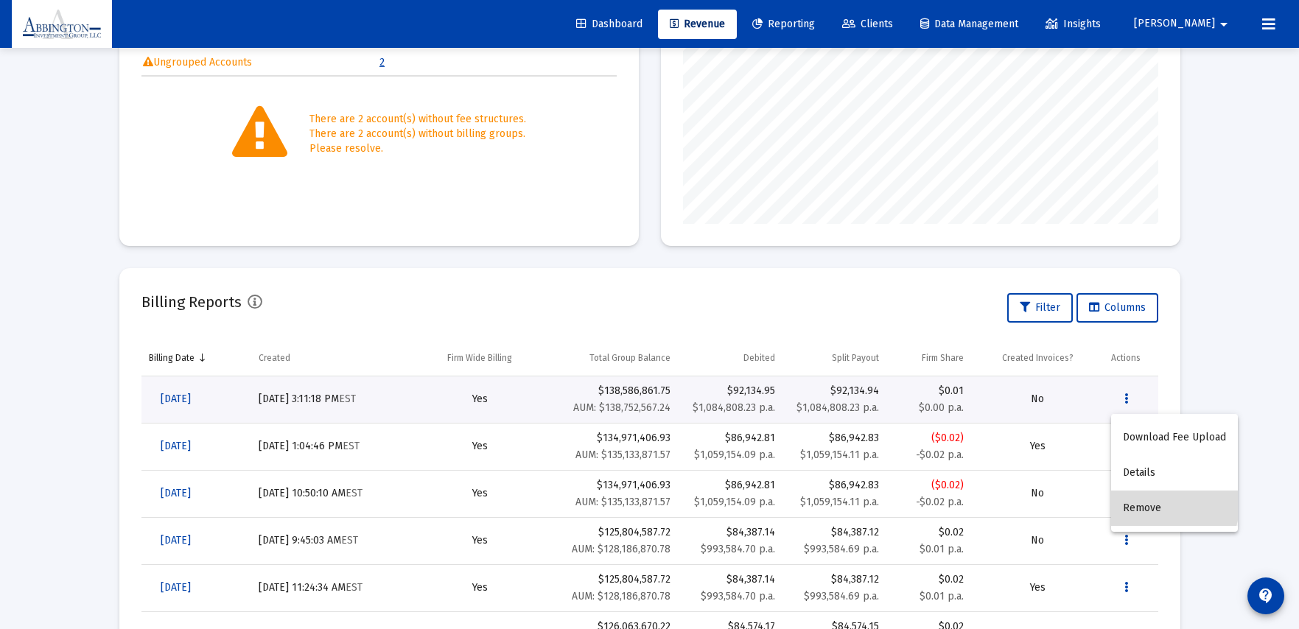
click at [1154, 505] on button "Remove" at bounding box center [1174, 508] width 127 height 35
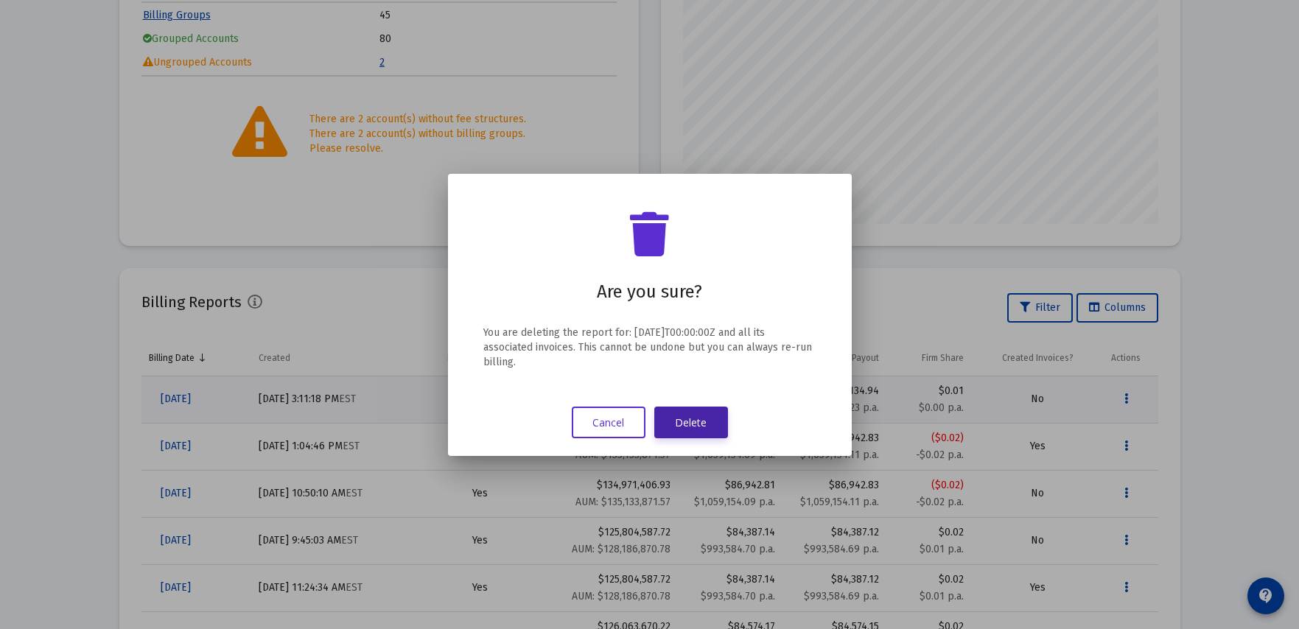
click at [703, 424] on button "Delete" at bounding box center [691, 423] width 74 height 32
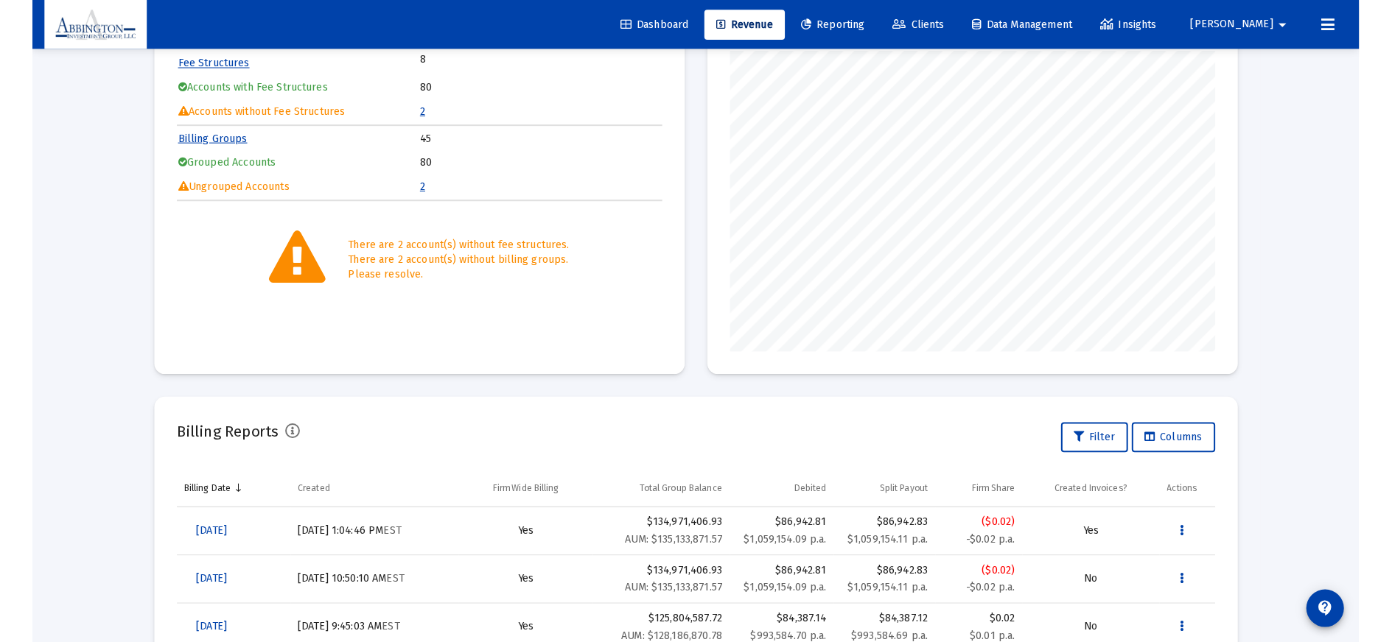
scroll to position [172, 0]
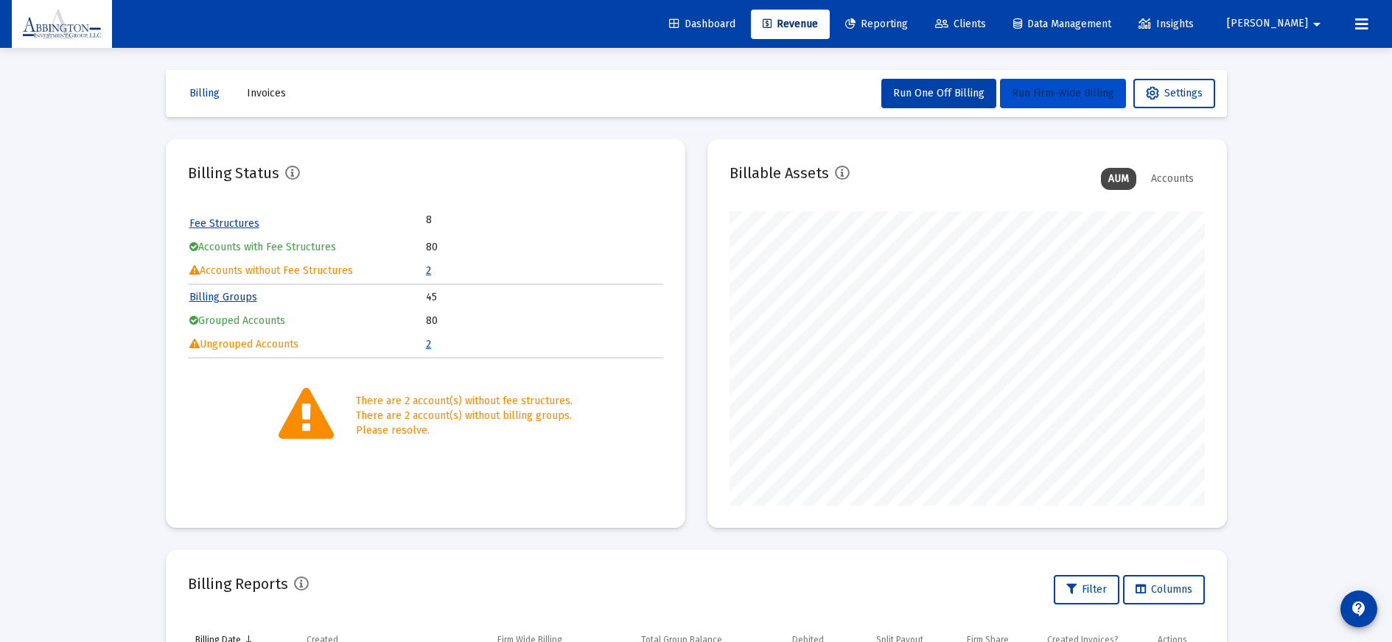
click at [1029, 98] on span "Run Firm-Wide Billing" at bounding box center [1063, 93] width 102 height 13
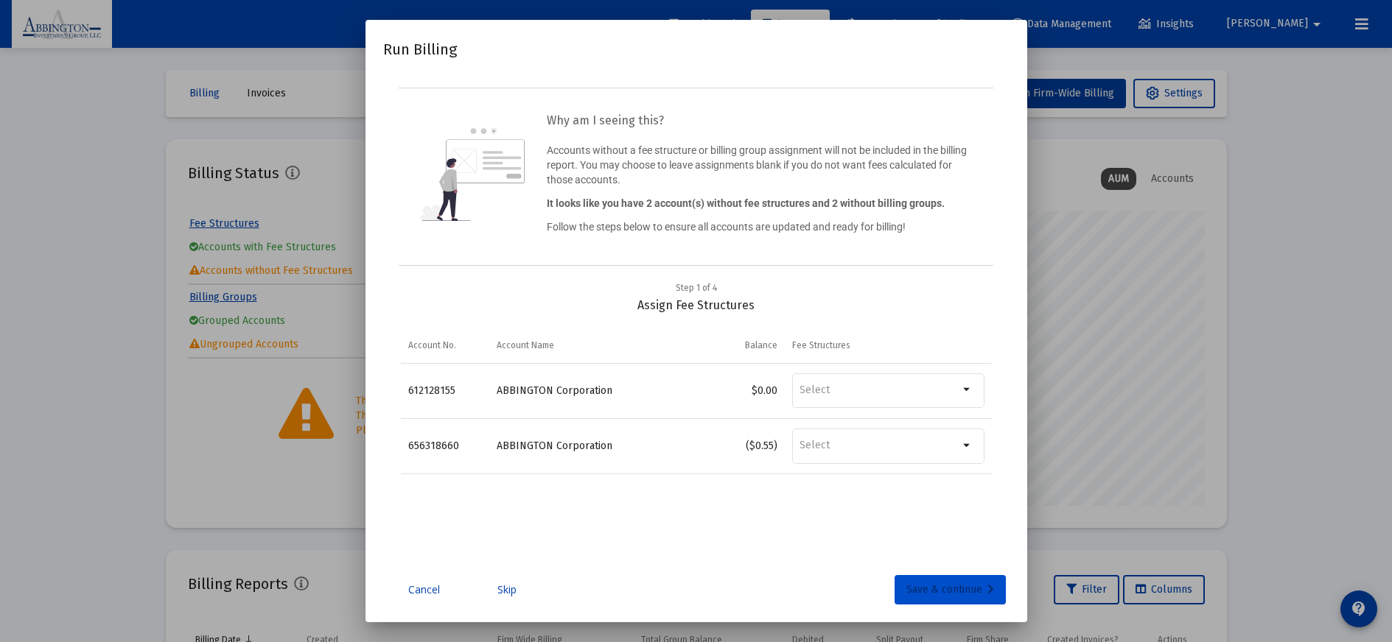
click at [925, 593] on div "Save & continue" at bounding box center [950, 589] width 88 height 29
click at [961, 592] on div "Save & continue" at bounding box center [950, 589] width 88 height 29
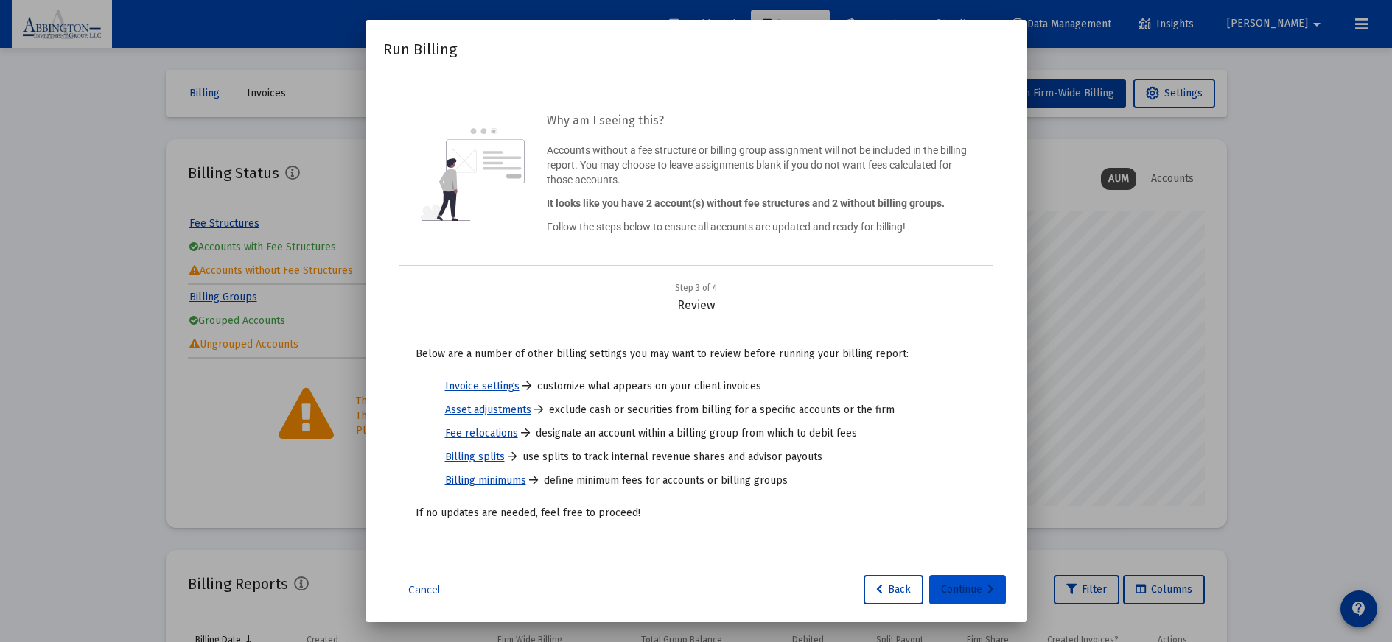
click at [990, 589] on icon at bounding box center [990, 590] width 7 height 10
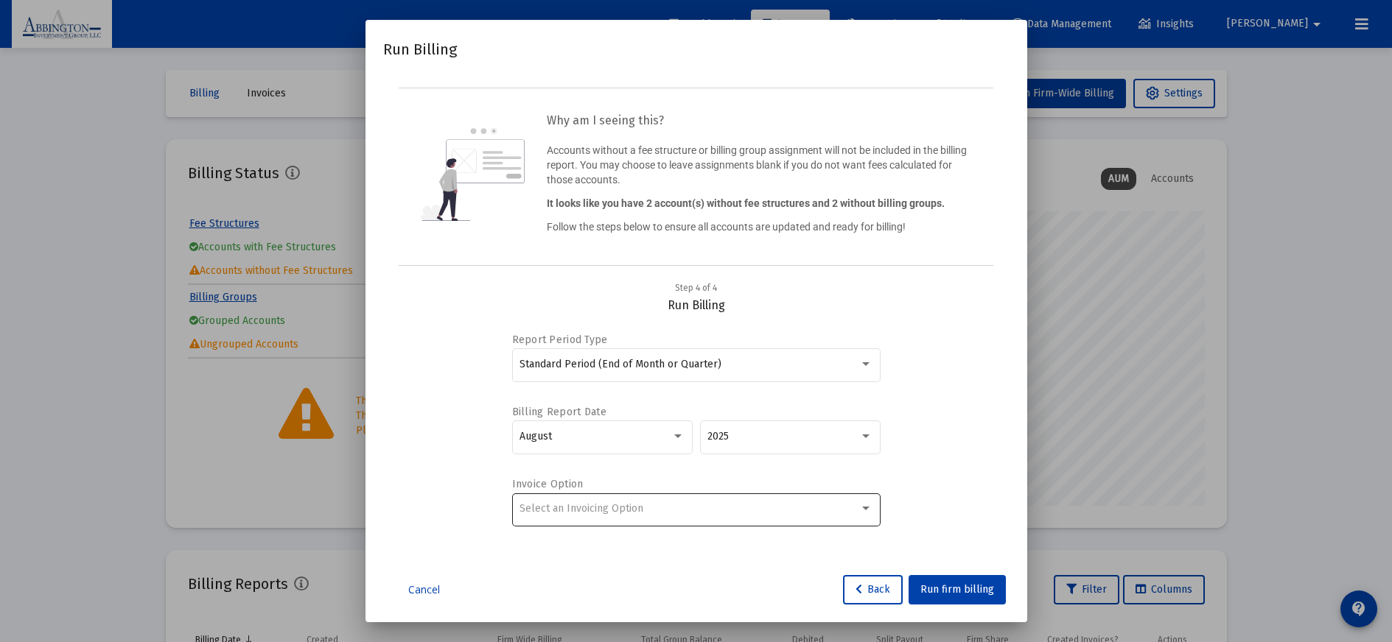
click at [799, 516] on div "Select an Invoicing Option" at bounding box center [695, 509] width 353 height 36
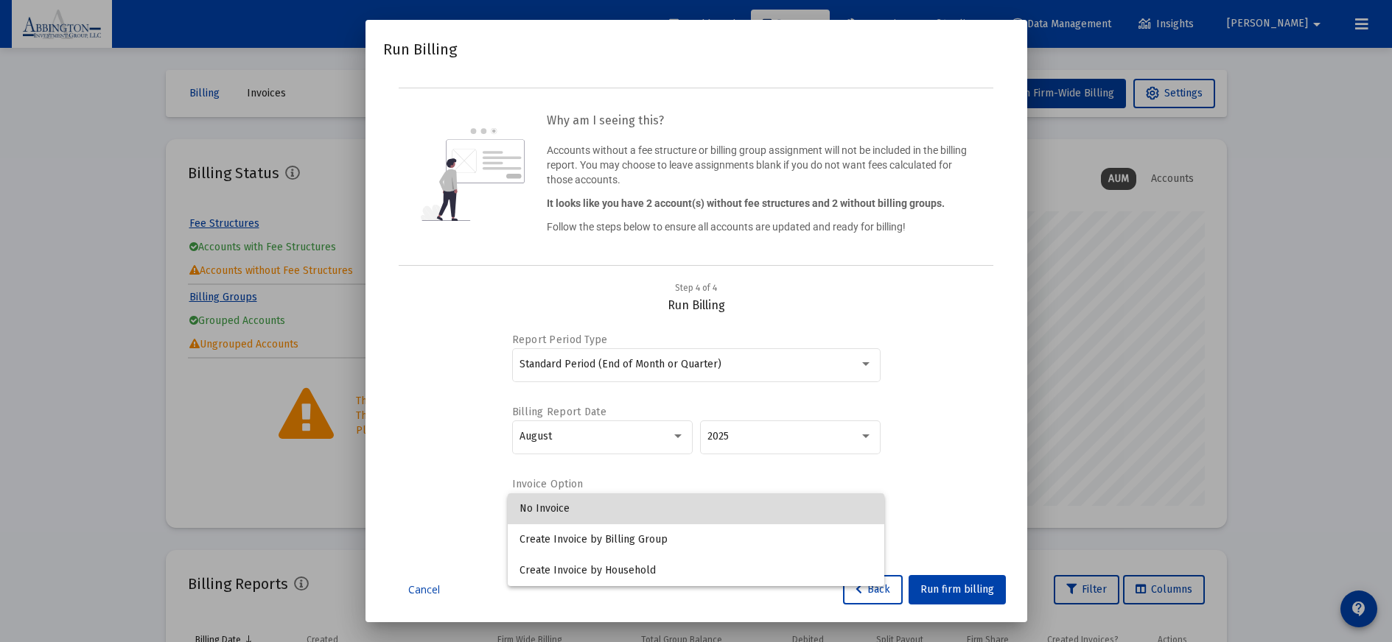
click at [557, 511] on span "No Invoice" at bounding box center [695, 509] width 353 height 31
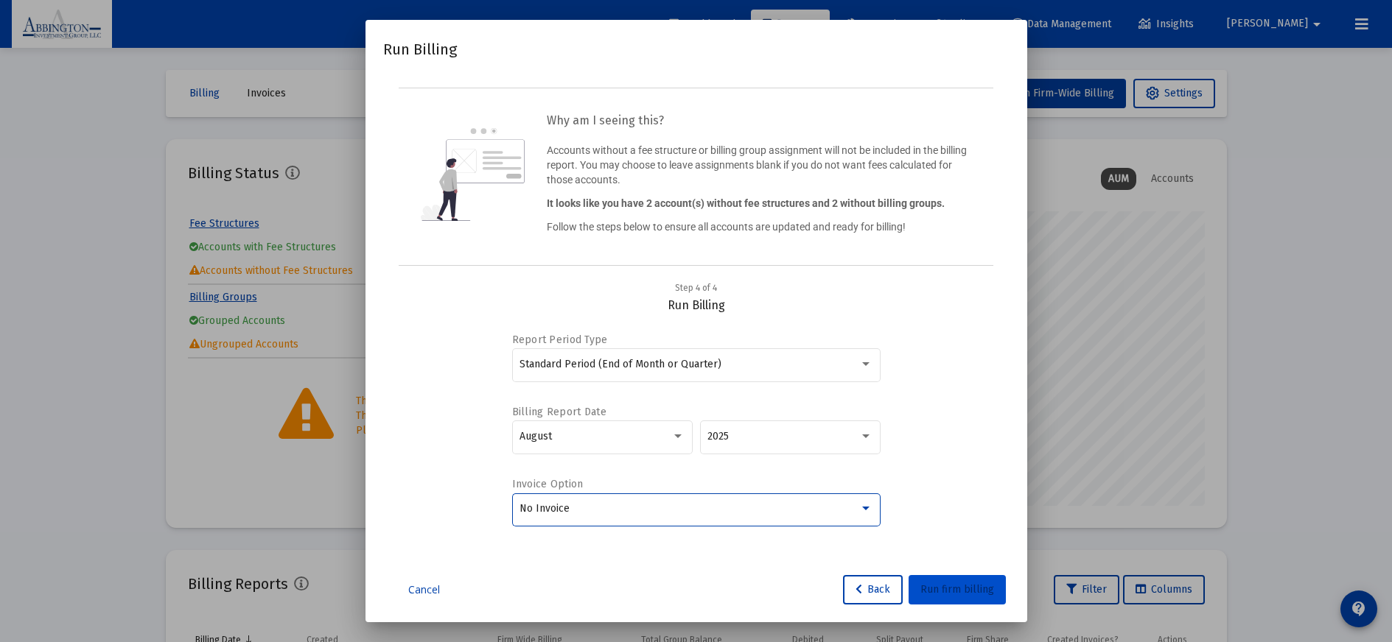
click at [967, 594] on span "Run firm billing" at bounding box center [957, 590] width 74 height 13
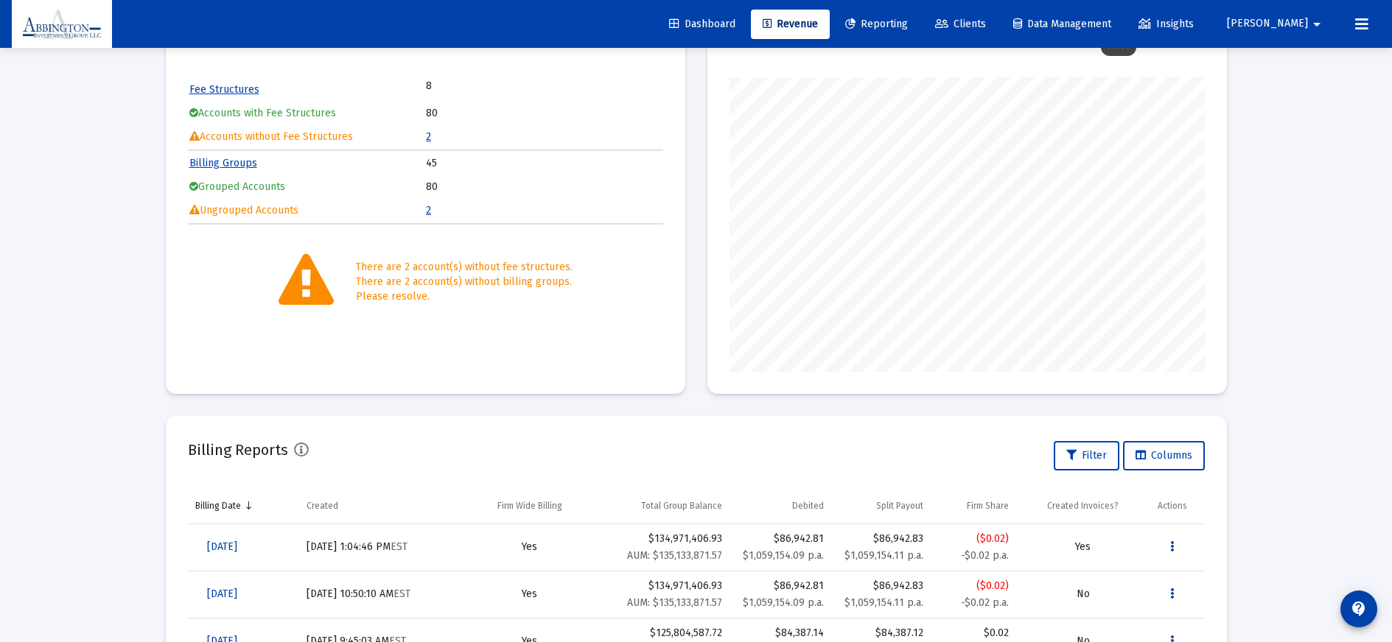
scroll to position [136, 0]
click at [163, 508] on div "Billing Invoices Run One Off Billing Run Firm-Wide Billing Settings Billing Sta…" at bounding box center [696, 496] width 1105 height 1168
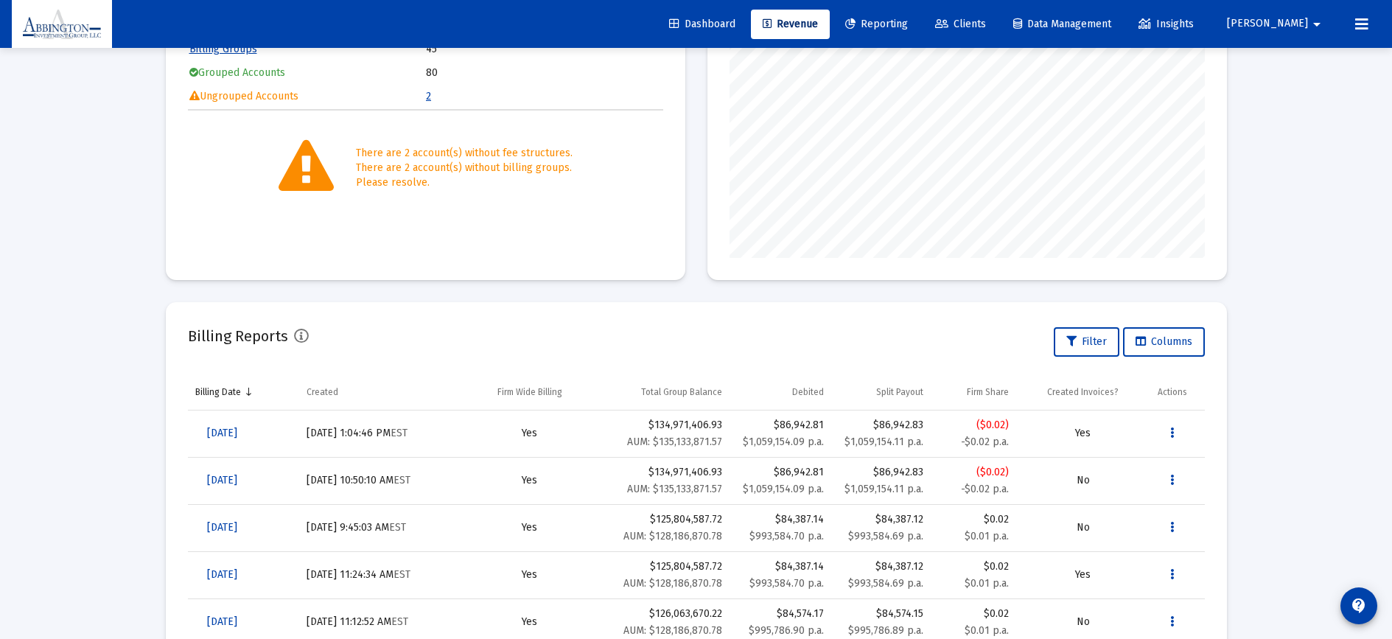
scroll to position [264, 0]
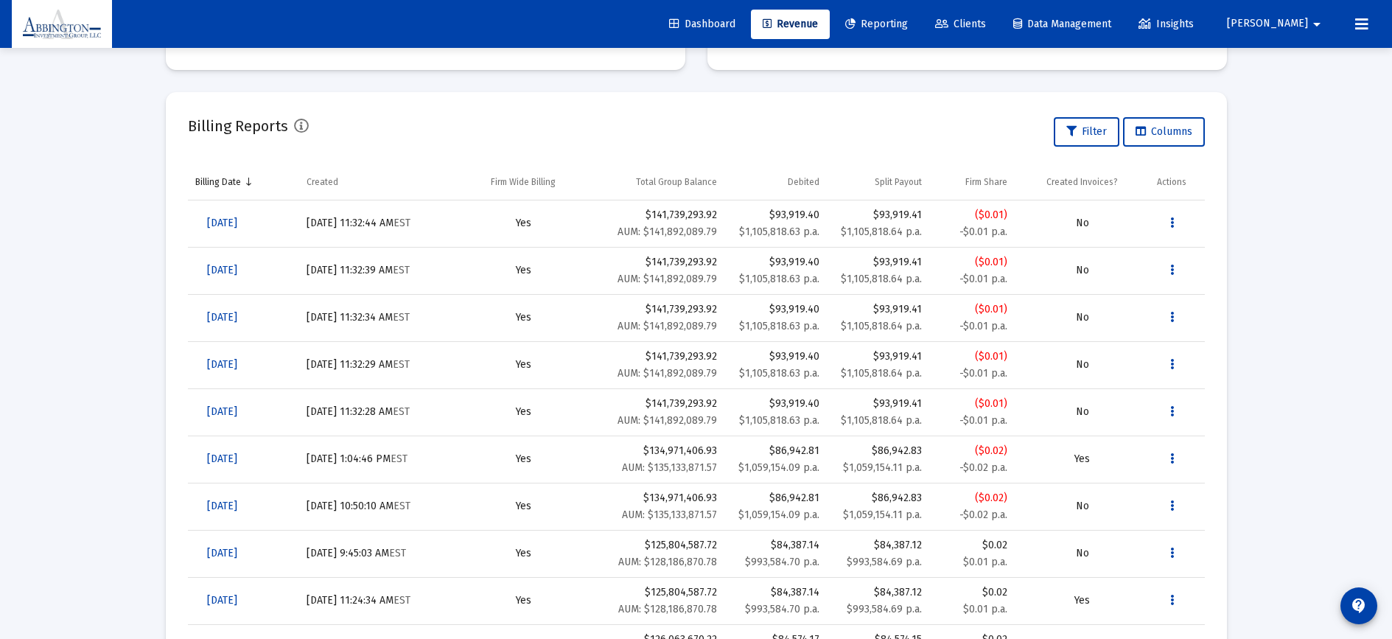
scroll to position [456, 0]
click at [214, 226] on span "[DATE]" at bounding box center [222, 225] width 30 height 13
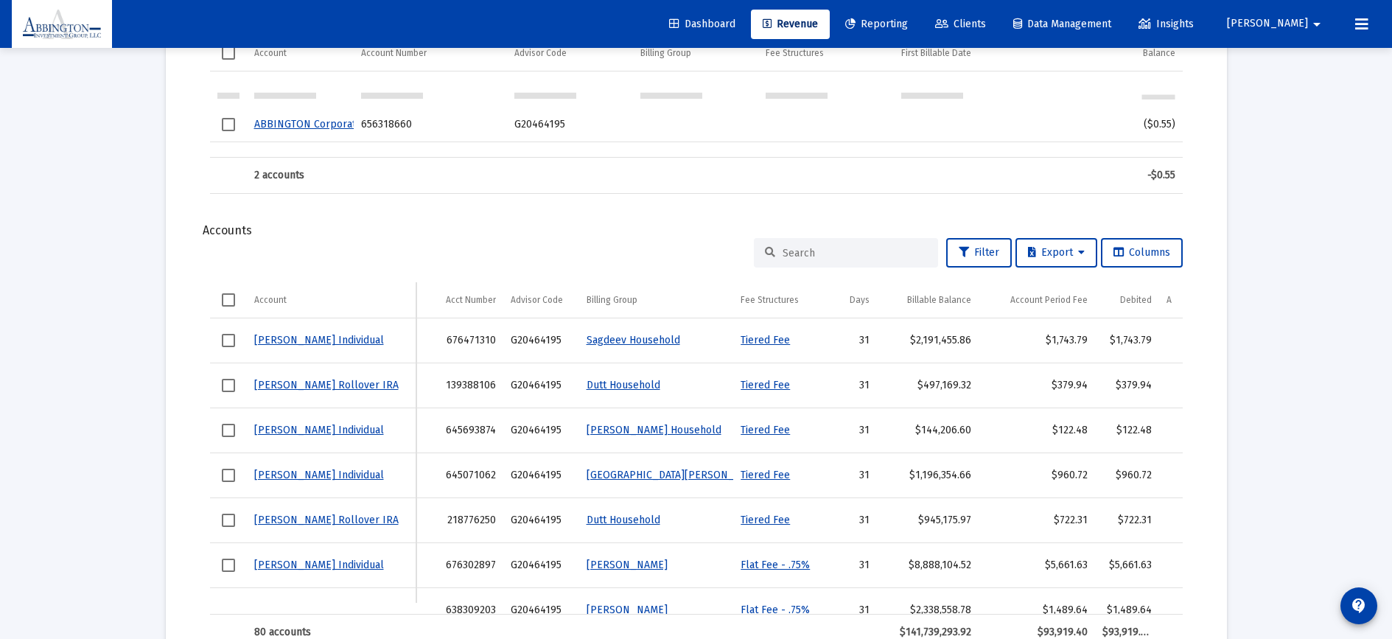
scroll to position [472, 0]
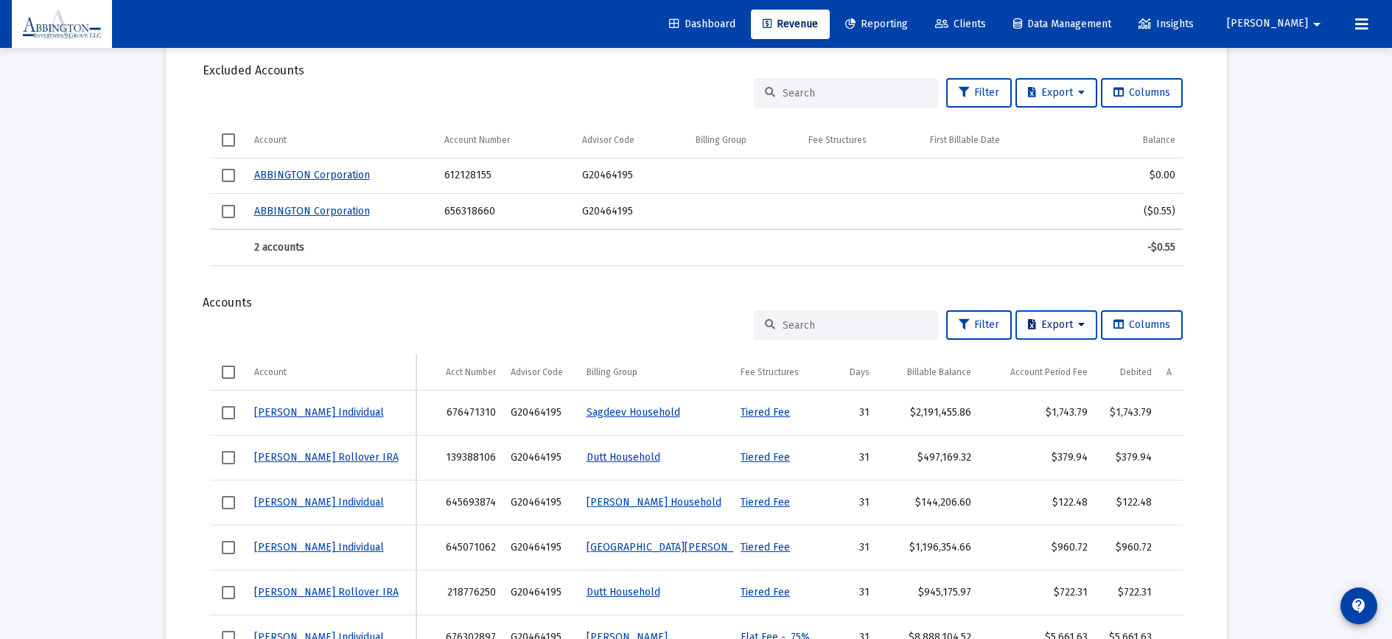
click at [1078, 323] on icon at bounding box center [1081, 325] width 7 height 10
click at [1054, 361] on button "Export All Rows" at bounding box center [1059, 363] width 100 height 35
click at [1121, 15] on link "Data Management" at bounding box center [1062, 24] width 122 height 29
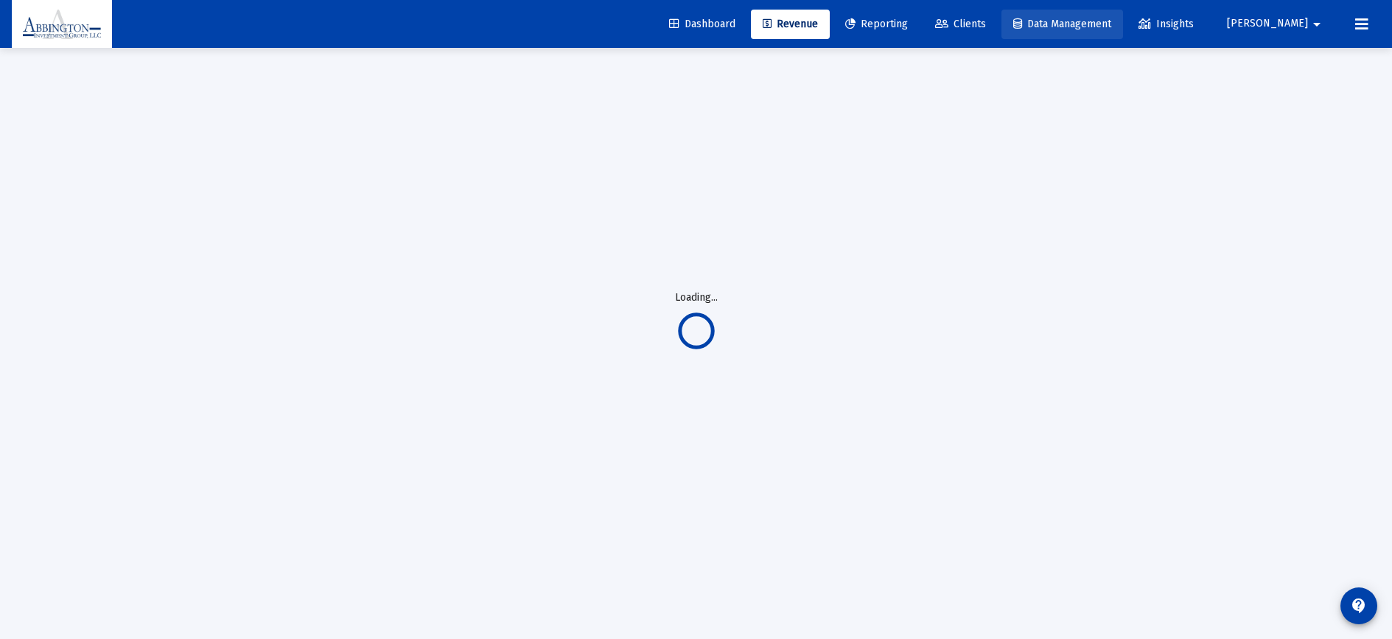
scroll to position [48, 0]
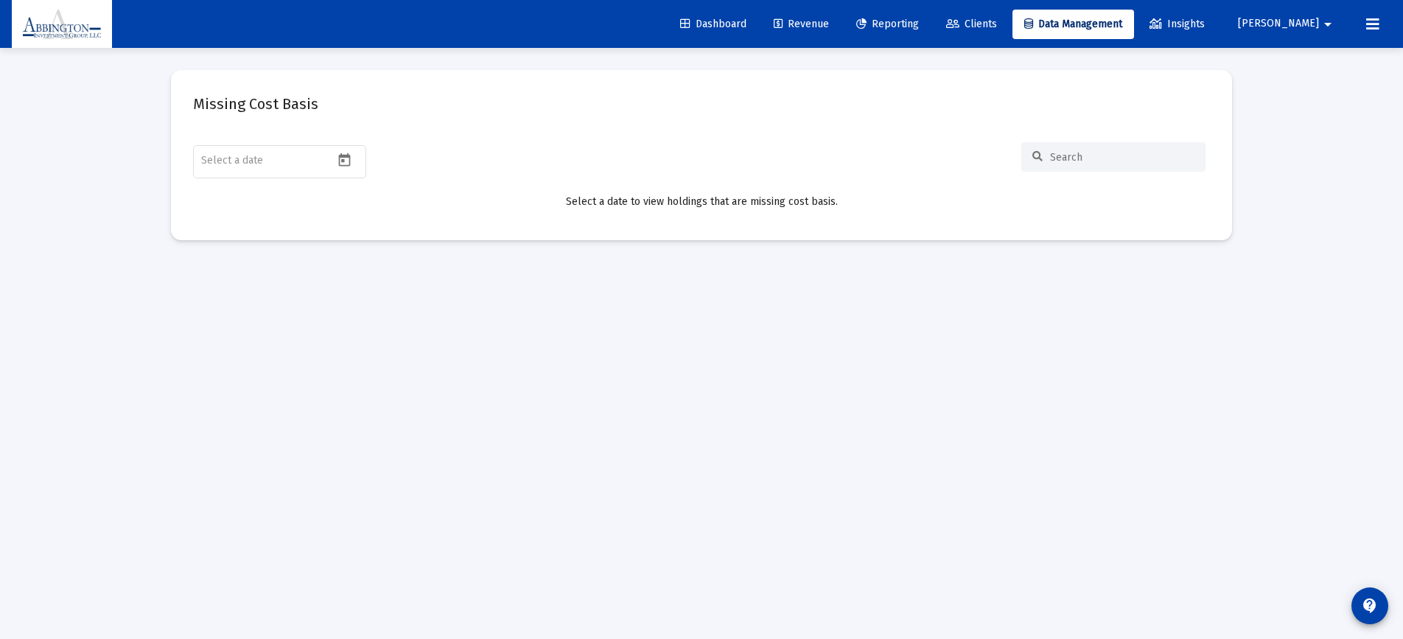
click at [829, 29] on span "Revenue" at bounding box center [801, 24] width 55 height 13
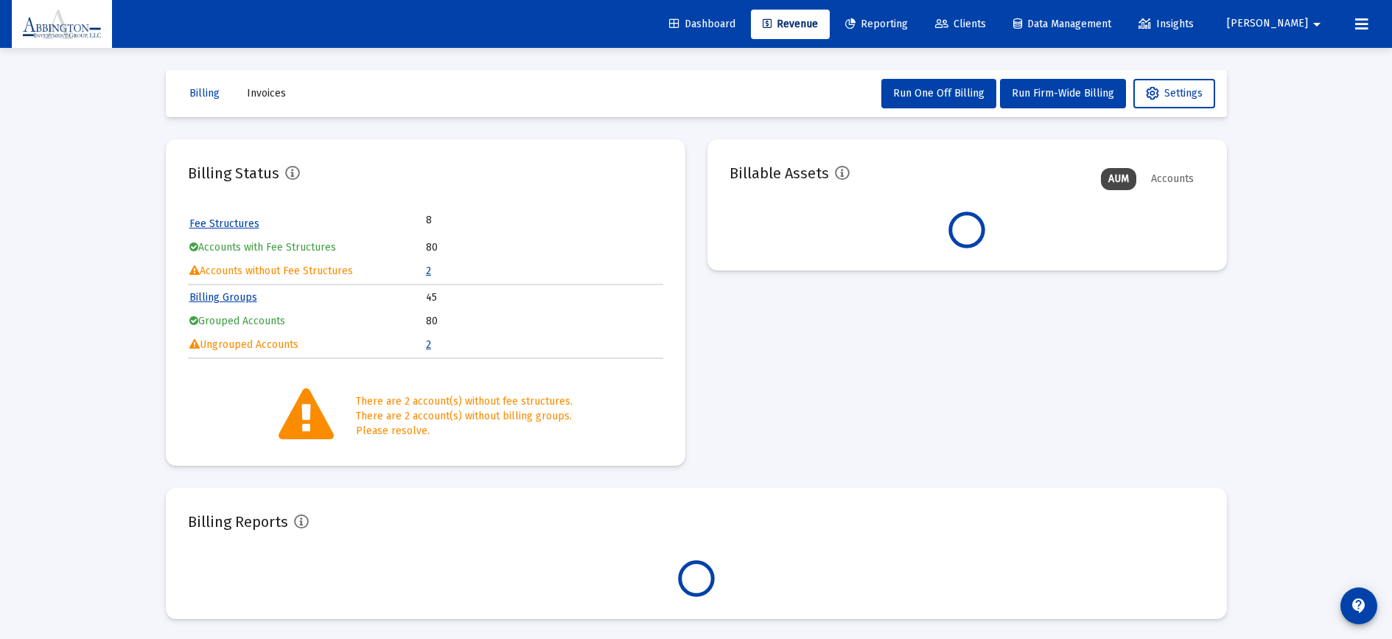
click at [896, 26] on span "Reporting" at bounding box center [876, 24] width 63 height 13
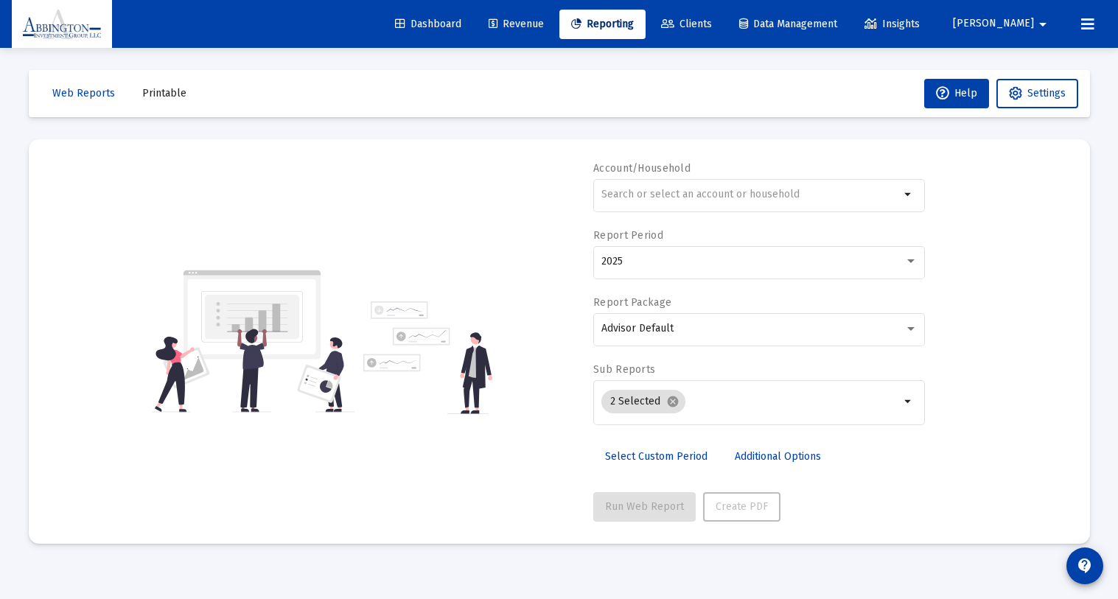
click at [554, 32] on link "Revenue" at bounding box center [516, 24] width 79 height 29
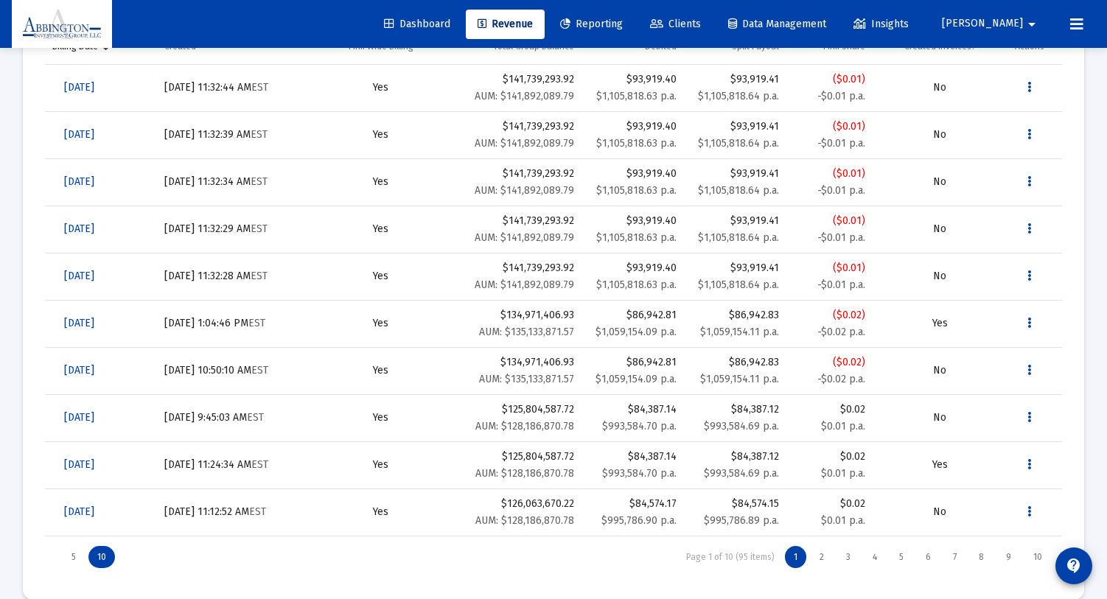
scroll to position [315, 0]
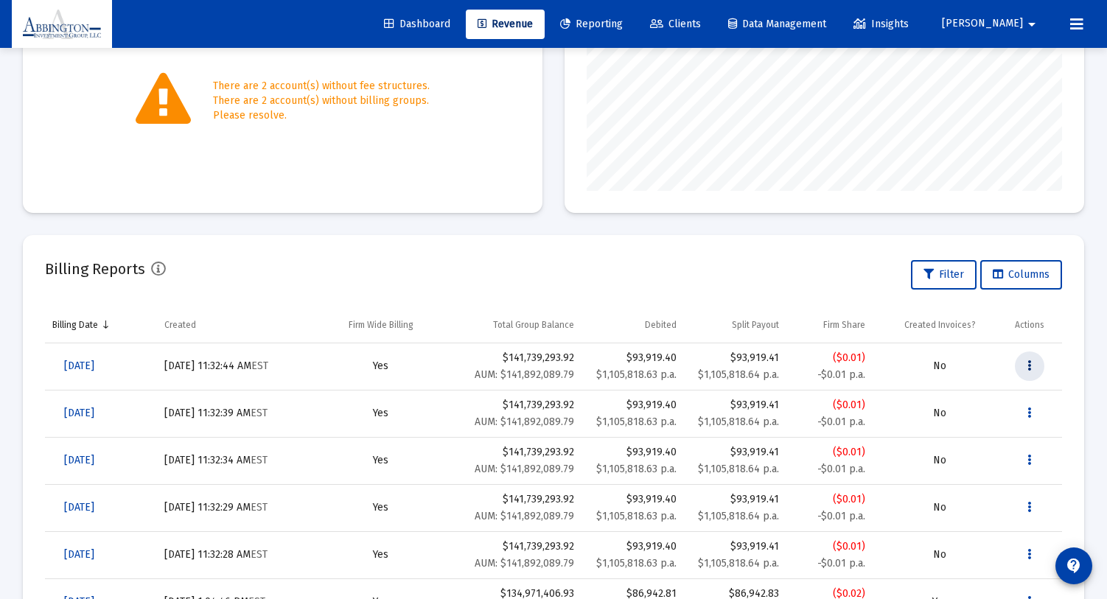
click at [1034, 362] on button "Data grid" at bounding box center [1029, 365] width 29 height 29
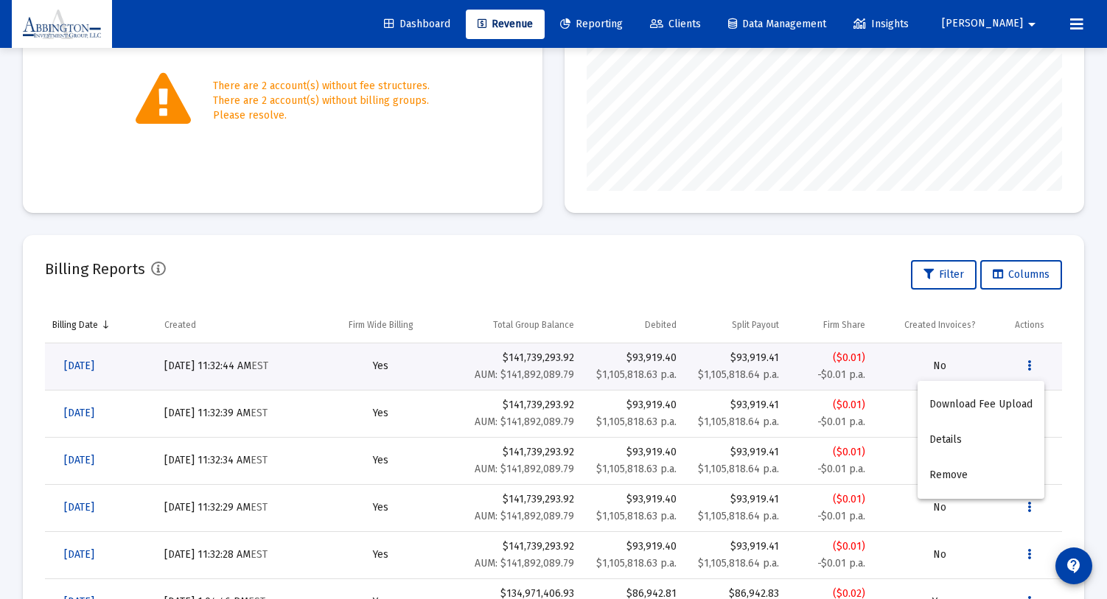
click at [741, 284] on div at bounding box center [553, 299] width 1107 height 599
click at [486, 23] on icon at bounding box center [481, 24] width 9 height 10
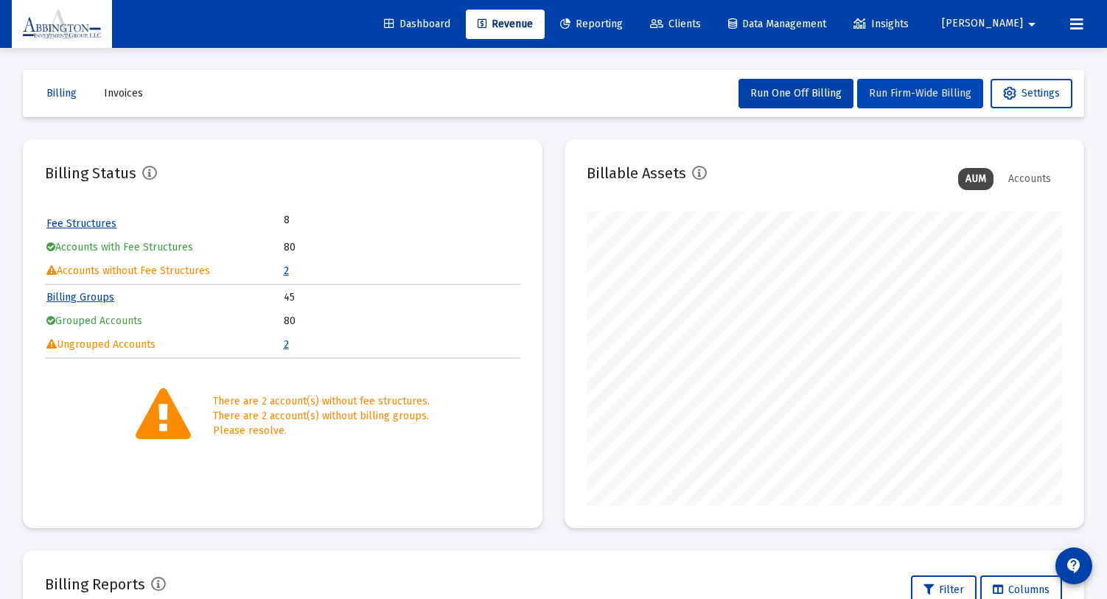
click at [881, 90] on span "Run Firm-Wide Billing" at bounding box center [920, 93] width 102 height 13
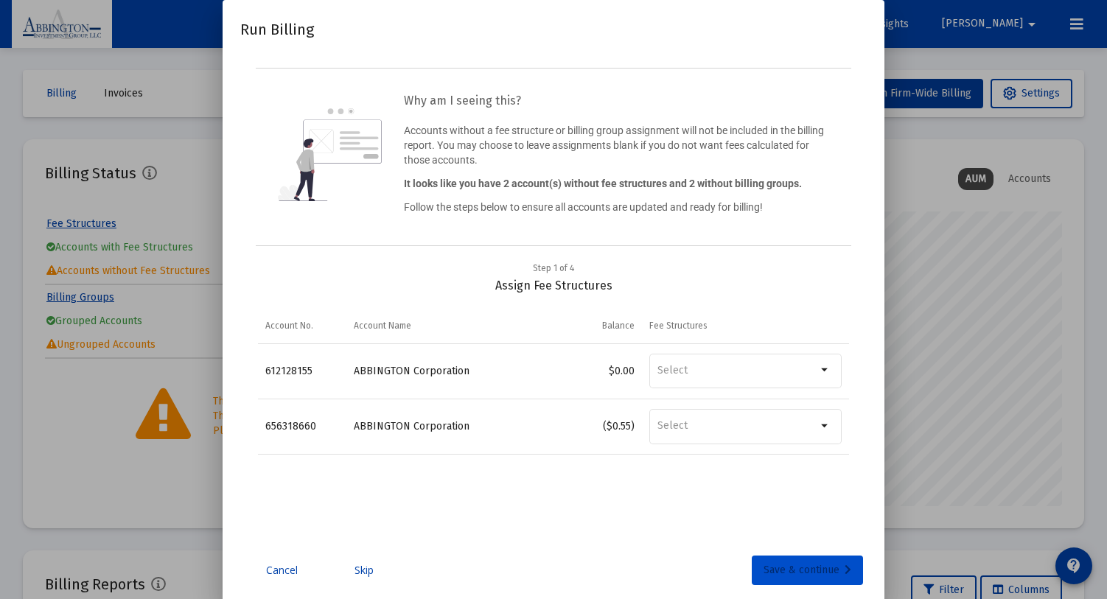
click at [779, 575] on div "Save & continue" at bounding box center [807, 570] width 88 height 29
click at [809, 572] on div "Save & continue" at bounding box center [807, 570] width 88 height 29
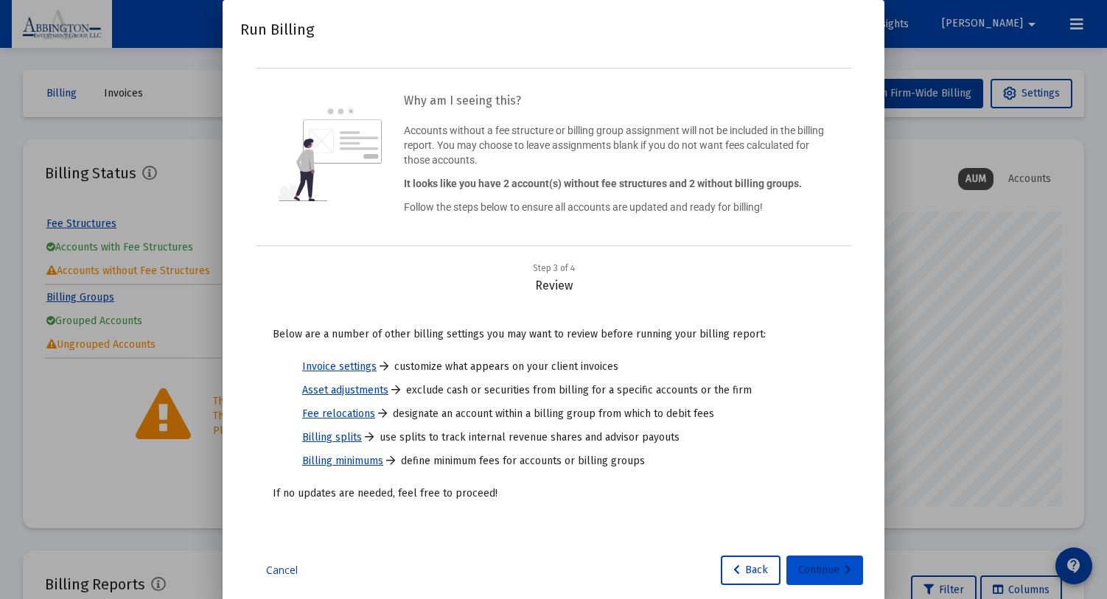
click at [816, 572] on div "Continue" at bounding box center [824, 570] width 53 height 29
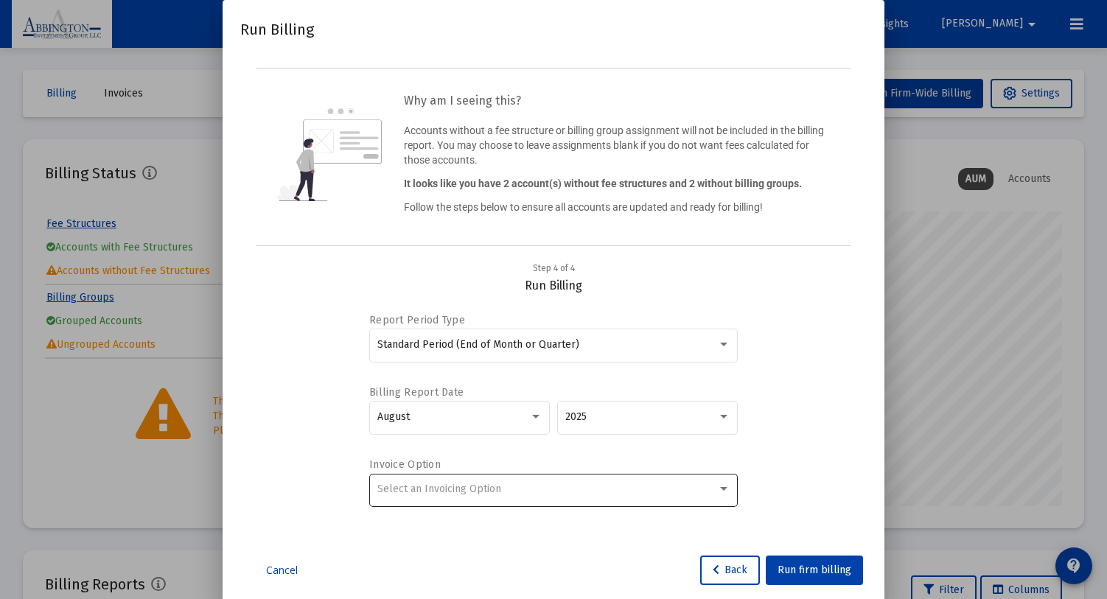
click at [528, 487] on div "Select an Invoicing Option" at bounding box center [547, 489] width 340 height 12
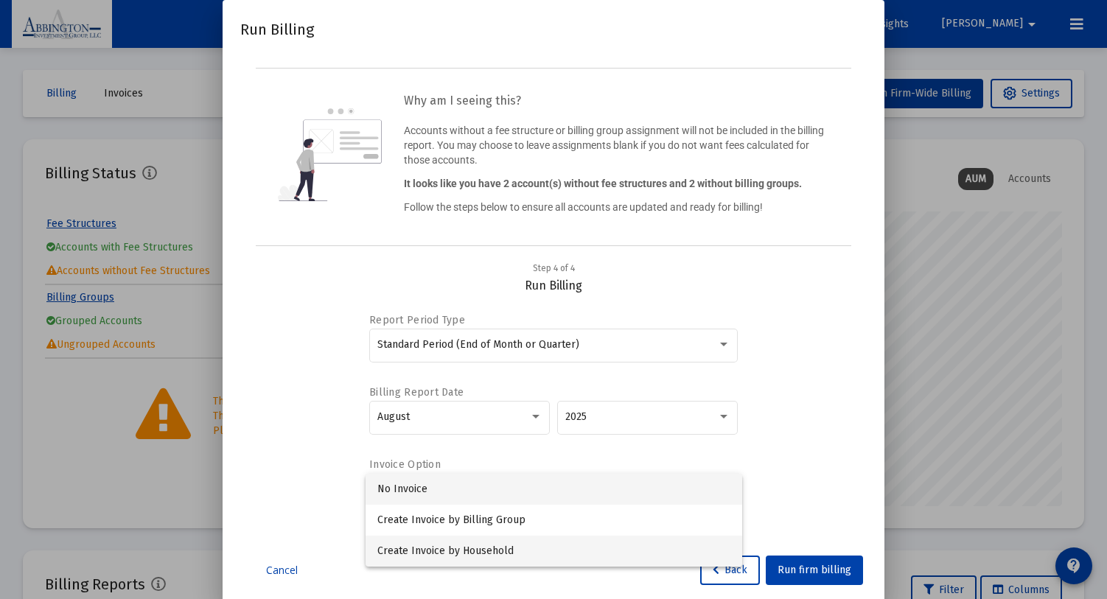
click at [505, 552] on span "Create Invoice by Household" at bounding box center [553, 551] width 353 height 31
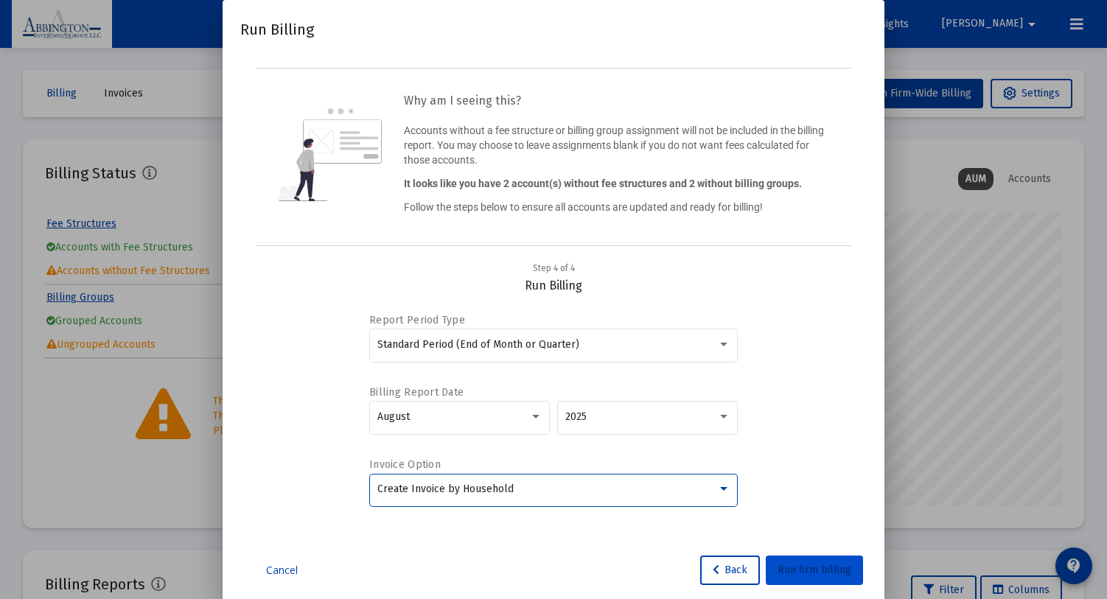
click at [831, 568] on span "Run firm billing" at bounding box center [814, 570] width 74 height 13
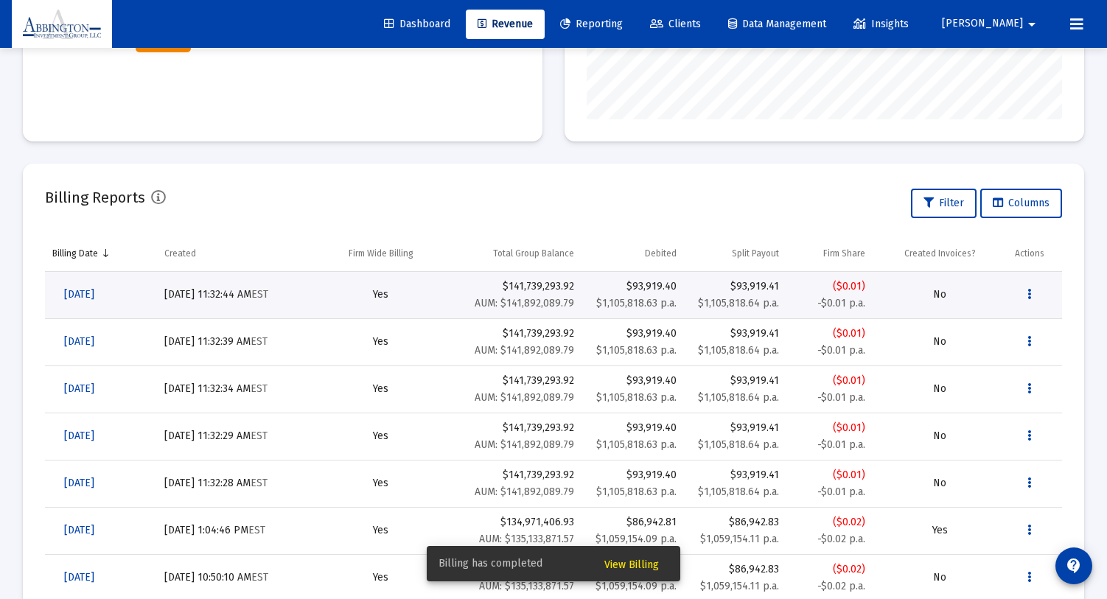
scroll to position [390, 0]
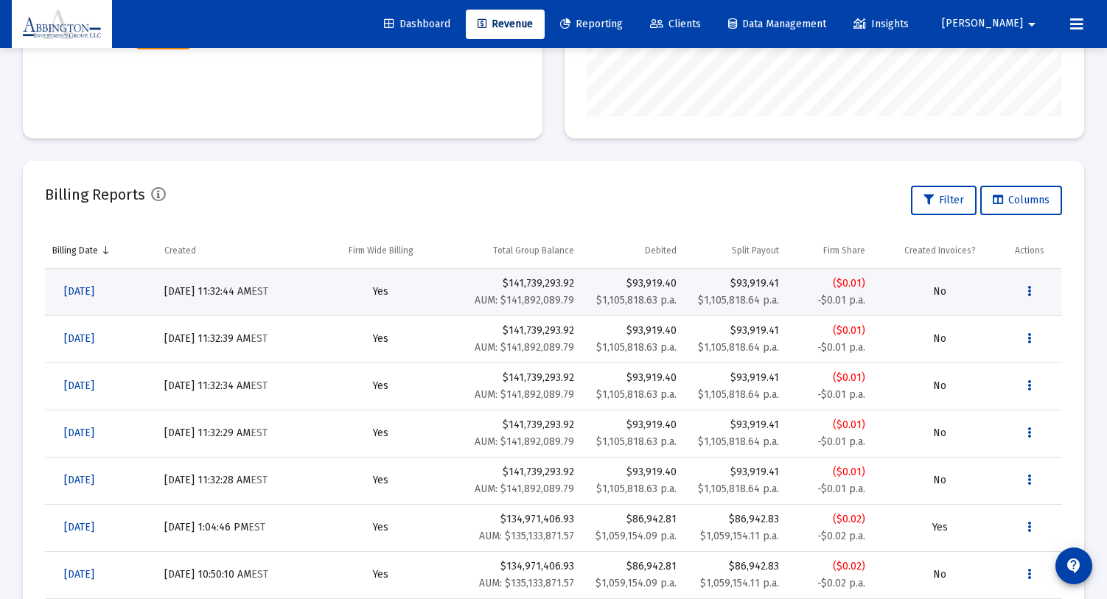
click at [645, 334] on div "$93,919.40" at bounding box center [633, 330] width 88 height 15
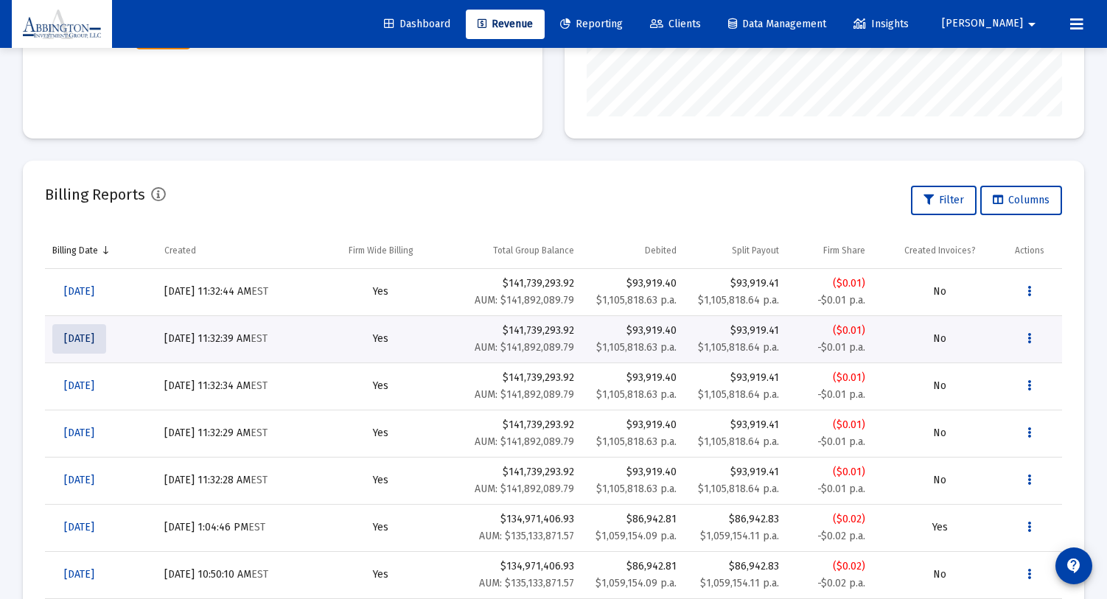
click at [94, 344] on span "[DATE]" at bounding box center [79, 338] width 30 height 13
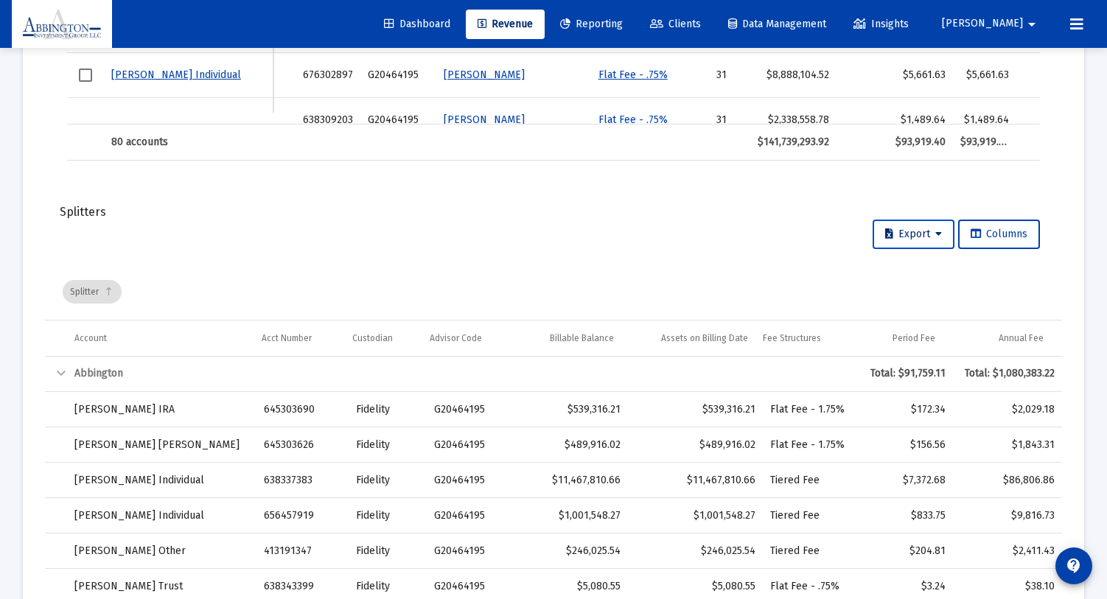
click at [936, 230] on icon at bounding box center [938, 234] width 7 height 10
click at [921, 273] on button "Export All Rows" at bounding box center [916, 271] width 99 height 35
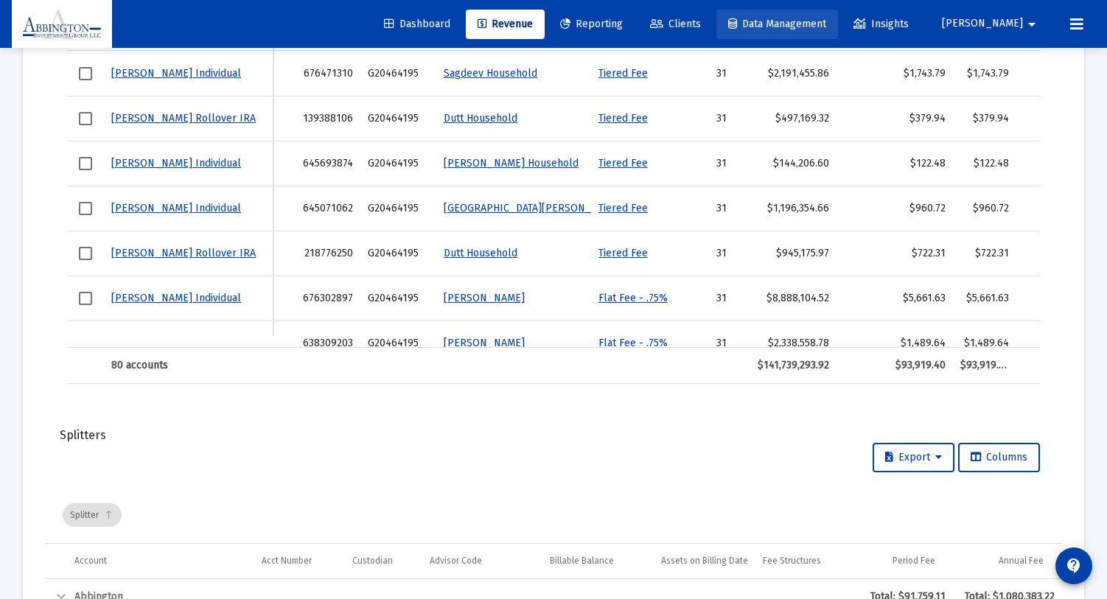
click at [838, 13] on link "Data Management" at bounding box center [777, 24] width 122 height 29
